Goal: Task Accomplishment & Management: Manage account settings

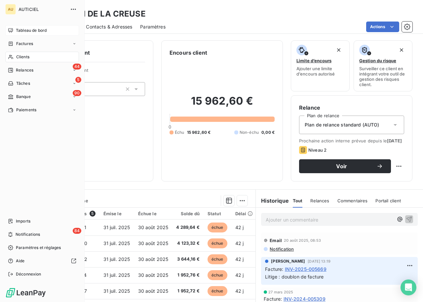
click at [22, 30] on span "Tableau de bord" at bounding box center [31, 30] width 31 height 6
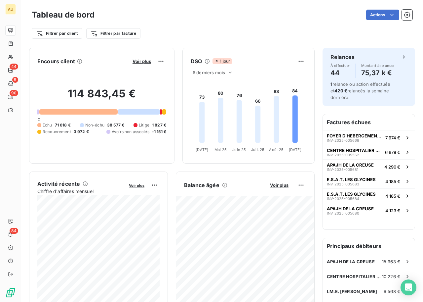
click at [221, 31] on div "Filtrer par client Filtrer par facture" at bounding box center [222, 33] width 381 height 13
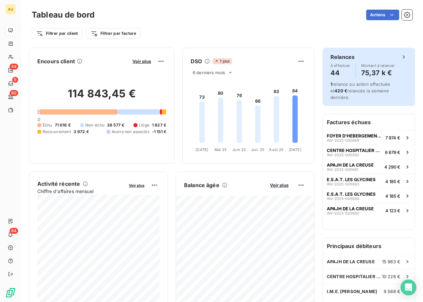
click at [348, 82] on span "1 relance ou action effectuée et 420 € relancés la semaine dernière." at bounding box center [361, 90] width 60 height 19
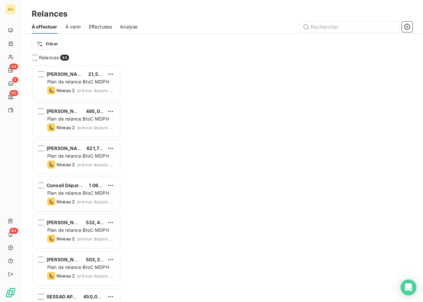
scroll to position [237, 89]
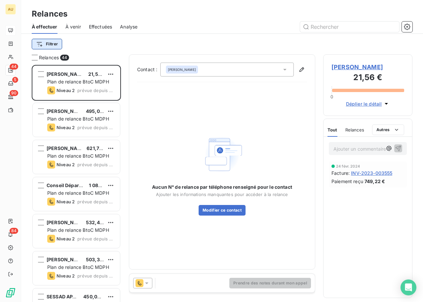
click at [47, 45] on html "AU 44 5 90 84 Relances À effectuer À venir Effectuées Analyse Filtrer Relances …" at bounding box center [211, 151] width 423 height 302
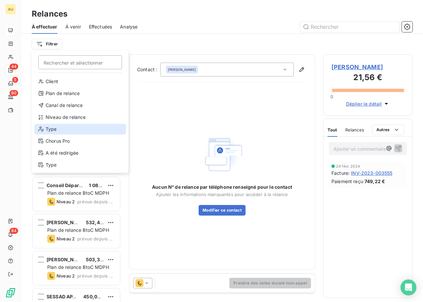
click at [57, 125] on div "Type" at bounding box center [80, 129] width 92 height 11
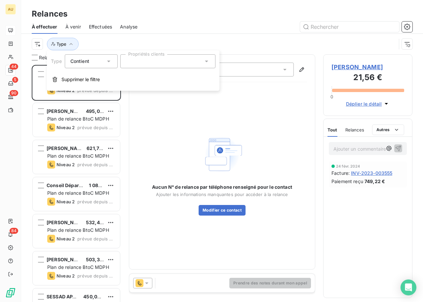
click at [181, 64] on div at bounding box center [167, 61] width 95 height 14
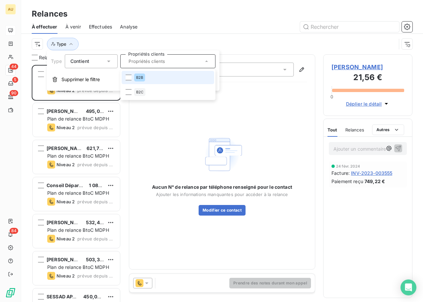
click at [143, 77] on span "B2B" at bounding box center [139, 77] width 7 height 4
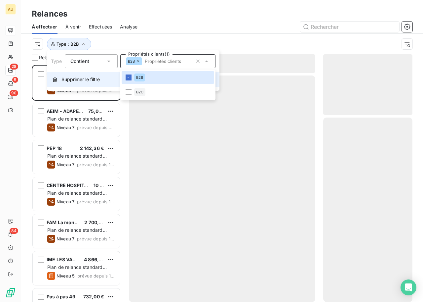
scroll to position [237, 89]
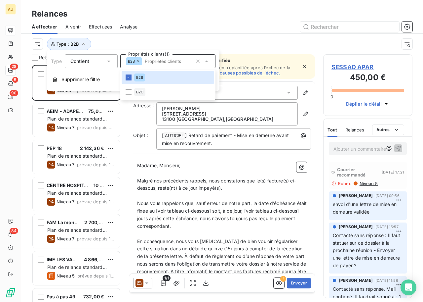
click at [163, 41] on div "Type : B2B" at bounding box center [214, 44] width 365 height 13
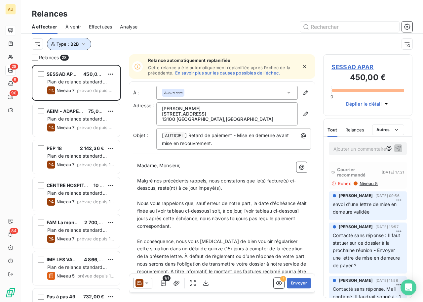
click at [76, 40] on button "Type : B2B" at bounding box center [69, 44] width 44 height 13
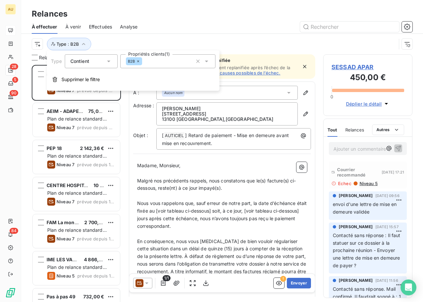
click at [121, 36] on div "Type : B2B" at bounding box center [222, 44] width 381 height 21
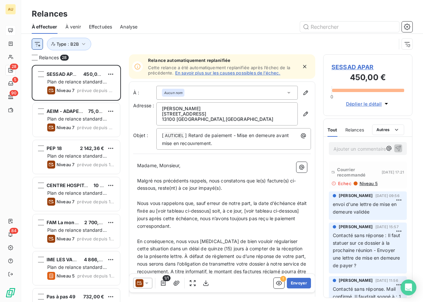
click at [40, 47] on html "AU 28 5 90 84 Relances À effectuer À venir Effectuées Analyse Type : B2B Relanc…" at bounding box center [211, 151] width 423 height 302
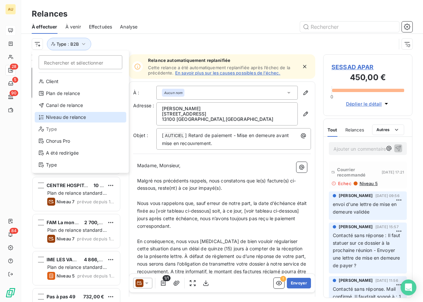
click at [65, 119] on div "Niveau de relance" at bounding box center [81, 117] width 92 height 11
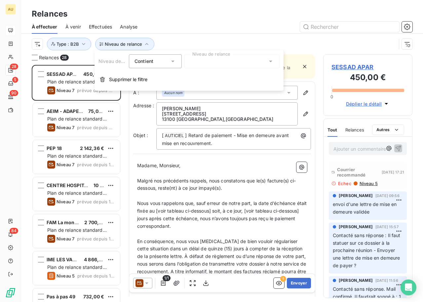
click at [197, 59] on div at bounding box center [232, 61] width 95 height 14
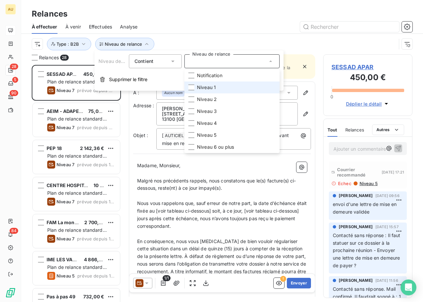
click at [204, 84] on span "Niveau 1" at bounding box center [206, 87] width 19 height 7
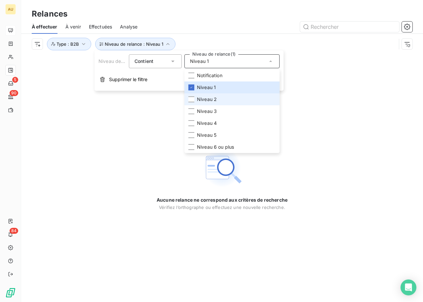
click at [203, 103] on li "Niveau 2" at bounding box center [232, 99] width 95 height 12
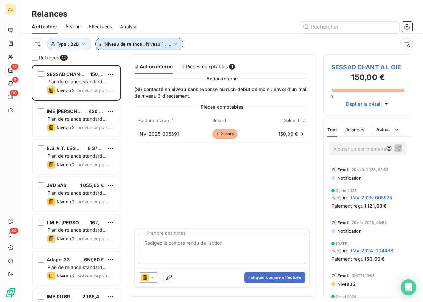
click at [148, 45] on span "Niveau de relance : Niveau 1 , ..." at bounding box center [138, 43] width 66 height 5
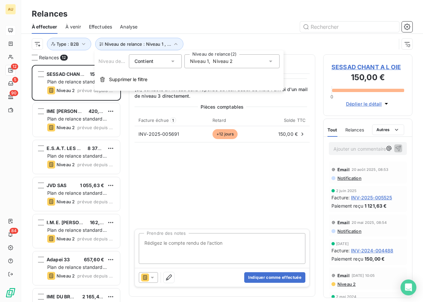
click at [258, 66] on div "Niveau 1 , Niveau 2" at bounding box center [232, 61] width 95 height 14
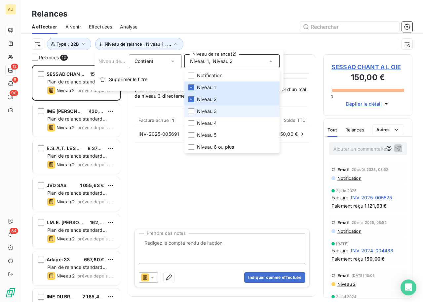
click at [217, 112] on li "Niveau 3" at bounding box center [232, 111] width 95 height 12
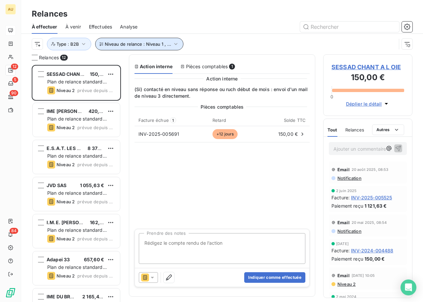
click at [164, 43] on span "Niveau de relance : Niveau 1 , ..." at bounding box center [138, 43] width 66 height 5
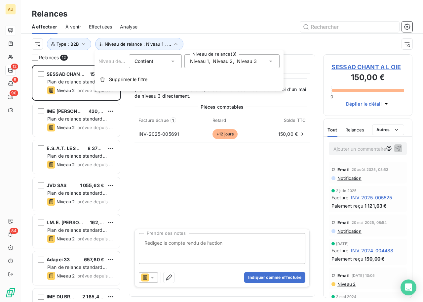
click at [250, 61] on span "Niveau 3" at bounding box center [247, 61] width 20 height 7
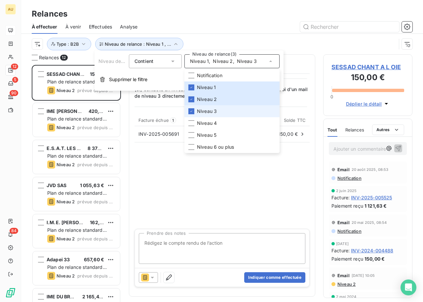
click at [194, 112] on li "Niveau 3" at bounding box center [232, 111] width 95 height 12
click at [206, 127] on li "Niveau 4" at bounding box center [232, 123] width 95 height 12
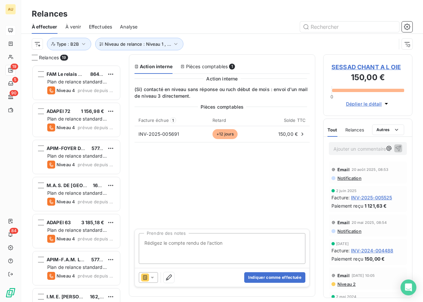
scroll to position [237, 89]
click at [157, 51] on div "Niveau de relance : Niveau 1 , ... Type : B2B" at bounding box center [222, 44] width 381 height 21
click at [155, 40] on button "Niveau de relance : Niveau 1 , ..." at bounding box center [139, 44] width 88 height 13
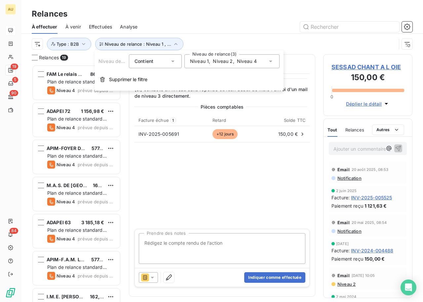
click at [243, 29] on div at bounding box center [279, 27] width 267 height 11
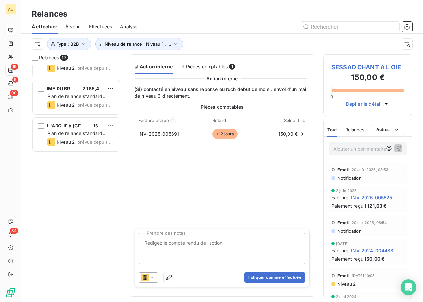
scroll to position [0, 0]
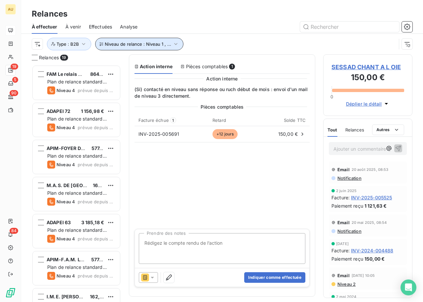
click at [173, 48] on button "Niveau de relance : Niveau 1 , ..." at bounding box center [139, 44] width 88 height 13
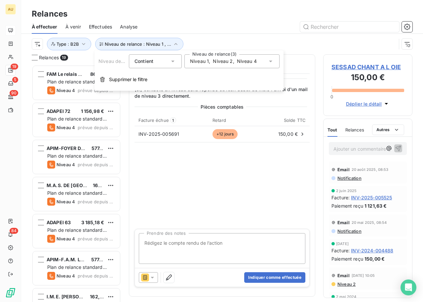
click at [248, 58] on span "Niveau 4" at bounding box center [247, 61] width 20 height 7
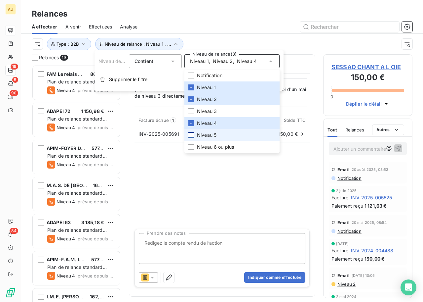
click at [192, 135] on div at bounding box center [192, 135] width 6 height 6
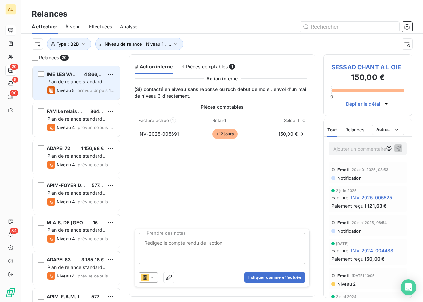
click at [72, 86] on div "Niveau 5" at bounding box center [60, 90] width 27 height 8
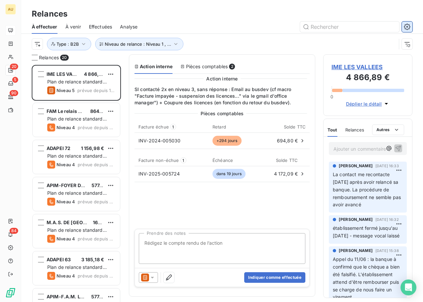
click at [407, 26] on icon "button" at bounding box center [408, 27] width 2 height 2
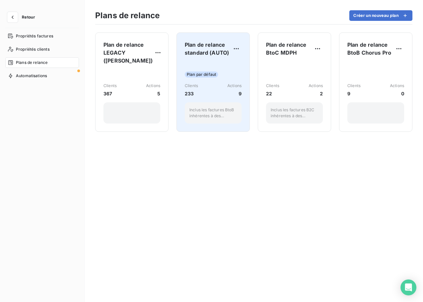
click at [202, 76] on span "Plan par défaut" at bounding box center [201, 74] width 33 height 6
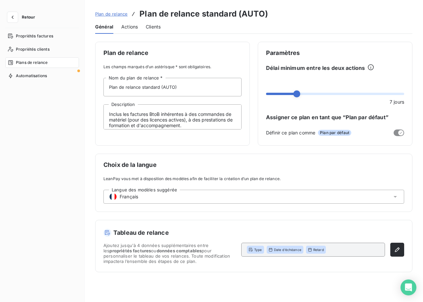
click at [140, 24] on div "Général Actions Clients" at bounding box center [254, 27] width 318 height 14
click at [134, 26] on span "Actions" at bounding box center [129, 26] width 17 height 7
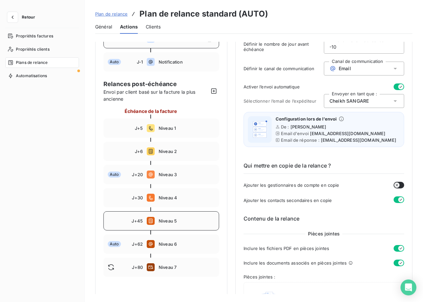
scroll to position [49, 0]
click at [183, 222] on span "Niveau 5" at bounding box center [187, 220] width 56 height 5
type input "45"
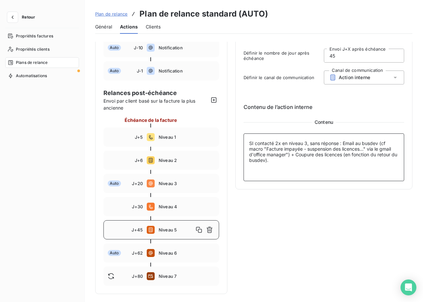
click at [307, 143] on textarea "SI contacté 2x en niveau 3, sans réponse : Email au busdev (cf macro "Facture i…" at bounding box center [324, 157] width 161 height 48
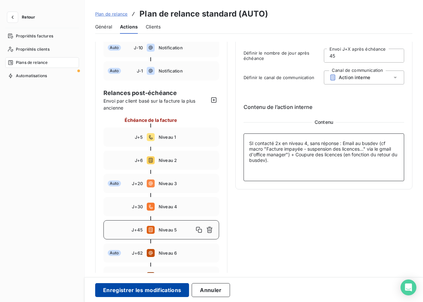
type textarea "SI contacté 2x en niveau 4, sans réponse : Email au busdev (cf macro "Facture i…"
click at [177, 283] on button "Enregistrer les modifications" at bounding box center [142, 290] width 94 height 14
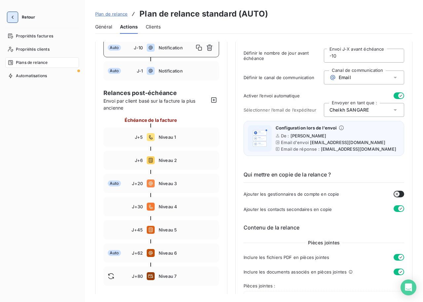
click at [15, 19] on icon "button" at bounding box center [12, 17] width 7 height 7
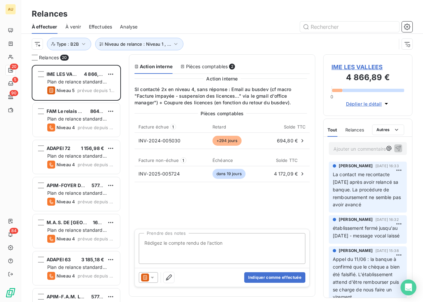
click at [348, 151] on p "Ajouter un commentaire ﻿" at bounding box center [358, 149] width 49 height 8
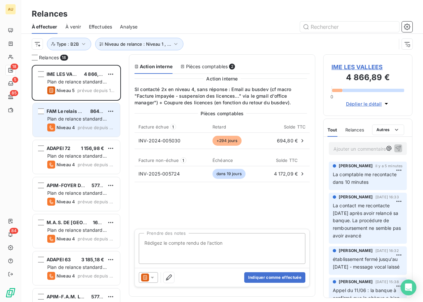
click at [89, 125] on span "prévue depuis 32 jours" at bounding box center [96, 127] width 37 height 5
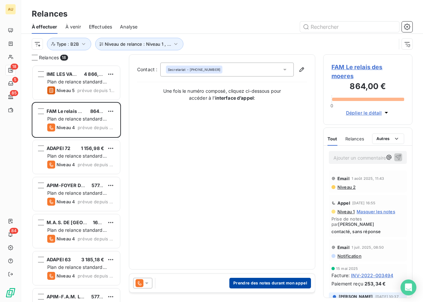
click at [247, 287] on button "Prendre des notes durant mon appel" at bounding box center [271, 283] width 82 height 11
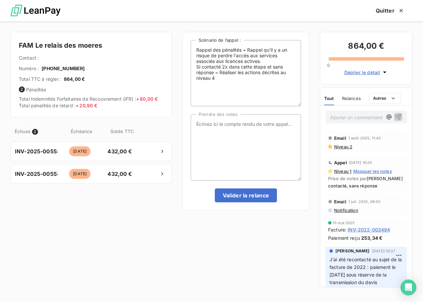
drag, startPoint x: 44, startPoint y: 67, endPoint x: 100, endPoint y: 67, distance: 55.6
click at [95, 67] on div "Numéro : +33 3 28 58 73 69" at bounding box center [91, 68] width 145 height 7
copy span "33 3 28 58 73 69"
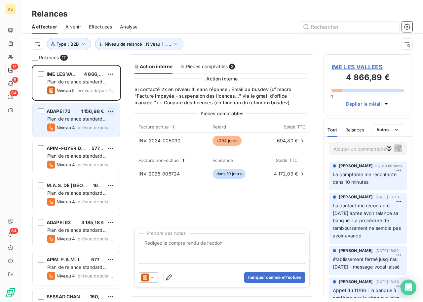
click at [108, 115] on html "AU 17 5 84 84 Relances À effectuer À venir Effectuées Analyse Niveau de relance…" at bounding box center [211, 151] width 423 height 302
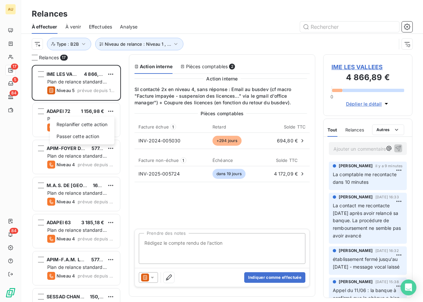
click at [61, 107] on html "AU 17 5 84 84 Relances À effectuer À venir Effectuées Analyse Niveau de relance…" at bounding box center [211, 151] width 423 height 302
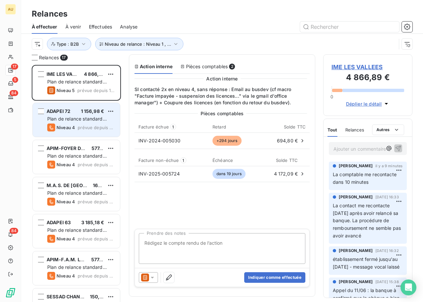
click at [74, 111] on div "ADAPEI 72 1 156,98 €" at bounding box center [80, 111] width 67 height 6
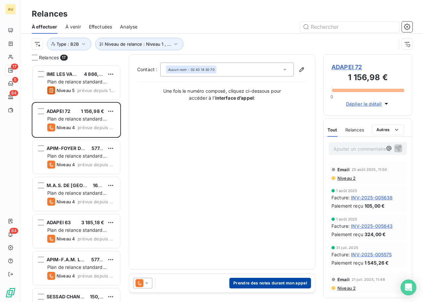
click at [269, 281] on button "Prendre des notes durant mon appel" at bounding box center [271, 283] width 82 height 11
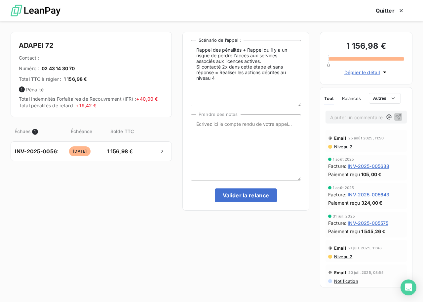
click at [44, 67] on span "02 43 14 30 70" at bounding box center [58, 68] width 33 height 7
copy span "02 43 14 30 70"
click at [217, 79] on textarea "Rappel des pénalités + Rappel qu'il y a un risque de perdre l'accès aux service…" at bounding box center [246, 73] width 110 height 66
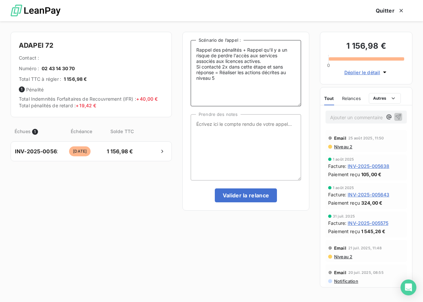
type textarea "Rappel des pénalités + Rappel qu'il y a un risque de perdre l'accès aux service…"
click at [359, 116] on p "Ajouter un commentaire ﻿" at bounding box center [356, 117] width 52 height 8
click at [401, 8] on icon "button" at bounding box center [401, 10] width 7 height 7
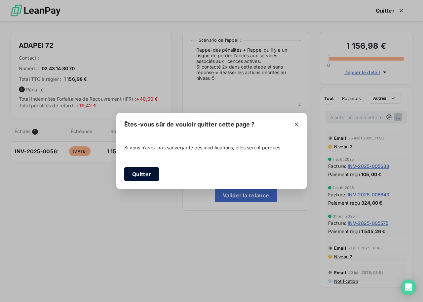
click at [138, 176] on button "Quitter" at bounding box center [141, 174] width 35 height 14
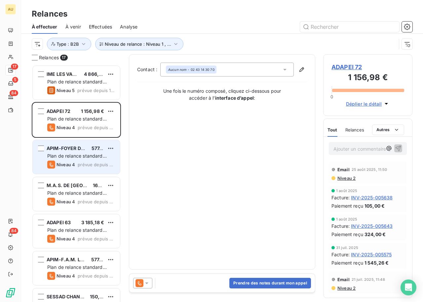
click at [79, 156] on span "Plan de relance standard (AUTO)" at bounding box center [77, 159] width 60 height 12
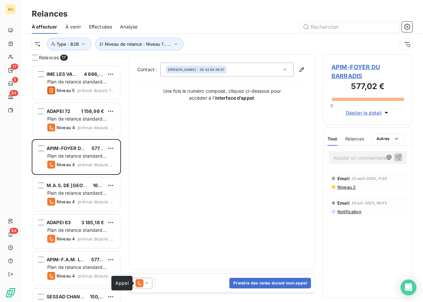
click at [142, 286] on icon at bounding box center [140, 283] width 8 height 8
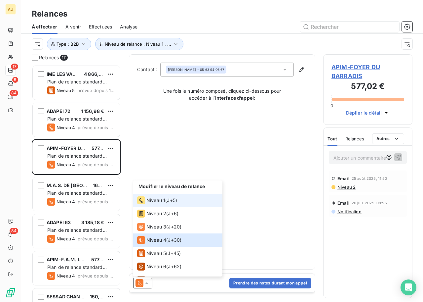
click at [164, 201] on span "Niveau 1" at bounding box center [156, 200] width 19 height 7
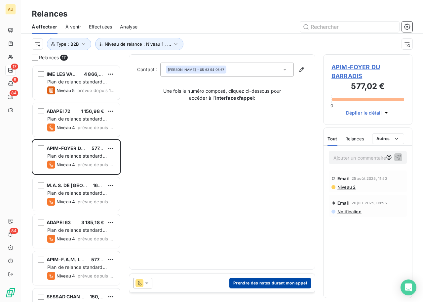
click at [251, 280] on button "Prendre des notes durant mon appel" at bounding box center [271, 283] width 82 height 11
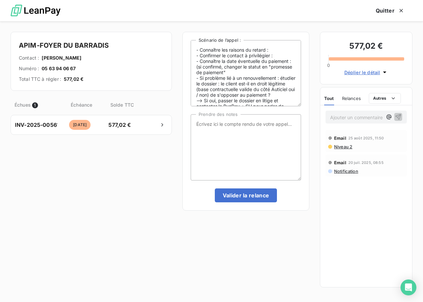
click at [45, 69] on span "05 63 94 06 67" at bounding box center [59, 68] width 34 height 7
copy span "05 63 94 06 67"
click at [211, 127] on textarea "Prendre des notes" at bounding box center [246, 147] width 110 height 66
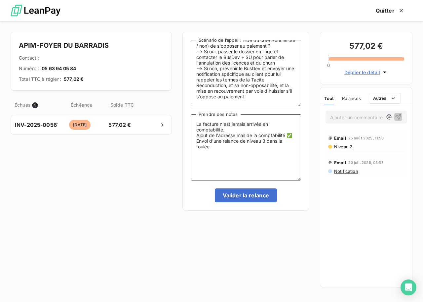
scroll to position [55, 0]
type textarea "La facture n'est jamais arrivée en comptabilité. Ajout de l'adresse mail de la …"
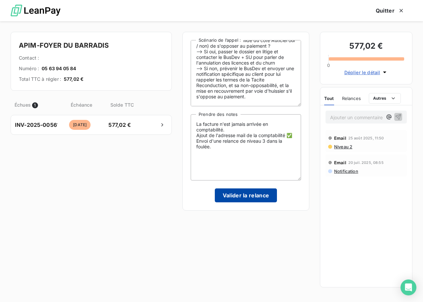
click at [254, 193] on button "Valider la relance" at bounding box center [246, 195] width 63 height 14
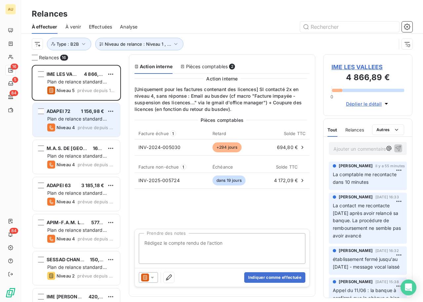
click at [89, 121] on div "Plan de relance standard (AUTO)" at bounding box center [80, 118] width 67 height 7
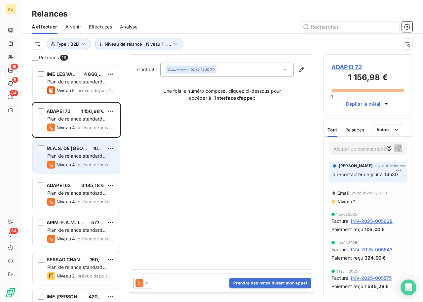
click at [97, 153] on span "Plan de relance standard (AUTO)" at bounding box center [77, 159] width 60 height 12
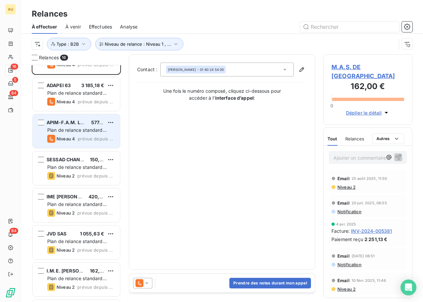
scroll to position [99, 0]
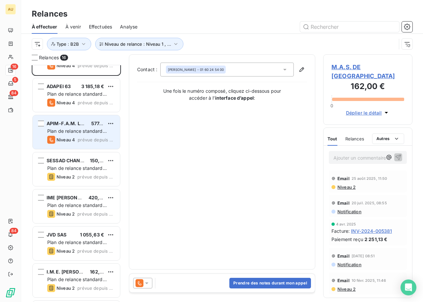
click at [92, 131] on span "Plan de relance standard (AUTO)" at bounding box center [77, 134] width 60 height 12
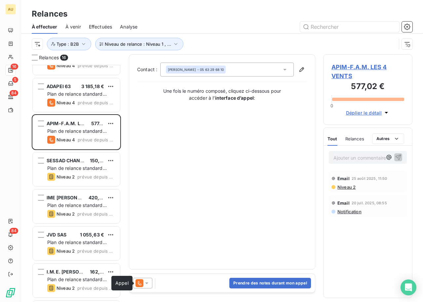
click at [143, 282] on icon at bounding box center [140, 283] width 8 height 8
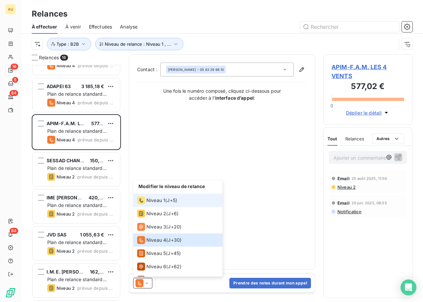
click at [151, 200] on span "Niveau 1" at bounding box center [156, 200] width 19 height 7
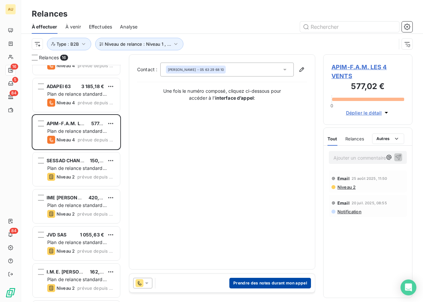
click at [258, 281] on button "Prendre des notes durant mon appel" at bounding box center [271, 283] width 82 height 11
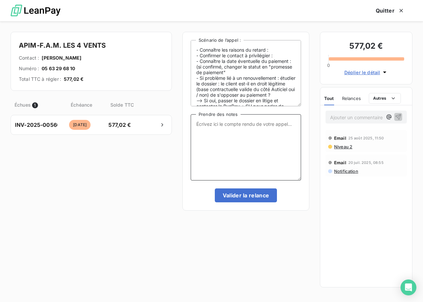
click at [208, 128] on textarea "Prendre des notes" at bounding box center [246, 147] width 110 height 66
paste textarea "La facture n'est jamais arrivée en comptabilité. Ajout de l'adresse mail de la …"
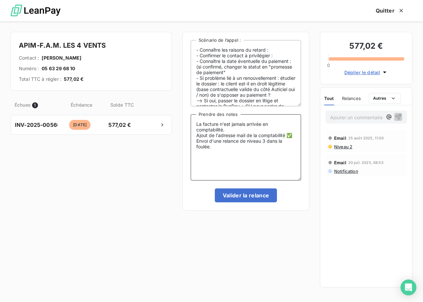
type textarea "La facture n'est jamais arrivée en comptabilité. Ajout de l'adresse mail de la …"
click at [52, 43] on h4 "APIM-F.A.M. LES 4 VENTS" at bounding box center [91, 45] width 145 height 11
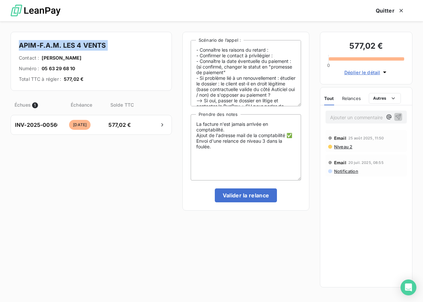
click at [52, 43] on h4 "APIM-F.A.M. LES 4 VENTS" at bounding box center [91, 45] width 145 height 11
copy h4 "APIM-F.A.M. LES 4 VENTS"
click at [259, 198] on button "Valider la relance" at bounding box center [246, 195] width 63 height 14
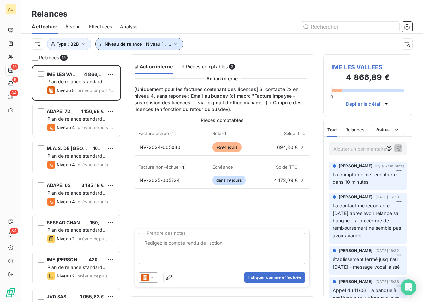
click at [137, 46] on span "Niveau de relance : Niveau 1 , ..." at bounding box center [138, 43] width 66 height 5
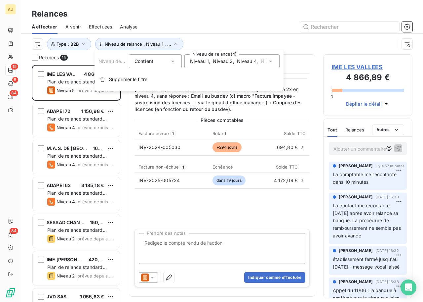
click at [271, 63] on icon at bounding box center [271, 61] width 7 height 7
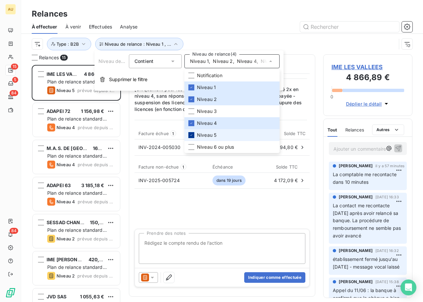
click at [192, 136] on icon at bounding box center [192, 135] width 4 height 4
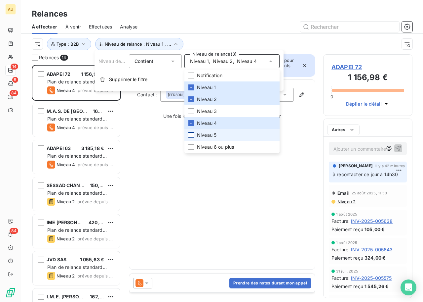
scroll to position [237, 89]
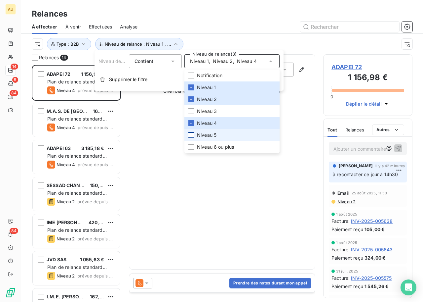
click at [226, 27] on div at bounding box center [279, 27] width 267 height 11
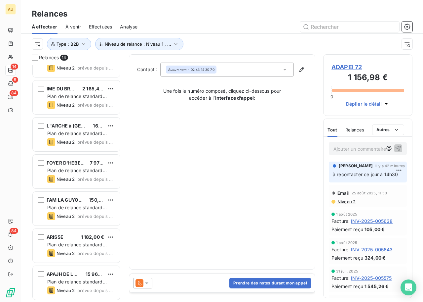
scroll to position [0, 0]
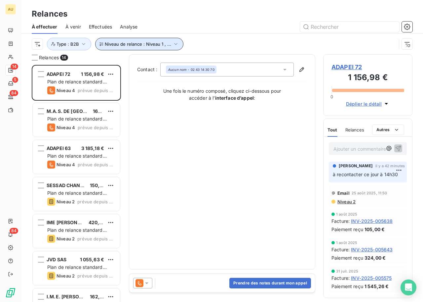
click at [138, 38] on button "Niveau de relance : Niveau 1 , ..." at bounding box center [139, 44] width 88 height 13
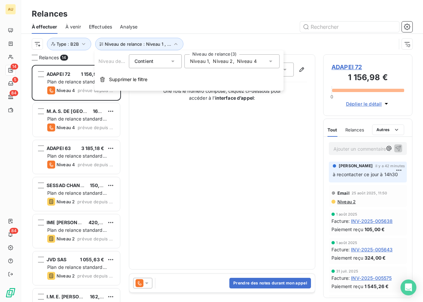
click at [239, 55] on div "Niveau 1 , Niveau 2 , Niveau 4" at bounding box center [232, 61] width 95 height 14
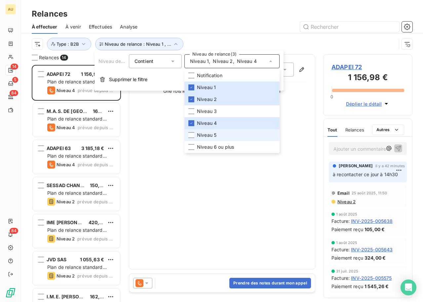
click at [209, 134] on span "Niveau 5" at bounding box center [207, 135] width 20 height 7
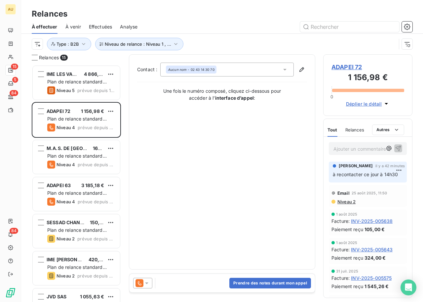
click at [205, 28] on div at bounding box center [279, 27] width 267 height 11
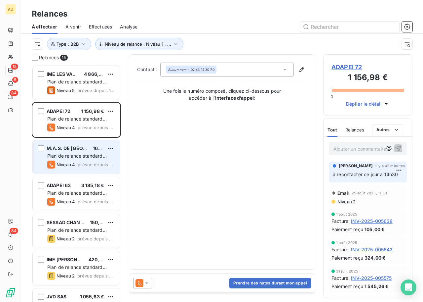
click at [82, 166] on span "prévue depuis 10 jours" at bounding box center [96, 164] width 37 height 5
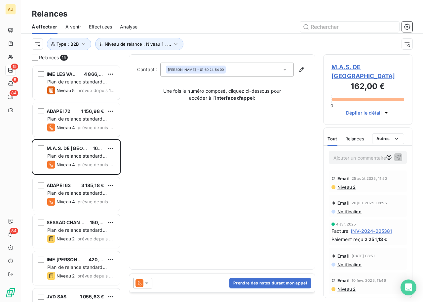
click at [149, 280] on icon at bounding box center [147, 283] width 7 height 7
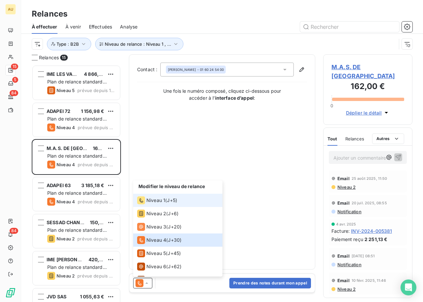
click at [161, 201] on span "Niveau 1" at bounding box center [156, 200] width 19 height 7
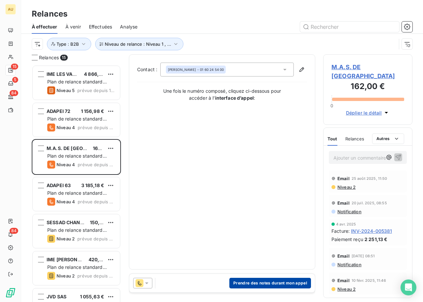
click at [255, 285] on button "Prendre des notes durant mon appel" at bounding box center [271, 283] width 82 height 11
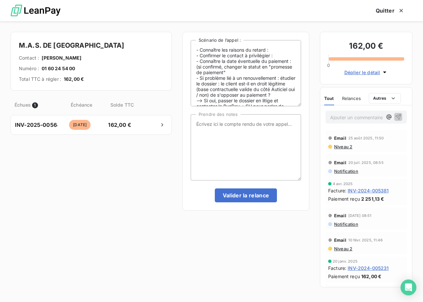
click at [53, 67] on span "01 60 24 54 00" at bounding box center [58, 68] width 33 height 7
copy span "01 60 24 54 00"
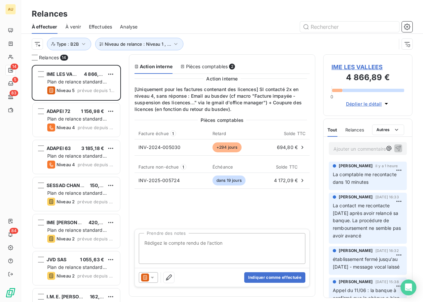
click at [231, 41] on div "Niveau de relance : Niveau 1 , ... Type : B2B" at bounding box center [214, 44] width 365 height 13
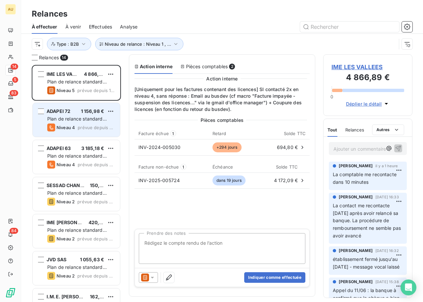
click at [65, 135] on div "ADAPEI 72 1 156,98 € Plan de relance standard (AUTO) Niveau 4 prévue depuis 10 …" at bounding box center [76, 120] width 87 height 34
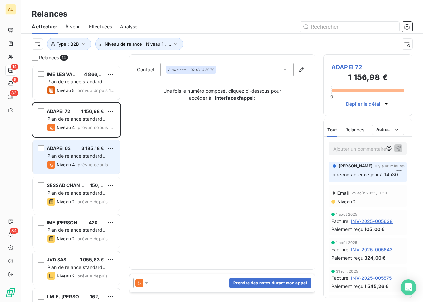
click at [73, 156] on span "Plan de relance standard (AUTO)" at bounding box center [77, 159] width 60 height 12
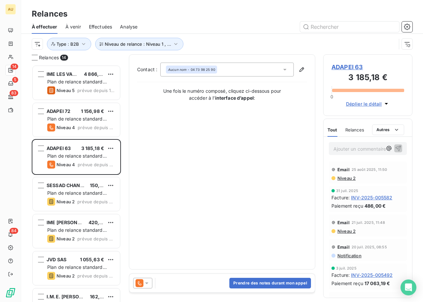
click at [148, 281] on icon at bounding box center [147, 283] width 7 height 7
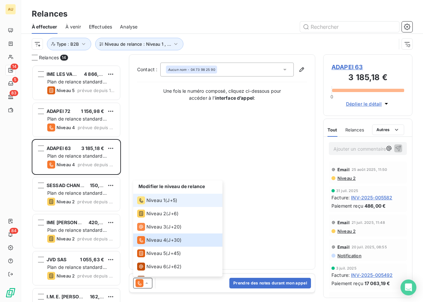
click at [150, 201] on span "Niveau 1" at bounding box center [156, 200] width 19 height 7
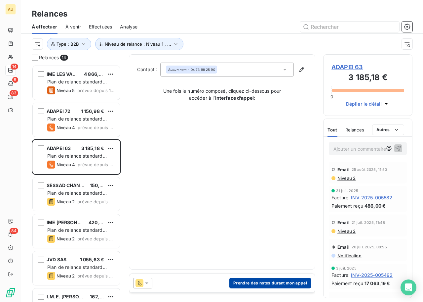
click at [247, 281] on button "Prendre des notes durant mon appel" at bounding box center [271, 283] width 82 height 11
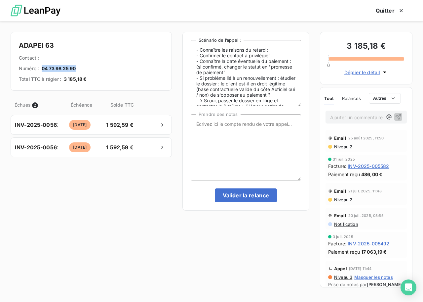
drag, startPoint x: 43, startPoint y: 68, endPoint x: 123, endPoint y: 68, distance: 80.0
click at [123, 68] on div "Numéro : 04 73 98 25 90" at bounding box center [91, 68] width 145 height 7
copy span "04 73 98 25 90"
click at [392, 9] on button "Quitter" at bounding box center [390, 11] width 45 height 14
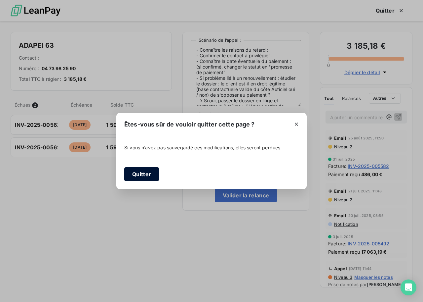
click at [142, 174] on button "Quitter" at bounding box center [141, 174] width 35 height 14
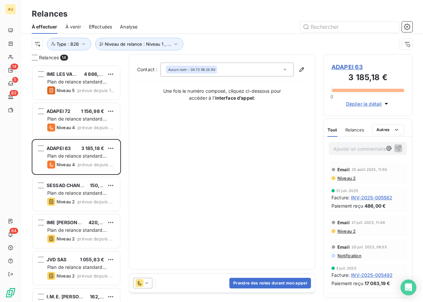
click at [142, 282] on icon at bounding box center [140, 283] width 8 height 8
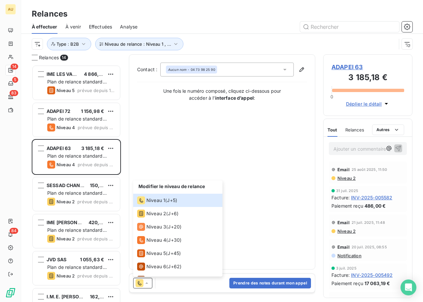
click at [264, 217] on div "Contact : Aucun nom - 04 73 98 25 90 Une fois le numéro composé, cliquez ci-des…" at bounding box center [222, 162] width 170 height 198
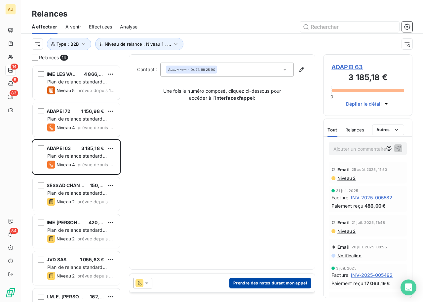
click at [266, 282] on button "Prendre des notes durant mon appel" at bounding box center [271, 283] width 82 height 11
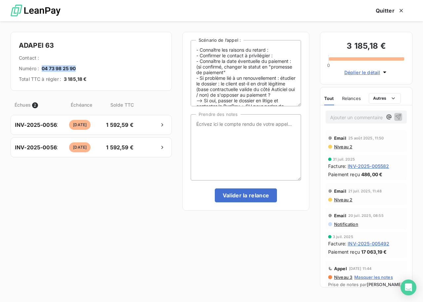
drag, startPoint x: 43, startPoint y: 68, endPoint x: 112, endPoint y: 68, distance: 68.5
click at [104, 68] on div "Numéro : 04 73 98 25 90" at bounding box center [91, 68] width 145 height 7
copy span "04 73 98 25 90"
click at [333, 119] on p "Ajouter un commentaire ﻿" at bounding box center [356, 117] width 52 height 8
click at [400, 9] on icon "button" at bounding box center [401, 10] width 3 height 3
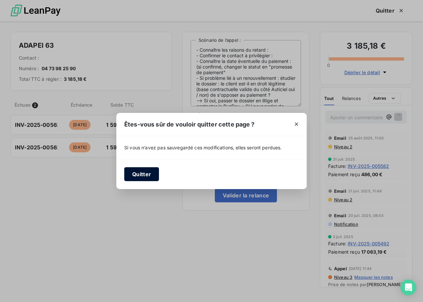
click at [150, 168] on button "Quitter" at bounding box center [141, 174] width 35 height 14
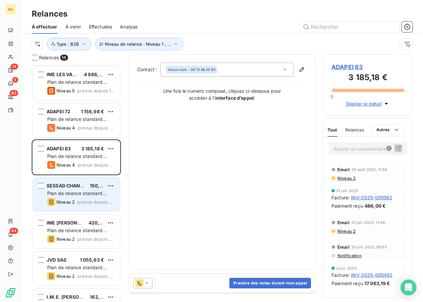
scroll to position [17, 0]
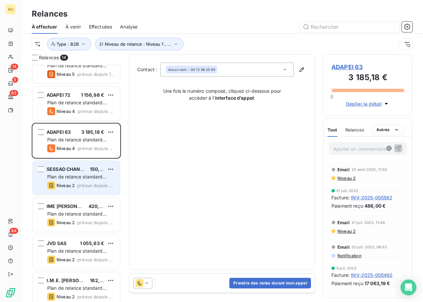
click at [86, 177] on span "Plan de relance standard (AUTO)" at bounding box center [77, 180] width 60 height 12
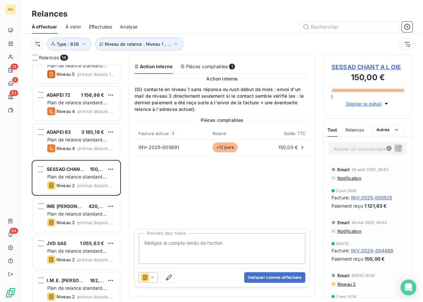
click at [374, 198] on span "INV-2025-005525" at bounding box center [371, 197] width 41 height 7
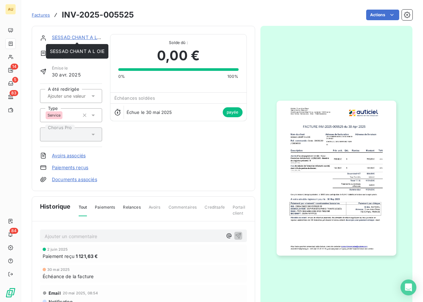
click at [77, 39] on link "SESSAD CHANT A L OIE" at bounding box center [79, 37] width 55 height 6
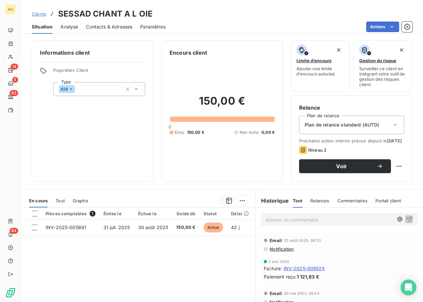
click at [117, 25] on span "Contacts & Adresses" at bounding box center [109, 26] width 46 height 7
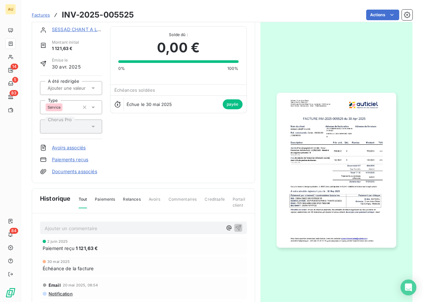
scroll to position [9, 0]
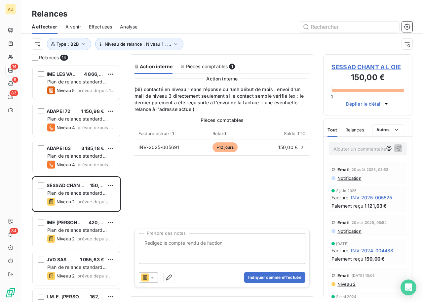
scroll to position [237, 89]
click at [152, 280] on icon at bounding box center [152, 277] width 7 height 7
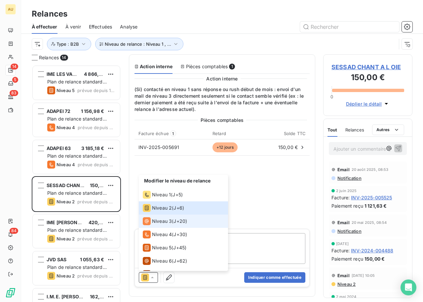
click at [169, 220] on span "Niveau 3" at bounding box center [162, 221] width 20 height 7
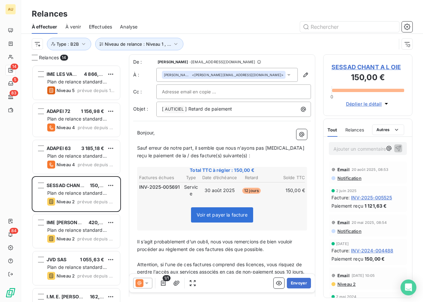
click at [148, 286] on icon at bounding box center [147, 283] width 7 height 7
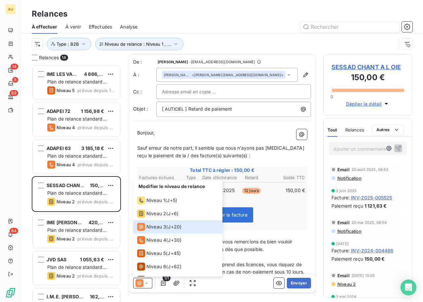
click at [149, 283] on icon at bounding box center [147, 283] width 7 height 7
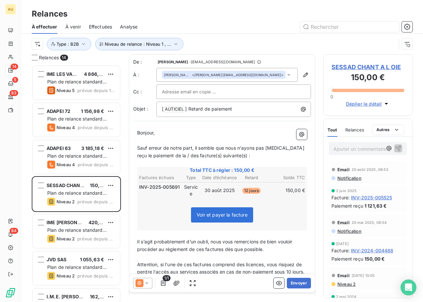
click at [148, 282] on icon at bounding box center [146, 283] width 3 height 2
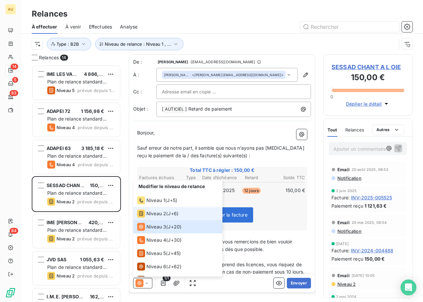
click at [157, 210] on span "Niveau 2" at bounding box center [157, 213] width 20 height 7
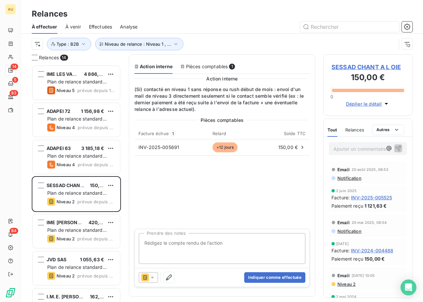
click at [192, 242] on textarea "Prendre des notes" at bounding box center [222, 248] width 167 height 31
type textarea "e"
type textarea "Ok -> je lance la relance de niveau 3 directement"
click at [156, 276] on div at bounding box center [148, 277] width 19 height 11
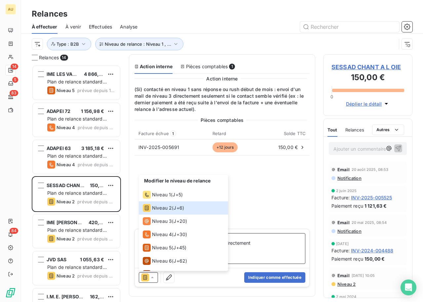
click at [257, 252] on textarea "Ok -> je lance la relance de niveau 3 directement" at bounding box center [222, 248] width 167 height 31
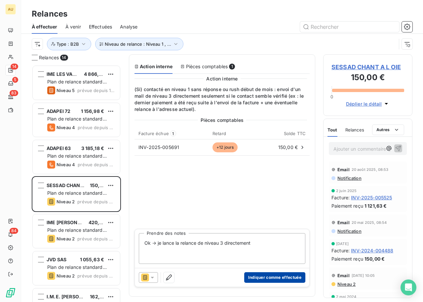
click at [277, 276] on button "Indiquer comme effectuée" at bounding box center [274, 277] width 61 height 11
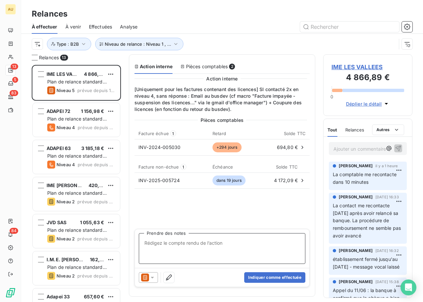
click at [108, 30] on div "Effectuées" at bounding box center [100, 27] width 23 height 14
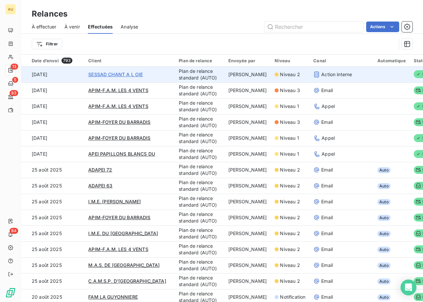
click at [129, 75] on span "SESSAD CHANT A L OIE" at bounding box center [115, 74] width 55 height 6
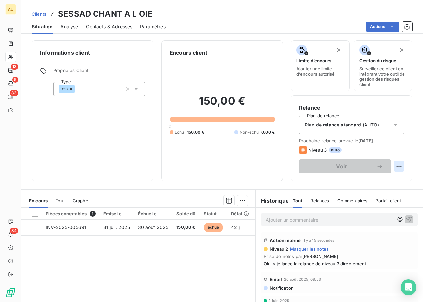
click at [399, 164] on html "AU 13 5 83 84 Clients SESSAD CHANT A L OIE Situation Analyse Contacts & Adresse…" at bounding box center [211, 151] width 423 height 302
click at [375, 181] on div "Replanifier cette action" at bounding box center [371, 180] width 59 height 11
select select "8"
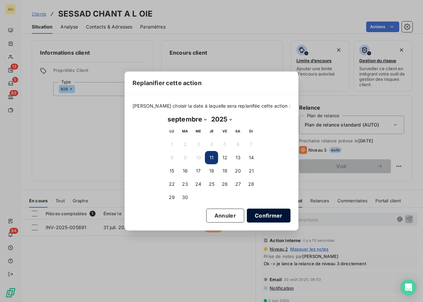
click at [251, 214] on button "Confirmer" at bounding box center [269, 215] width 44 height 14
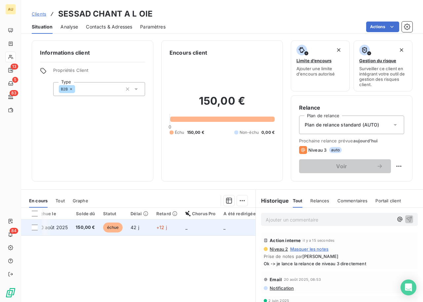
scroll to position [0, 108]
click at [159, 224] on td "+12 j" at bounding box center [159, 227] width 29 height 16
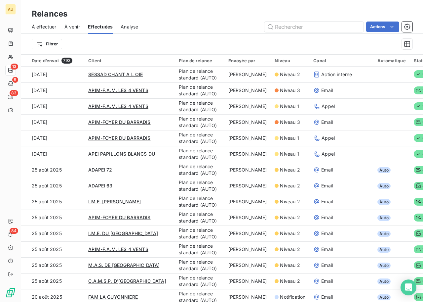
click at [50, 26] on span "À effectuer" at bounding box center [44, 26] width 25 height 7
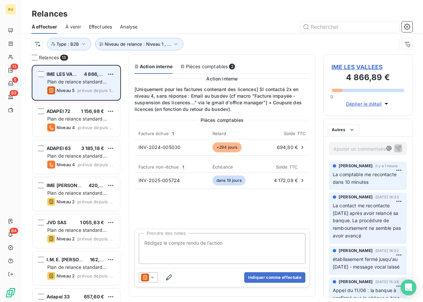
scroll to position [237, 89]
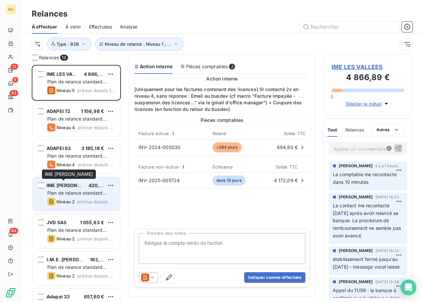
click at [67, 189] on div "IME MAX BRIERE 420,00 € Plan de relance standard (AUTO) Niveau 2 prévue depuis …" at bounding box center [76, 194] width 87 height 34
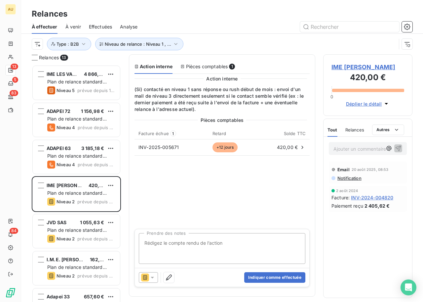
click at [369, 197] on span "INV-2024-004820" at bounding box center [372, 197] width 42 height 7
click at [364, 196] on span "INV-2024-004820" at bounding box center [372, 197] width 42 height 7
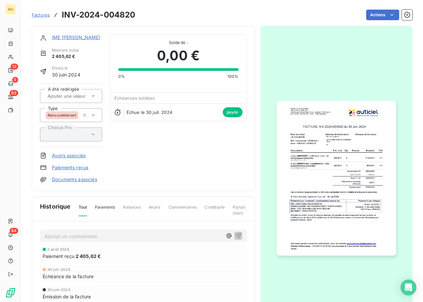
click at [62, 37] on link "IME [PERSON_NAME]" at bounding box center [76, 37] width 49 height 6
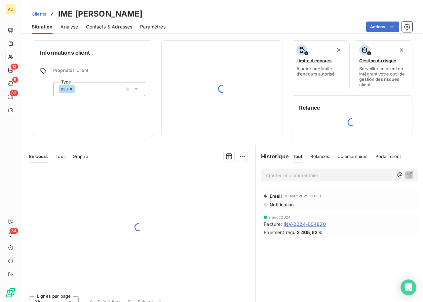
scroll to position [9, 0]
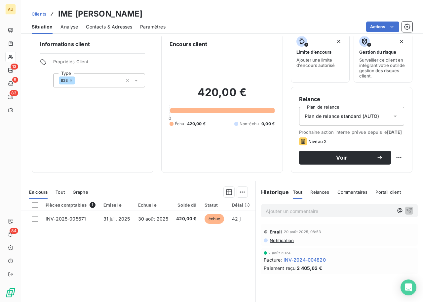
click at [105, 24] on span "Contacts & Adresses" at bounding box center [109, 26] width 46 height 7
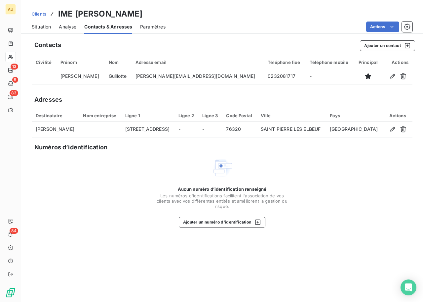
click at [45, 27] on span "Situation" at bounding box center [41, 26] width 19 height 7
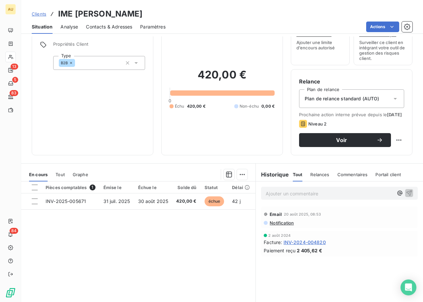
scroll to position [0, 0]
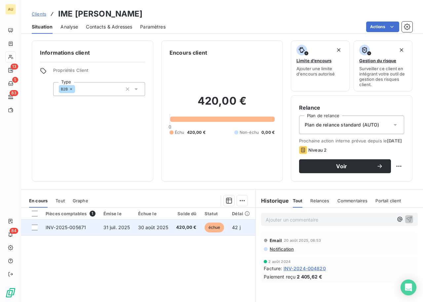
click at [109, 230] on span "31 juil. 2025" at bounding box center [117, 227] width 27 height 6
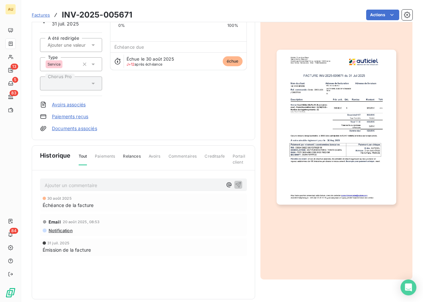
scroll to position [59, 0]
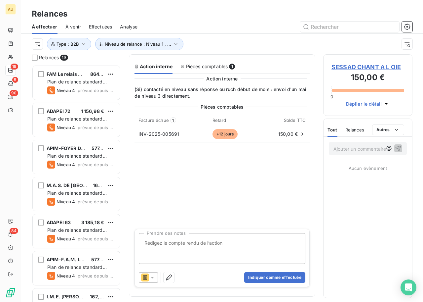
scroll to position [237, 89]
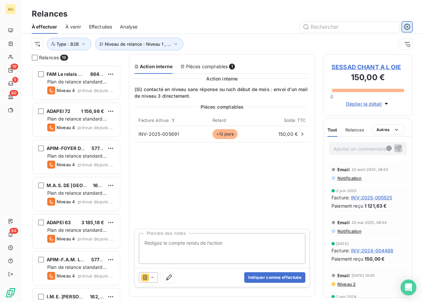
click at [409, 28] on icon "button" at bounding box center [407, 26] width 6 height 6
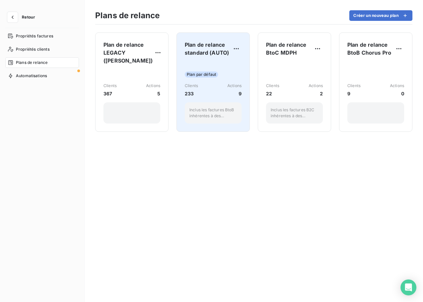
click at [221, 90] on div "Clients 233 Actions 9" at bounding box center [213, 90] width 57 height 14
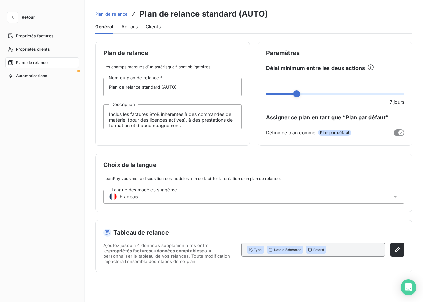
click at [141, 27] on div "Général Actions Clients" at bounding box center [254, 27] width 318 height 14
click at [129, 25] on span "Actions" at bounding box center [129, 26] width 17 height 7
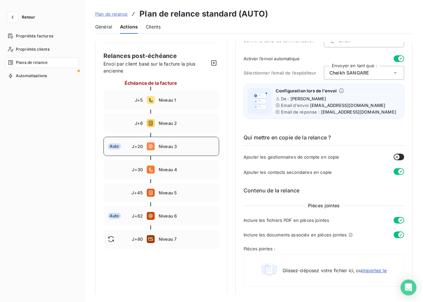
scroll to position [78, 0]
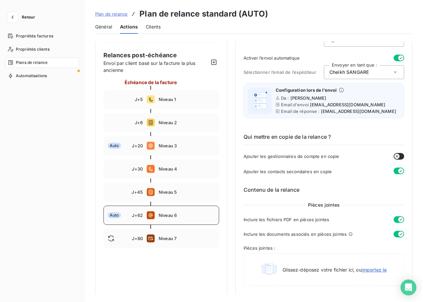
click at [176, 212] on span "Niveau 6" at bounding box center [187, 214] width 56 height 5
type input "62"
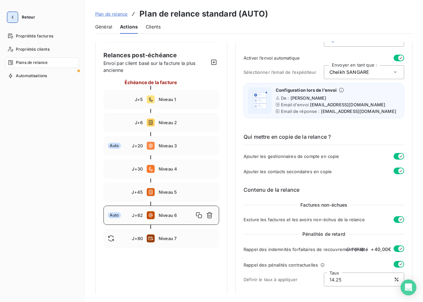
click at [12, 17] on icon "button" at bounding box center [12, 17] width 7 height 7
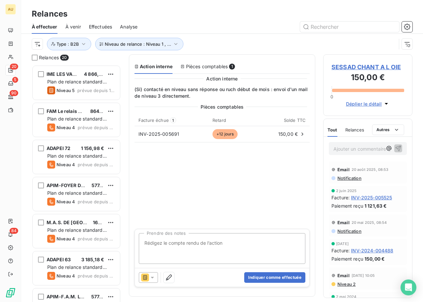
scroll to position [237, 89]
click at [252, 32] on div "À effectuer À venir Effectuées Analyse" at bounding box center [222, 27] width 402 height 14
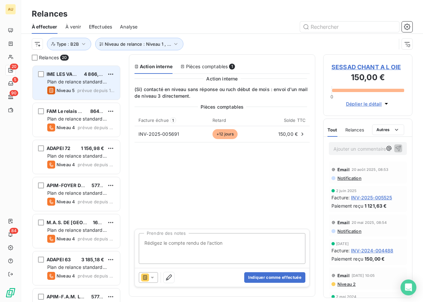
click at [90, 81] on span "Plan de relance standard (AUTO)" at bounding box center [77, 85] width 60 height 12
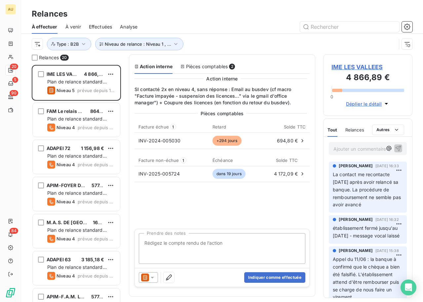
click at [375, 65] on span "IME LES VALLEES" at bounding box center [368, 67] width 73 height 9
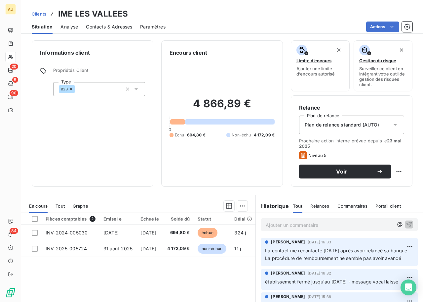
click at [104, 26] on span "Contacts & Adresses" at bounding box center [109, 26] width 46 height 7
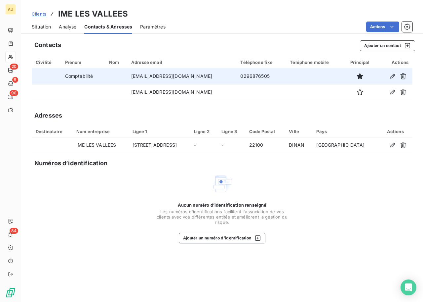
click at [237, 75] on td "0296876505" at bounding box center [262, 76] width 50 height 16
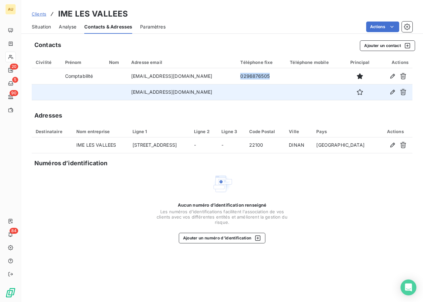
copy td "0296876505"
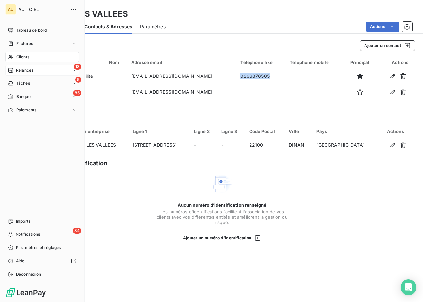
click at [32, 75] on div "18 Relances" at bounding box center [42, 70] width 74 height 11
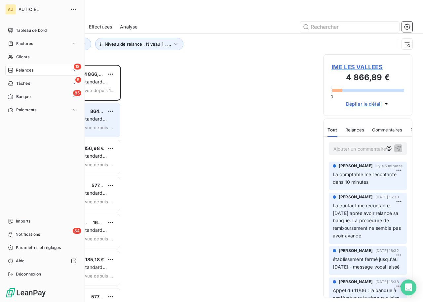
scroll to position [237, 89]
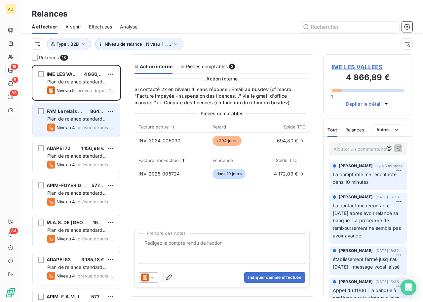
click at [94, 127] on span "prévue depuis 32 jours" at bounding box center [96, 127] width 37 height 5
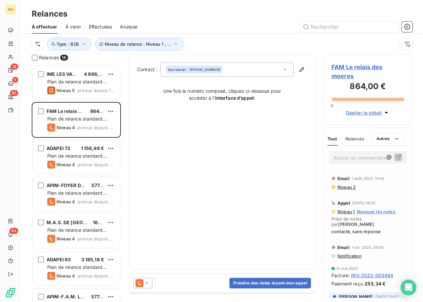
click at [352, 71] on span "FAM Le relais des moeres" at bounding box center [368, 72] width 73 height 18
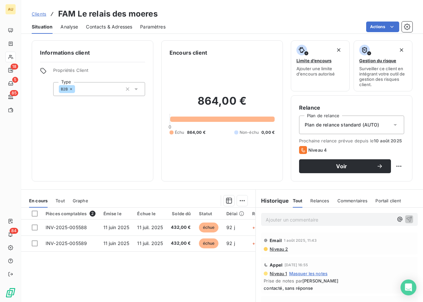
click at [102, 28] on span "Contacts & Adresses" at bounding box center [109, 26] width 46 height 7
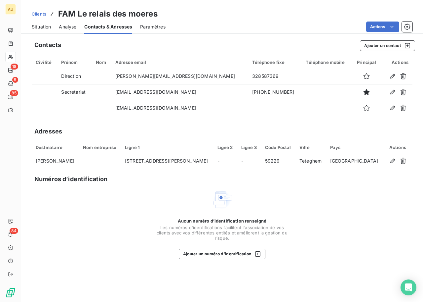
click at [47, 28] on span "Situation" at bounding box center [41, 26] width 19 height 7
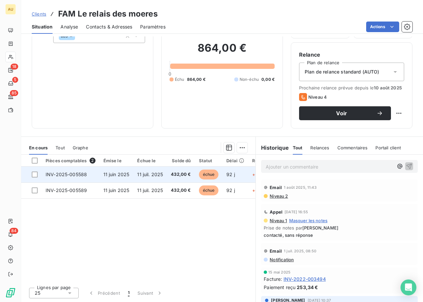
click at [143, 177] on span "11 juil. 2025" at bounding box center [150, 174] width 26 height 6
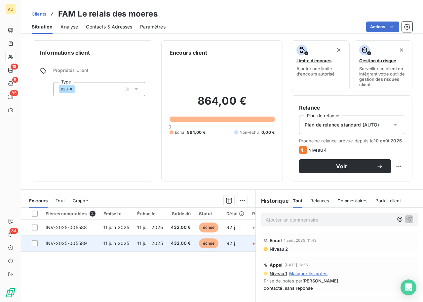
click at [74, 243] on span "INV-2025-005589" at bounding box center [66, 243] width 41 height 6
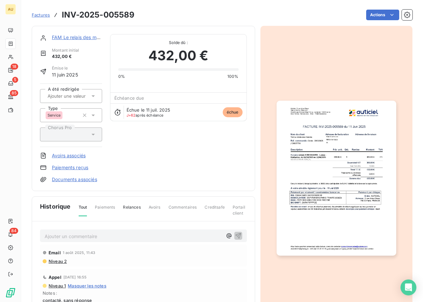
click at [176, 161] on div "FAM Le relais des moeres Montant initial 432,00 € Émise le [DATE] A été redirig…" at bounding box center [143, 108] width 207 height 149
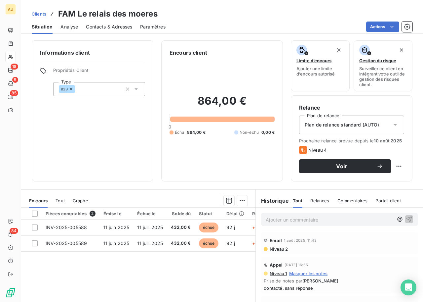
click at [102, 29] on span "Contacts & Adresses" at bounding box center [109, 26] width 46 height 7
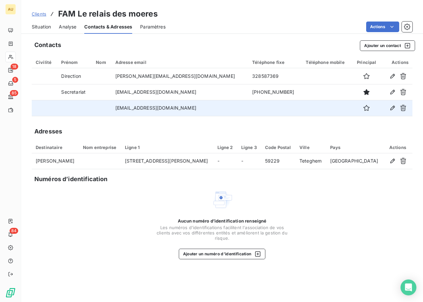
drag, startPoint x: 220, startPoint y: 106, endPoint x: 94, endPoint y: 106, distance: 126.0
click at [95, 106] on tr "[EMAIL_ADDRESS][DOMAIN_NAME]" at bounding box center [222, 108] width 381 height 16
copy tr "[EMAIL_ADDRESS][DOMAIN_NAME]"
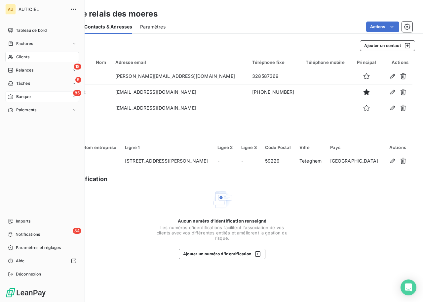
click at [42, 97] on div "85 Banque" at bounding box center [42, 96] width 74 height 11
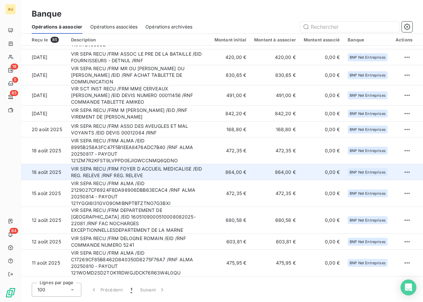
scroll to position [43, 0]
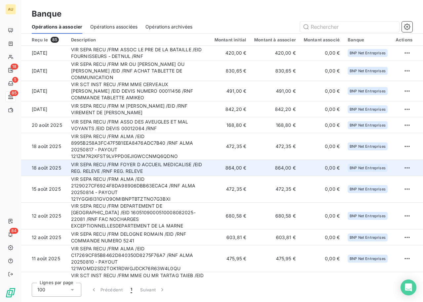
click at [183, 162] on td "VIR SEPA RECU /FRM FOYER D ACCUEIL MEDICALISE /EID REG. RELEVE /RNF REG. RELEVE" at bounding box center [139, 168] width 144 height 16
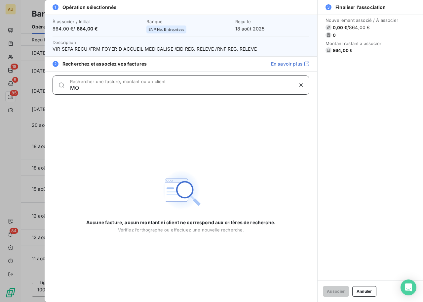
type input "M"
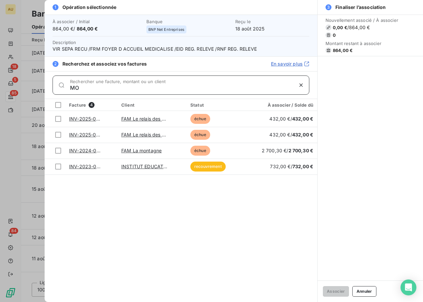
type input "M"
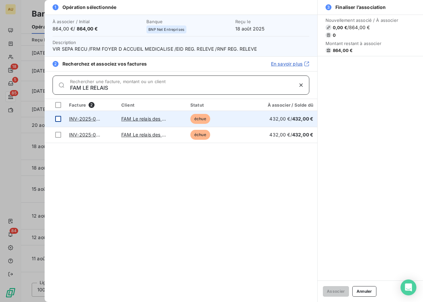
type input "FAM LE RELAIS"
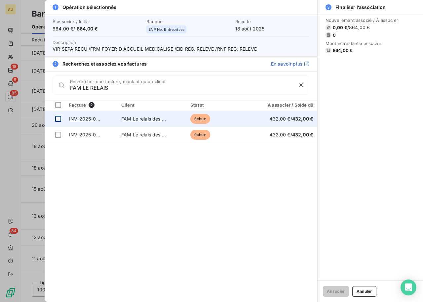
click at [59, 116] on div at bounding box center [58, 119] width 6 height 6
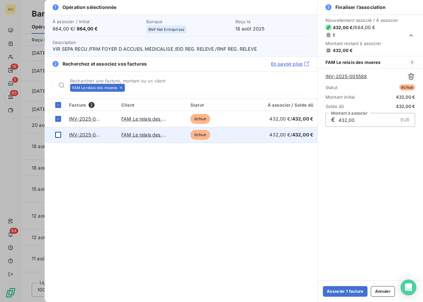
click at [60, 131] on td at bounding box center [55, 135] width 21 height 16
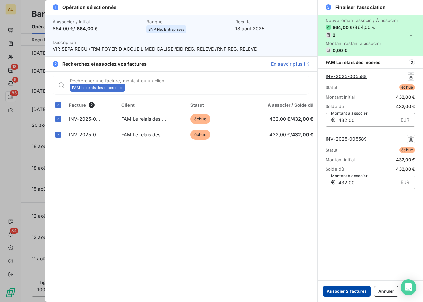
click at [345, 291] on button "Associer 2 factures" at bounding box center [347, 291] width 48 height 11
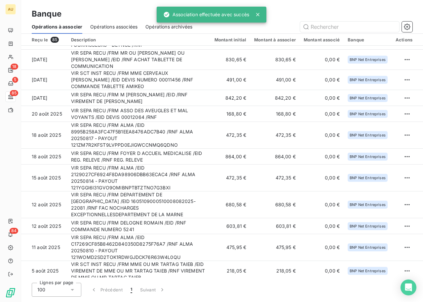
scroll to position [55, 0]
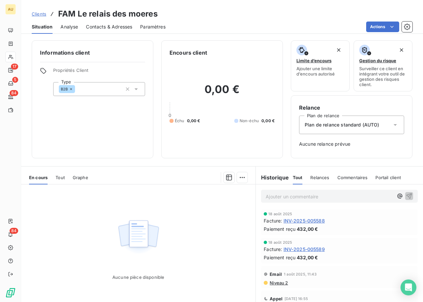
click at [155, 239] on img at bounding box center [138, 236] width 42 height 41
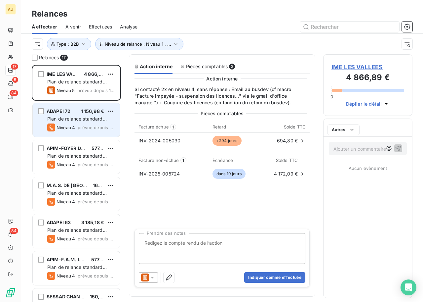
scroll to position [237, 89]
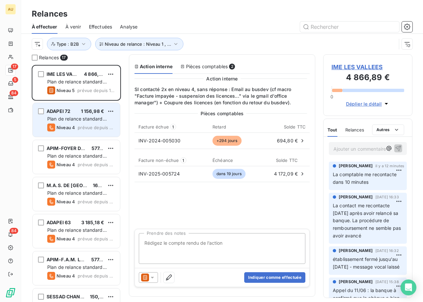
click at [85, 126] on span "prévue depuis 10 jours" at bounding box center [96, 127] width 37 height 5
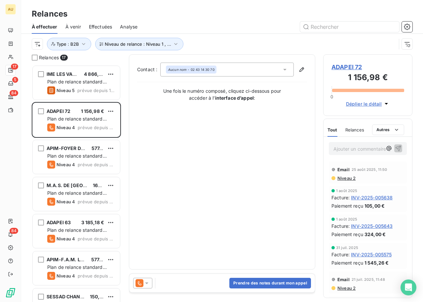
click at [349, 69] on span "ADAPEI 72" at bounding box center [368, 67] width 73 height 9
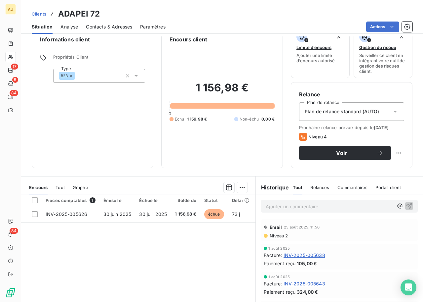
scroll to position [14, 0]
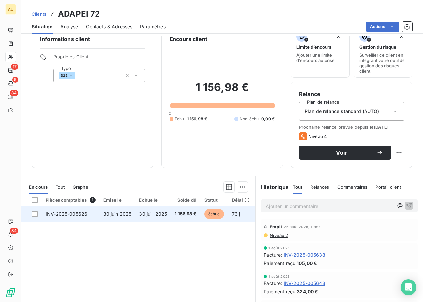
click at [135, 211] on td "30 juil. 2025" at bounding box center [153, 214] width 36 height 16
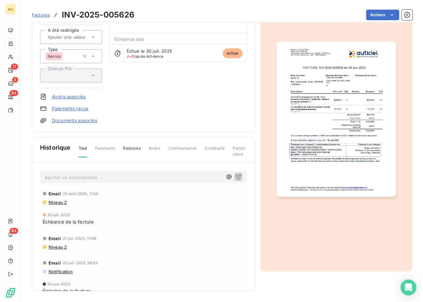
click at [61, 200] on span "Niveau 2" at bounding box center [57, 201] width 19 height 5
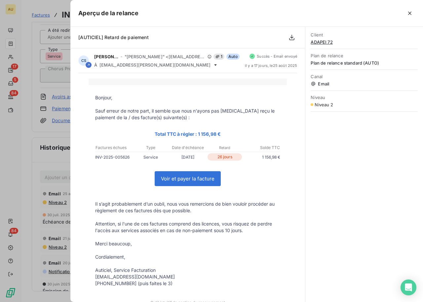
click at [58, 222] on div at bounding box center [211, 151] width 423 height 302
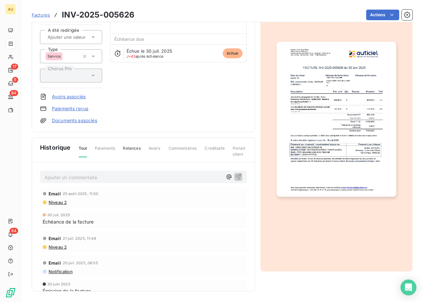
click at [54, 246] on span "Niveau 2" at bounding box center [57, 246] width 19 height 5
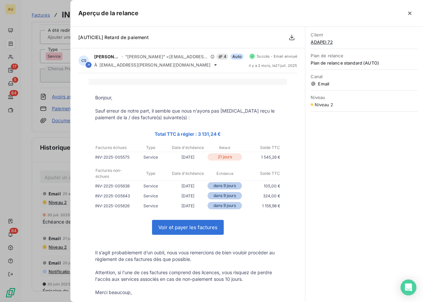
click at [49, 227] on div at bounding box center [211, 151] width 423 height 302
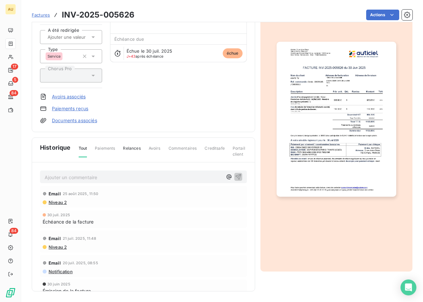
scroll to position [8, 0]
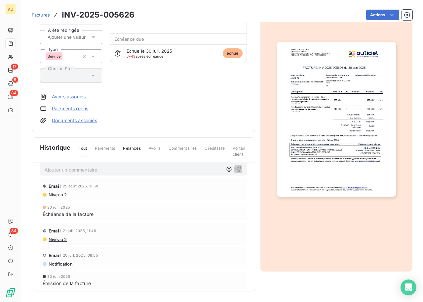
click at [57, 194] on span "Niveau 2" at bounding box center [57, 194] width 19 height 5
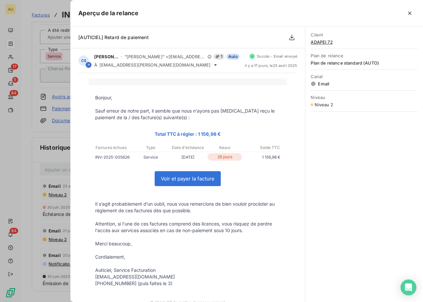
scroll to position [0, 0]
click at [49, 202] on div at bounding box center [211, 151] width 423 height 302
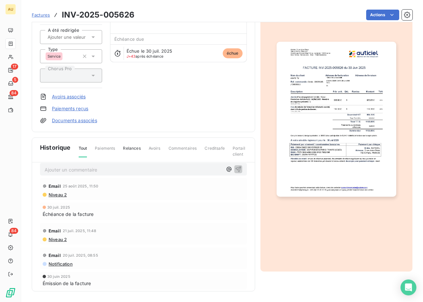
click at [58, 238] on span "Niveau 2" at bounding box center [57, 239] width 19 height 5
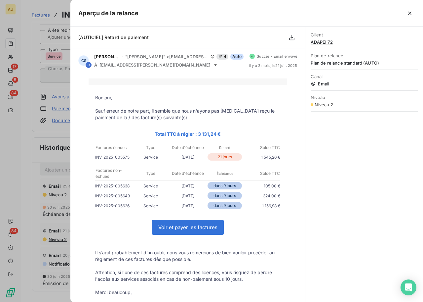
click at [46, 181] on div at bounding box center [211, 151] width 423 height 302
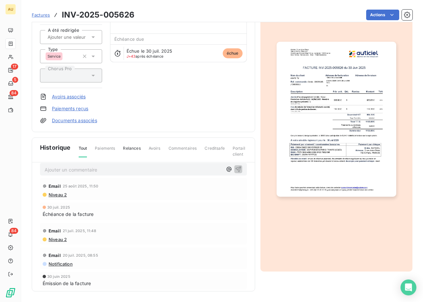
click at [60, 192] on span "Niveau 2" at bounding box center [57, 194] width 19 height 5
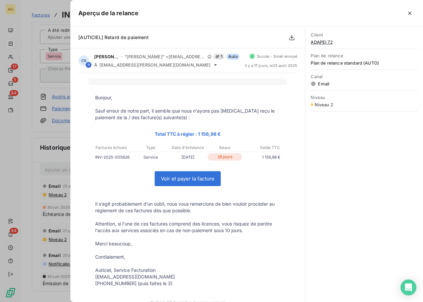
click at [52, 206] on div at bounding box center [211, 151] width 423 height 302
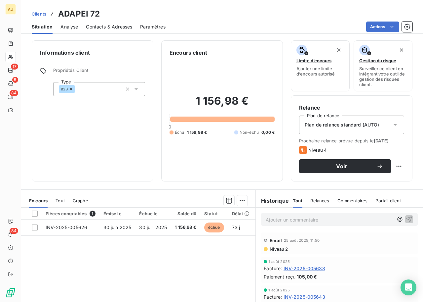
click at [132, 245] on div "Pièces comptables 1 Émise le Échue le Solde dû Statut Délai Retard Chorus Pro A…" at bounding box center [138, 270] width 235 height 127
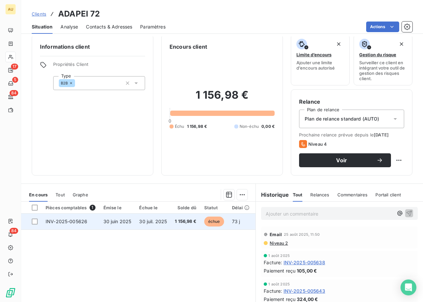
click at [104, 223] on span "30 juin 2025" at bounding box center [118, 221] width 28 height 6
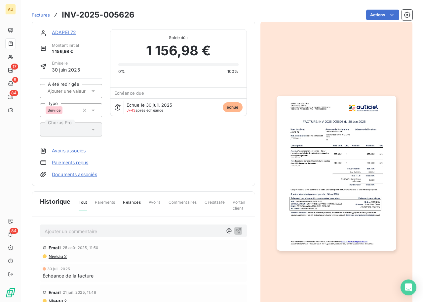
click at [154, 146] on div "ADAPEI 72 Montant initial 1 156,98 € Émise le [DATE] A été redirigée Type Servi…" at bounding box center [143, 103] width 207 height 149
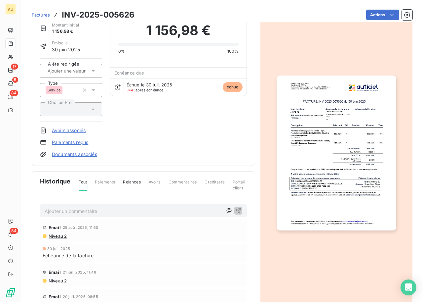
scroll to position [33, 0]
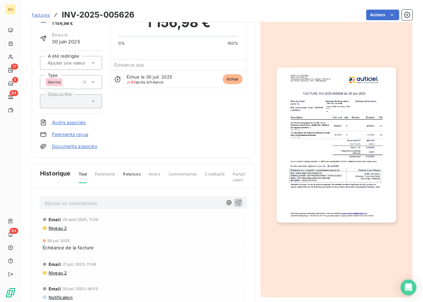
click at [163, 157] on div "ADAPEI 72 Montant initial 1 156,98 € Émise le [DATE] A été redirigée Type Servi…" at bounding box center [144, 75] width 224 height 165
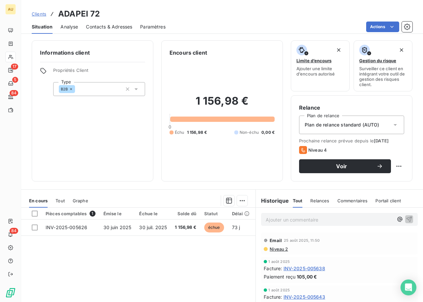
click at [110, 23] on span "Contacts & Adresses" at bounding box center [109, 26] width 46 height 7
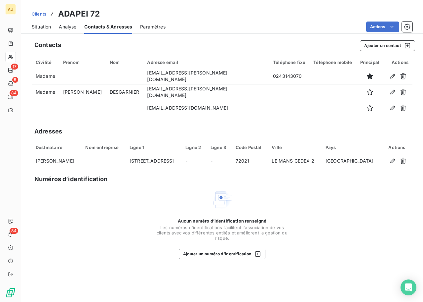
click at [40, 26] on span "Situation" at bounding box center [41, 26] width 19 height 7
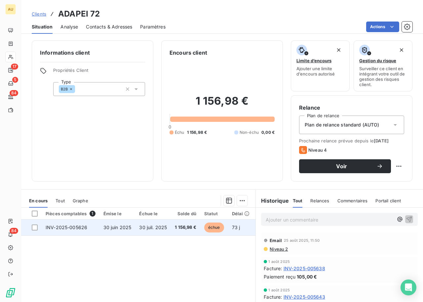
click at [146, 223] on td "30 juil. 2025" at bounding box center [153, 227] width 36 height 16
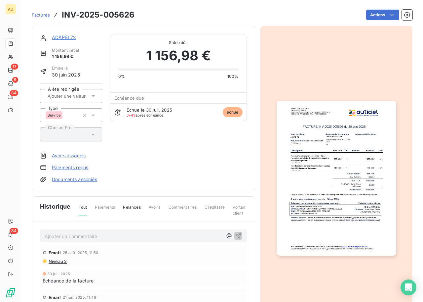
click at [159, 174] on div "ADAPEI 72 Montant initial 1 156,98 € Émise le [DATE] A été redirigée Type Servi…" at bounding box center [143, 108] width 207 height 149
click at [72, 40] on div "ADAPEI 72" at bounding box center [77, 37] width 50 height 7
click at [69, 40] on div "ADAPEI 72" at bounding box center [77, 37] width 50 height 7
click at [67, 36] on link "ADAPEI 72" at bounding box center [64, 37] width 24 height 6
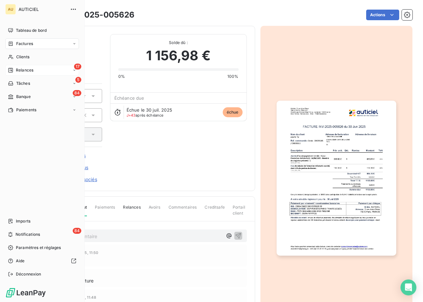
click at [26, 71] on span "Relances" at bounding box center [25, 70] width 18 height 6
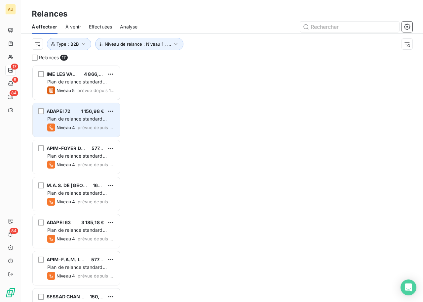
scroll to position [237, 89]
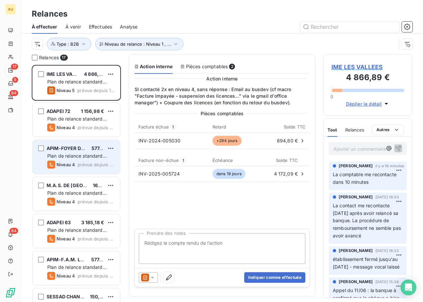
click at [87, 161] on div "Niveau 4 prévue depuis 10 jours" at bounding box center [80, 164] width 67 height 8
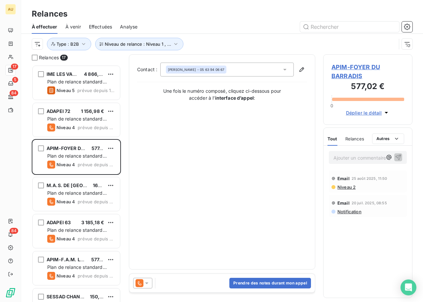
click at [362, 68] on span "APIM-FOYER DU BARRADIS" at bounding box center [368, 72] width 73 height 18
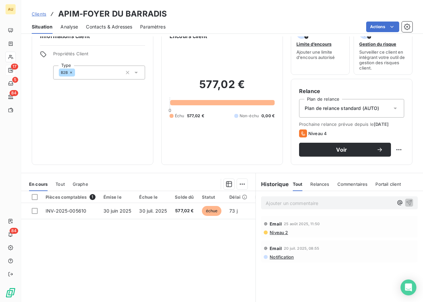
scroll to position [36, 0]
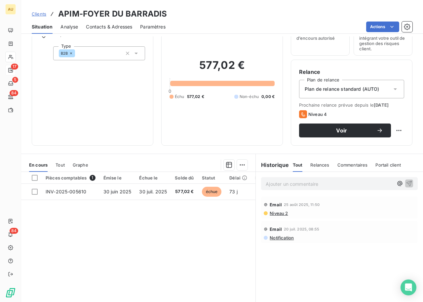
click at [105, 22] on div "Contacts & Adresses" at bounding box center [109, 27] width 46 height 14
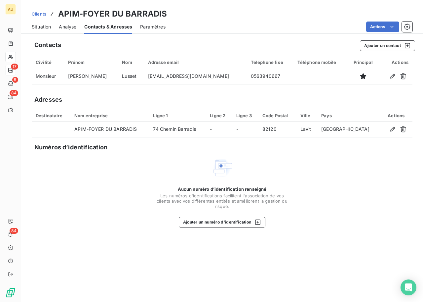
click at [68, 28] on span "Analyse" at bounding box center [68, 26] width 18 height 7
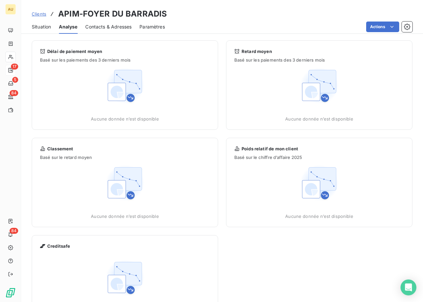
click at [38, 28] on span "Situation" at bounding box center [41, 26] width 19 height 7
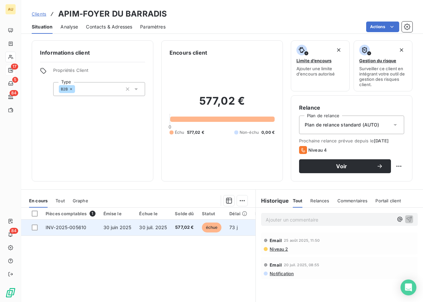
click at [121, 230] on td "30 juin 2025" at bounding box center [118, 227] width 36 height 16
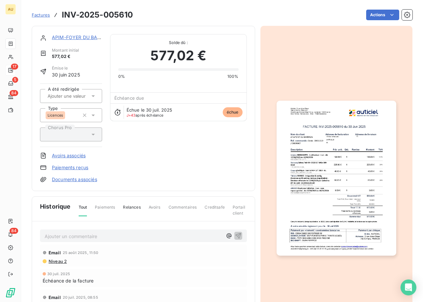
click at [65, 37] on link "APIM-FOYER DU BARRADIS" at bounding box center [83, 37] width 63 height 6
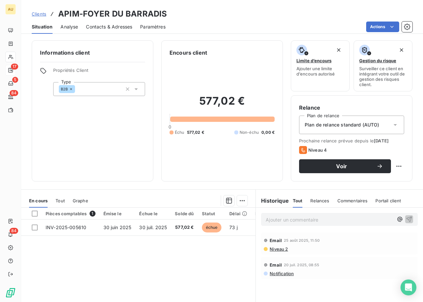
click at [97, 28] on span "Contacts & Adresses" at bounding box center [109, 26] width 46 height 7
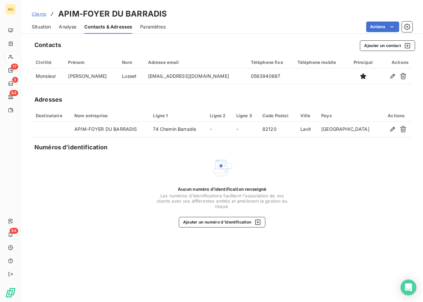
click at [40, 29] on span "Situation" at bounding box center [41, 26] width 19 height 7
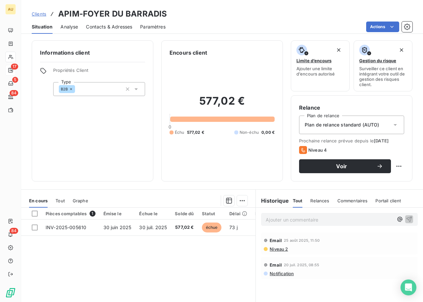
click at [102, 25] on span "Contacts & Adresses" at bounding box center [109, 26] width 46 height 7
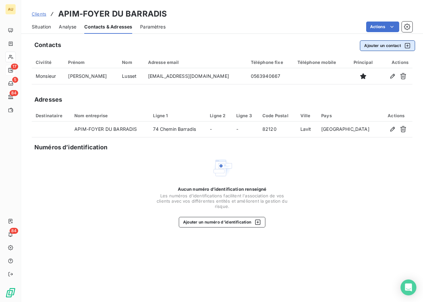
click at [386, 45] on button "Ajouter un contact" at bounding box center [387, 45] width 55 height 11
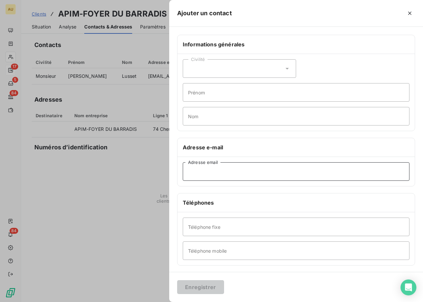
click at [226, 174] on input "Adresse email" at bounding box center [296, 171] width 227 height 19
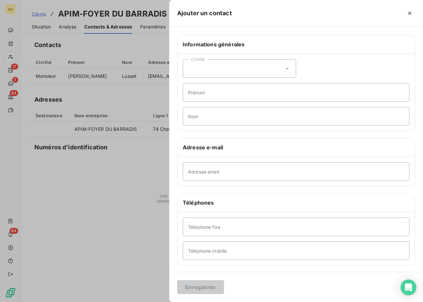
click at [162, 151] on div at bounding box center [211, 151] width 423 height 302
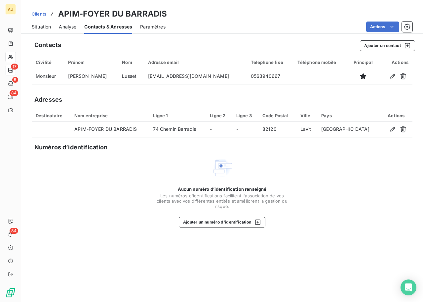
click at [43, 27] on span "Situation" at bounding box center [41, 26] width 19 height 7
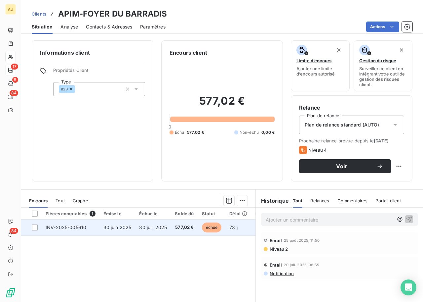
click at [81, 230] on td "INV-2025-005610" at bounding box center [71, 227] width 58 height 16
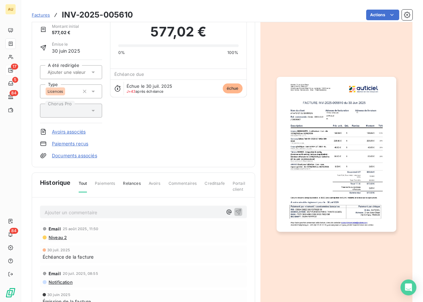
click at [139, 146] on div "APIM-FOYER DU BARRADIS Montant initial 577,02 € Émise le [DATE] A été redirigée…" at bounding box center [143, 84] width 207 height 149
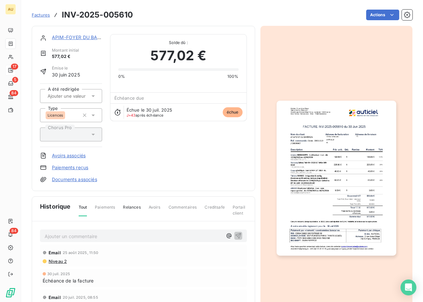
click at [39, 15] on span "Factures" at bounding box center [41, 14] width 18 height 5
click at [70, 36] on link "APIM-FOYER DU BARRADIS" at bounding box center [83, 37] width 63 height 6
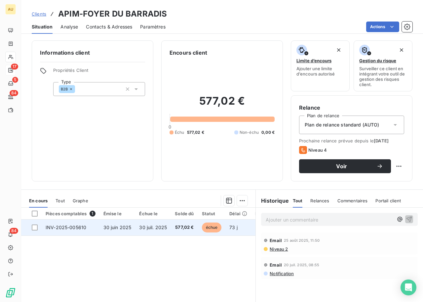
click at [115, 229] on span "30 juin 2025" at bounding box center [118, 227] width 28 height 6
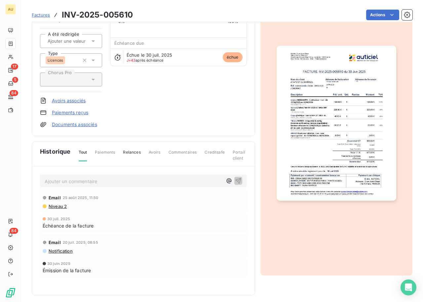
scroll to position [54, 0]
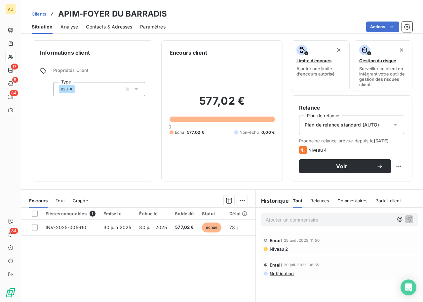
click at [116, 29] on span "Contacts & Adresses" at bounding box center [109, 26] width 46 height 7
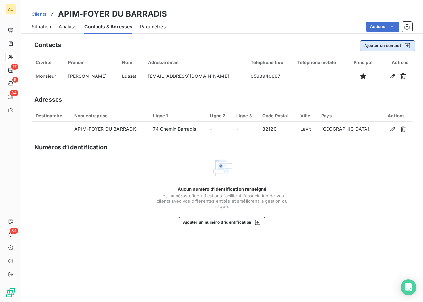
click at [390, 43] on button "Ajouter un contact" at bounding box center [387, 45] width 55 height 11
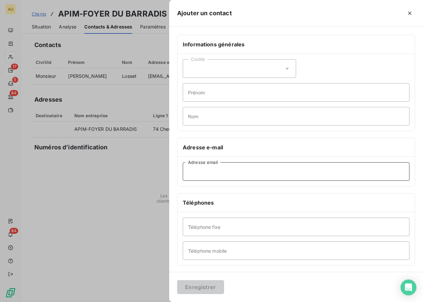
click at [220, 169] on input "Adresse email" at bounding box center [296, 171] width 227 height 19
type input "[EMAIL_ADDRESS][DOMAIN_NAME]"
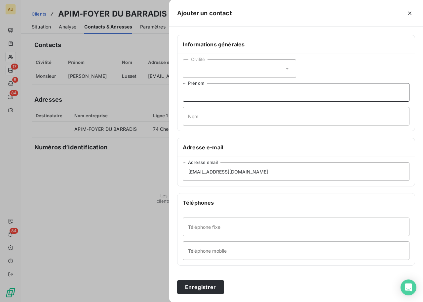
click at [214, 93] on input "Prénom" at bounding box center [296, 92] width 227 height 19
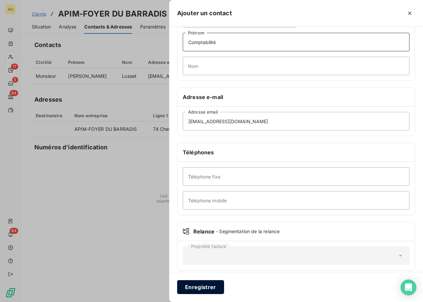
type input "Comptabilité"
click at [203, 283] on button "Enregistrer" at bounding box center [200, 287] width 47 height 14
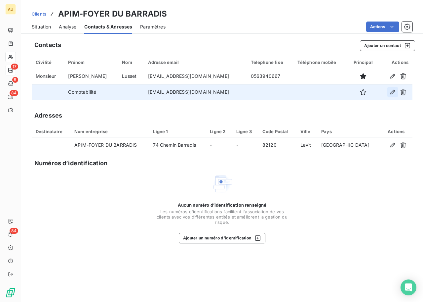
click at [393, 92] on icon "button" at bounding box center [393, 92] width 7 height 7
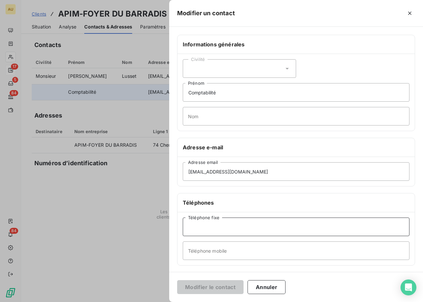
click at [215, 228] on input "Téléphone fixe" at bounding box center [296, 226] width 227 height 19
type input "0563940584"
click at [209, 287] on button "Modifier le contact" at bounding box center [210, 287] width 66 height 14
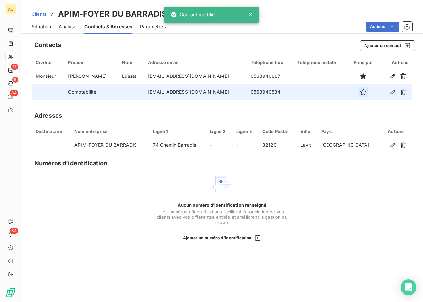
click at [360, 92] on icon "button" at bounding box center [363, 92] width 7 height 7
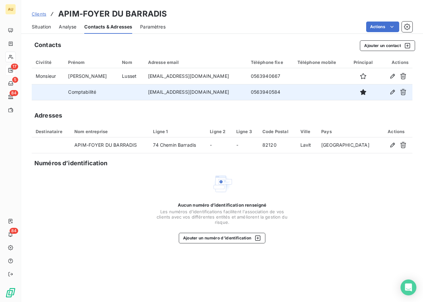
click at [41, 26] on span "Situation" at bounding box center [41, 26] width 19 height 7
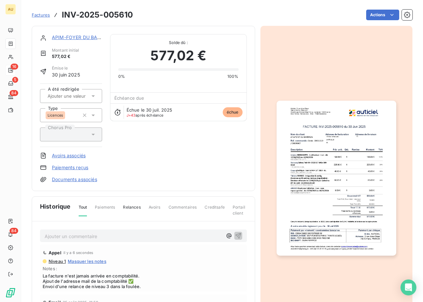
click at [61, 35] on link "APIM-FOYER DU BARRADIS" at bounding box center [83, 37] width 63 height 6
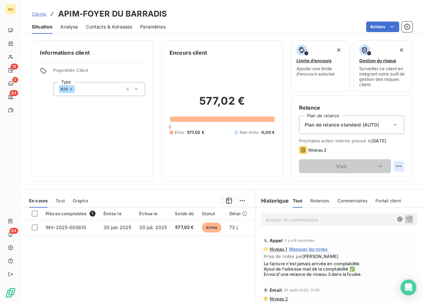
click at [398, 167] on html "AU 16 5 84 84 Clients APIM-FOYER DU BARRADIS Situation Analyse Contacts & Adres…" at bounding box center [211, 151] width 423 height 302
click at [360, 180] on div "Replanifier cette action" at bounding box center [371, 180] width 59 height 11
select select "8"
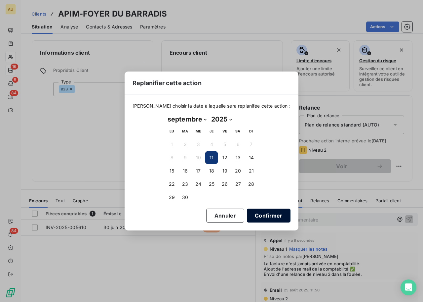
click at [254, 216] on button "Confirmer" at bounding box center [269, 215] width 44 height 14
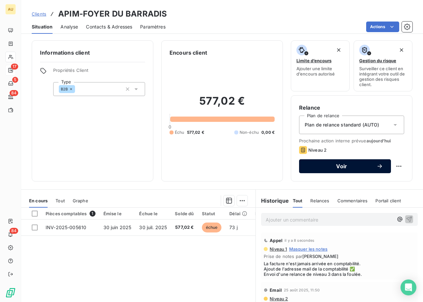
click at [335, 168] on span "Voir" at bounding box center [341, 165] width 69 height 5
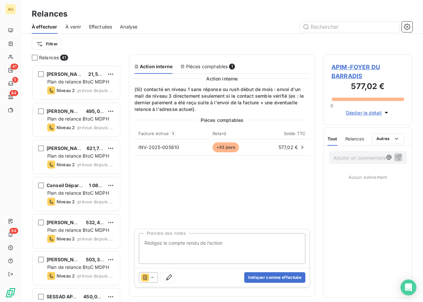
scroll to position [237, 89]
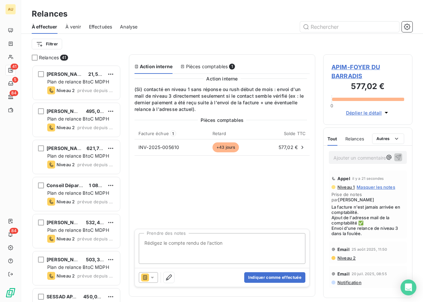
click at [185, 243] on textarea "Prendre des notes" at bounding box center [222, 248] width 167 height 31
type textarea "N"
type textarea "Pas nécessaire"
drag, startPoint x: 184, startPoint y: 241, endPoint x: 141, endPoint y: 240, distance: 42.4
click at [141, 240] on textarea "Pas nécessaire" at bounding box center [222, 248] width 167 height 31
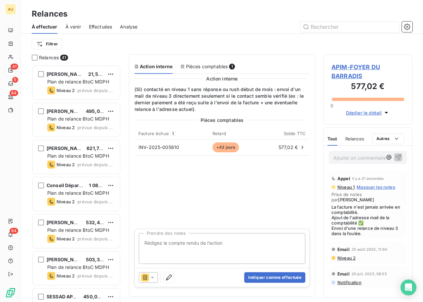
click at [153, 280] on icon at bounding box center [152, 277] width 7 height 7
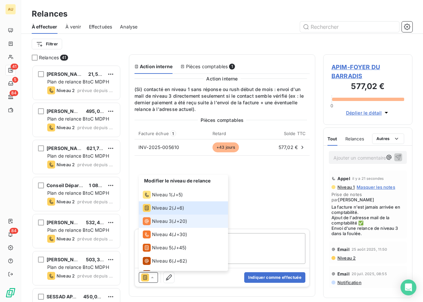
click at [162, 223] on span "Niveau 3" at bounding box center [162, 221] width 20 height 7
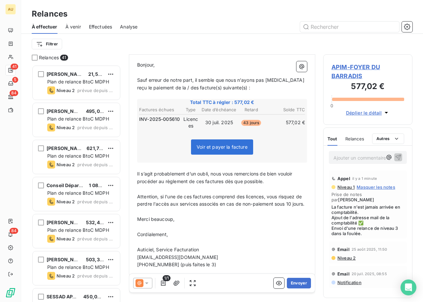
scroll to position [84, 0]
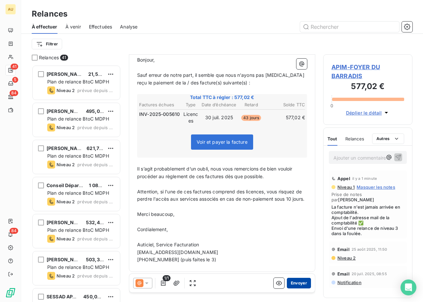
click at [304, 278] on button "Envoyer" at bounding box center [299, 283] width 24 height 11
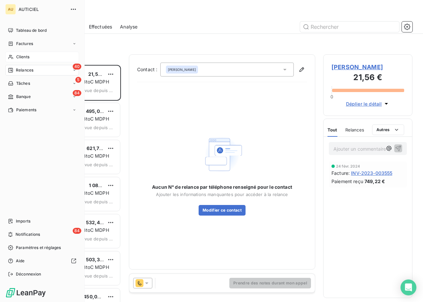
click at [27, 54] on span "Clients" at bounding box center [22, 57] width 13 height 6
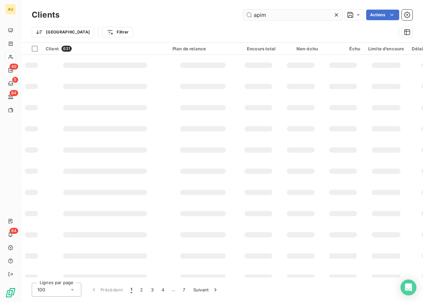
type input "apim"
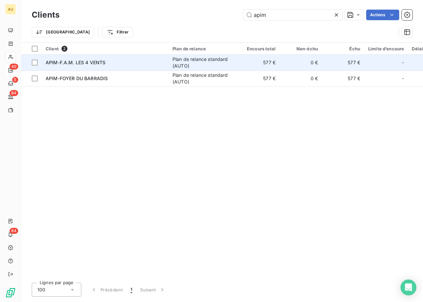
click at [126, 61] on div "APIM-F.A.M. LES 4 VENTS" at bounding box center [105, 62] width 119 height 7
click at [89, 62] on span "APIM-F.A.M. LES 4 VENTS" at bounding box center [76, 63] width 60 height 6
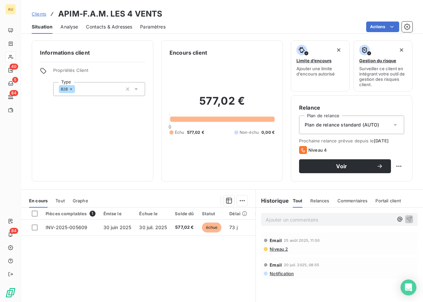
click at [112, 26] on span "Contacts & Adresses" at bounding box center [109, 26] width 46 height 7
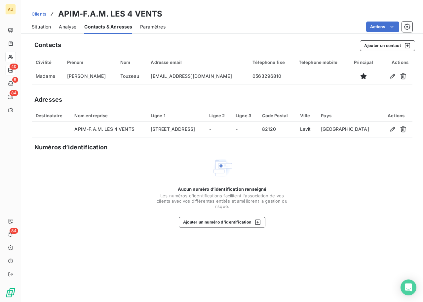
click at [42, 29] on span "Situation" at bounding box center [41, 26] width 19 height 7
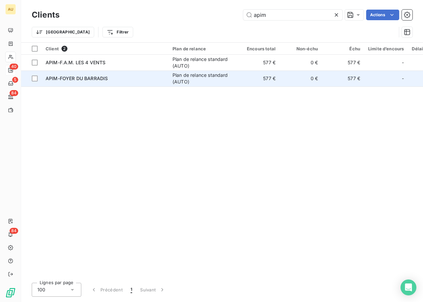
click at [82, 79] on span "APIM-FOYER DU BARRADIS" at bounding box center [77, 78] width 62 height 6
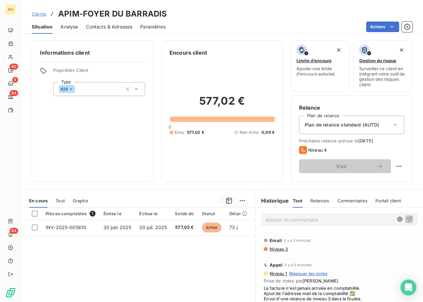
click at [108, 26] on span "Contacts & Adresses" at bounding box center [109, 26] width 46 height 7
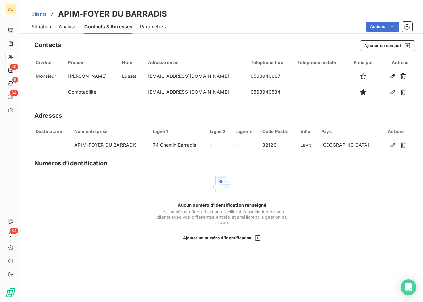
click at [32, 25] on span "Situation" at bounding box center [41, 26] width 19 height 7
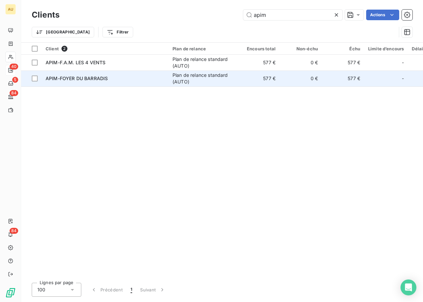
click at [87, 81] on div "APIM-FOYER DU BARRADIS" at bounding box center [105, 78] width 119 height 7
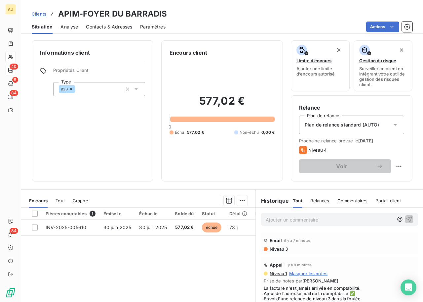
click at [221, 13] on div "Clients APIM-FOYER DU BARRADIS" at bounding box center [222, 14] width 402 height 12
click at [113, 25] on span "Contacts & Adresses" at bounding box center [109, 26] width 46 height 7
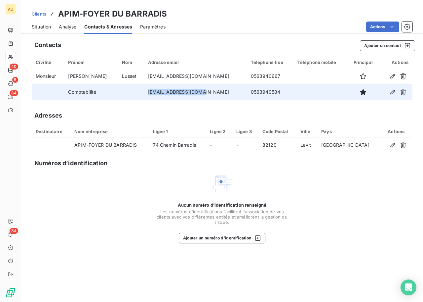
drag, startPoint x: 148, startPoint y: 91, endPoint x: 221, endPoint y: 91, distance: 73.1
click at [221, 91] on td "[EMAIL_ADDRESS][DOMAIN_NAME]" at bounding box center [195, 92] width 103 height 16
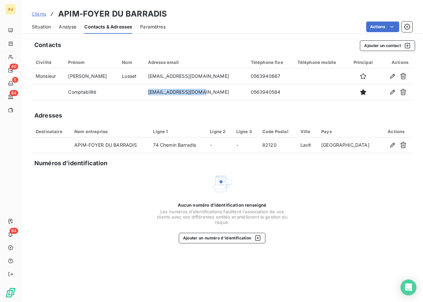
click at [48, 26] on span "Situation" at bounding box center [41, 26] width 19 height 7
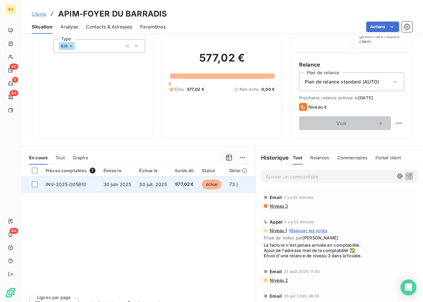
scroll to position [53, 0]
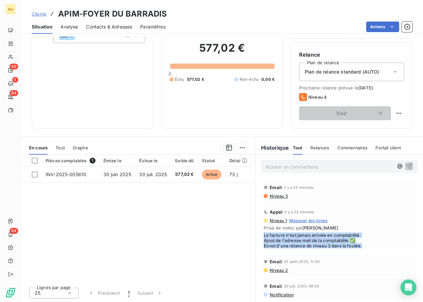
copy span "La facture n'est jamais arrivée en comptabilité. Ajout de l'adresse mail de la …"
drag, startPoint x: 263, startPoint y: 233, endPoint x: 387, endPoint y: 249, distance: 124.7
click at [387, 249] on div "Appel il y a 23 minutes Niveau 1 Masquer les notes Prise de notes par [PERSON_N…" at bounding box center [339, 227] width 157 height 47
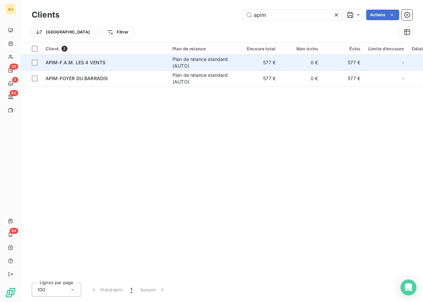
click at [118, 66] on td "APIM-F.A.M. LES 4 VENTS" at bounding box center [105, 63] width 127 height 16
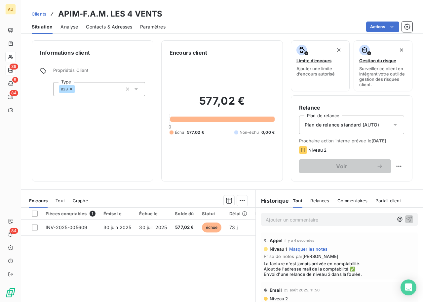
click at [104, 29] on span "Contacts & Adresses" at bounding box center [109, 26] width 46 height 7
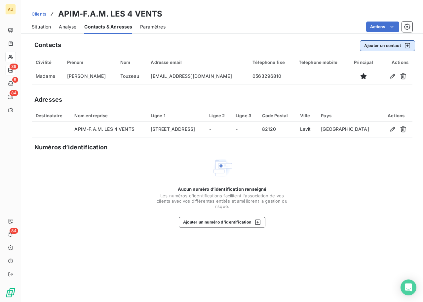
click at [389, 48] on button "Ajouter un contact" at bounding box center [387, 45] width 55 height 11
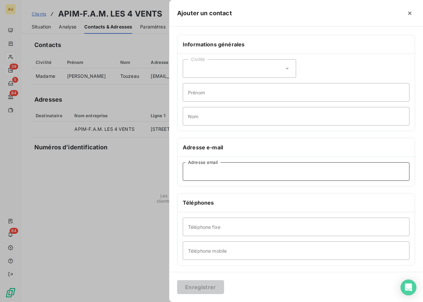
click at [209, 179] on input "Adresse email" at bounding box center [296, 171] width 227 height 19
paste input "APIM-F.A.M. LES 4 VENTS"
type input "APIM-F.A.M. LES 4 VENTS"
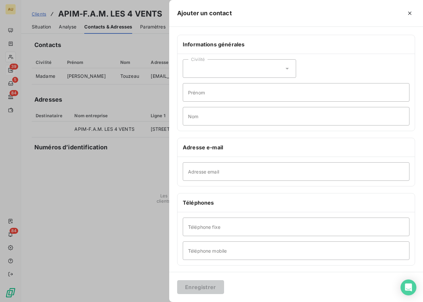
click at [120, 92] on div at bounding box center [211, 151] width 423 height 302
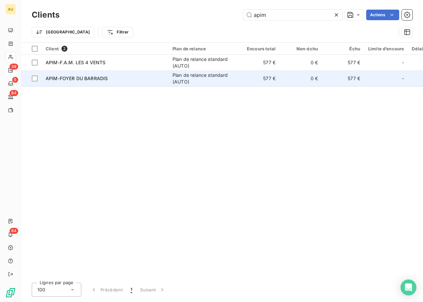
click at [127, 75] on div "APIM-FOYER DU BARRADIS" at bounding box center [105, 78] width 119 height 7
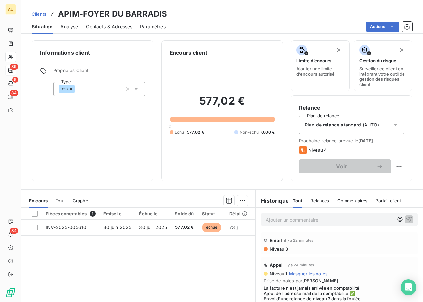
click at [118, 26] on span "Contacts & Adresses" at bounding box center [109, 26] width 46 height 7
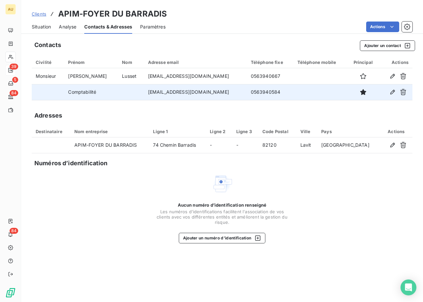
click at [166, 91] on td "[EMAIL_ADDRESS][DOMAIN_NAME]" at bounding box center [195, 92] width 103 height 16
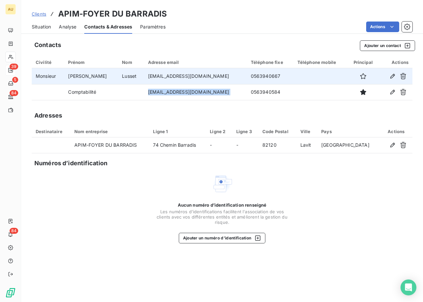
copy td "[EMAIL_ADDRESS][DOMAIN_NAME]"
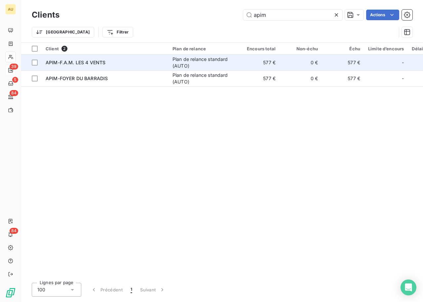
click at [95, 64] on span "APIM-F.A.M. LES 4 VENTS" at bounding box center [76, 63] width 60 height 6
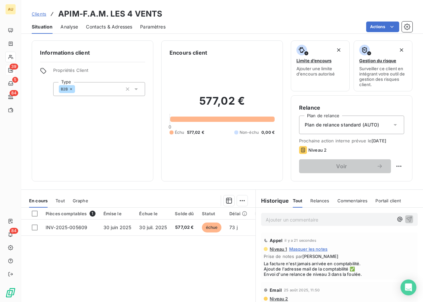
click at [102, 30] on div "Contacts & Adresses" at bounding box center [109, 27] width 46 height 14
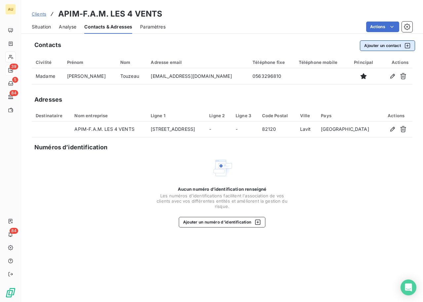
click at [378, 45] on button "Ajouter un contact" at bounding box center [387, 45] width 55 height 11
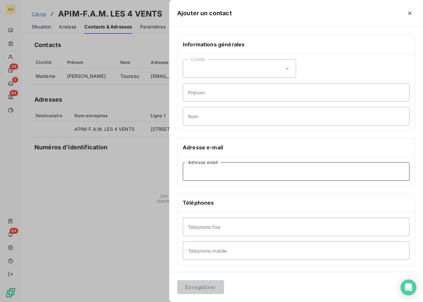
click at [249, 177] on input "Adresse email" at bounding box center [296, 171] width 227 height 19
paste input "[EMAIL_ADDRESS][DOMAIN_NAME]"
type input "[EMAIL_ADDRESS][DOMAIN_NAME]"
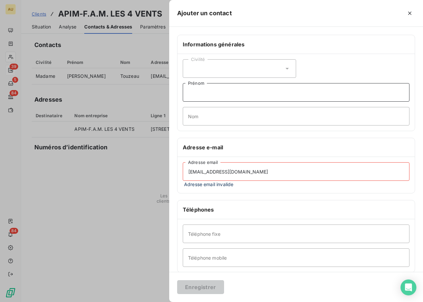
click at [203, 96] on input "Prénom" at bounding box center [296, 92] width 227 height 19
type input "Comptabilité"
click at [206, 168] on input "[EMAIL_ADDRESS][DOMAIN_NAME]" at bounding box center [296, 171] width 227 height 19
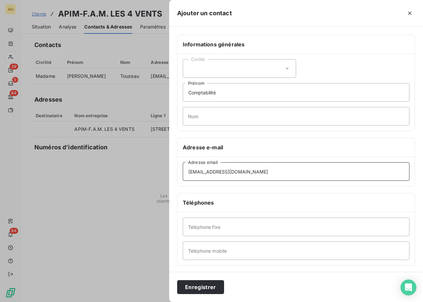
type input "[EMAIL_ADDRESS][DOMAIN_NAME]"
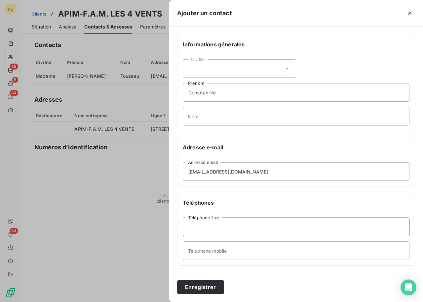
click at [210, 226] on input "Téléphone fixe" at bounding box center [296, 226] width 227 height 19
click at [196, 280] on button "Enregistrer" at bounding box center [200, 287] width 47 height 14
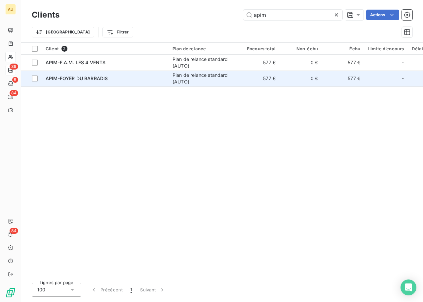
click at [111, 77] on div "APIM-FOYER DU BARRADIS" at bounding box center [105, 78] width 119 height 7
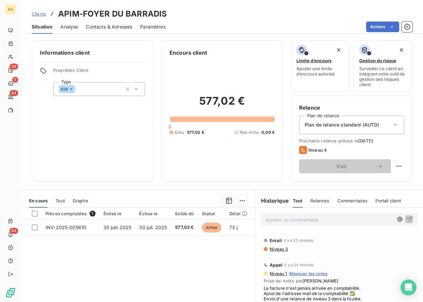
click at [93, 25] on span "Contacts & Adresses" at bounding box center [109, 26] width 46 height 7
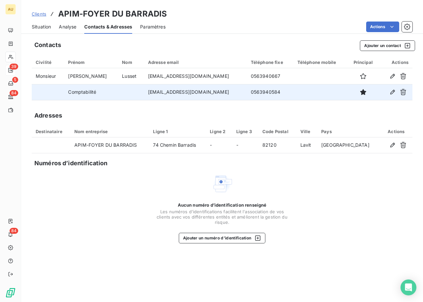
click at [247, 90] on td "0563940584" at bounding box center [270, 92] width 47 height 16
copy td "0563940584"
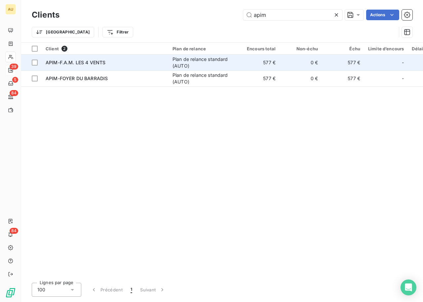
click at [198, 61] on div "Plan de relance standard (AUTO)" at bounding box center [203, 62] width 61 height 13
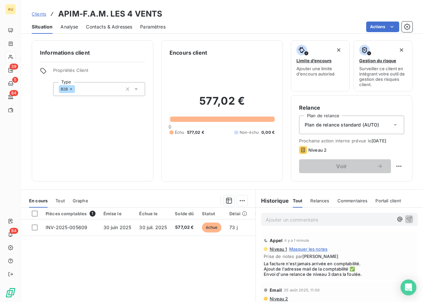
click at [96, 27] on span "Contacts & Adresses" at bounding box center [109, 26] width 46 height 7
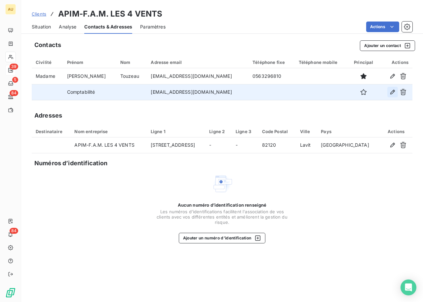
click at [391, 91] on icon "button" at bounding box center [393, 92] width 7 height 7
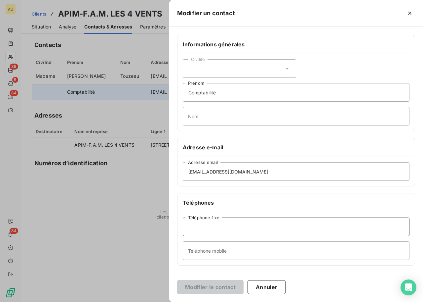
click at [219, 229] on input "Téléphone fixe" at bounding box center [296, 226] width 227 height 19
paste input "0563940584"
type input "0563940584"
click at [201, 287] on button "Modifier le contact" at bounding box center [210, 287] width 66 height 14
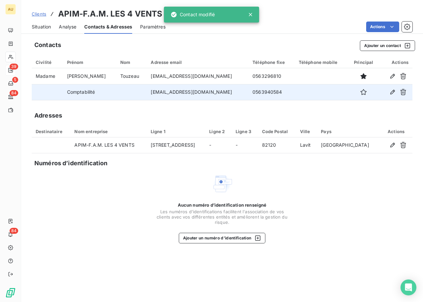
click at [156, 117] on div "Adresses" at bounding box center [222, 115] width 381 height 9
click at [48, 27] on span "Situation" at bounding box center [41, 26] width 19 height 7
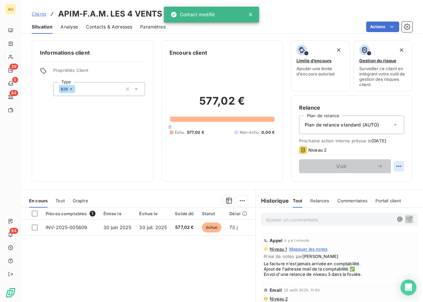
click at [401, 167] on html "AU 39 5 84 84 Clients APIM-F.A.M. LES 4 VENTS Situation Analyse Contacts & Adre…" at bounding box center [211, 151] width 423 height 302
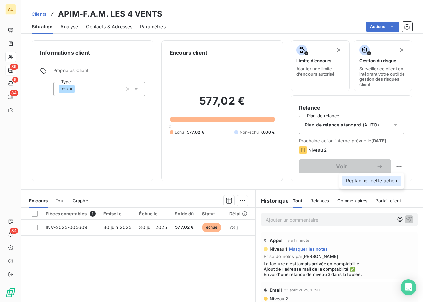
click at [362, 179] on div "Replanifier cette action" at bounding box center [371, 180] width 59 height 11
select select "8"
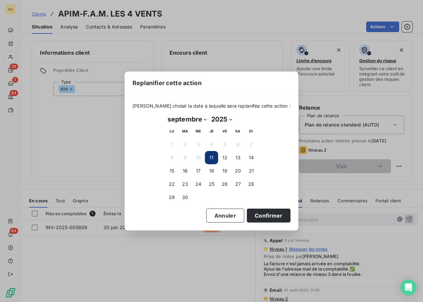
click at [141, 248] on div "Replanifier cette action [PERSON_NAME] choisir la date à laquelle sera replanif…" at bounding box center [211, 151] width 423 height 302
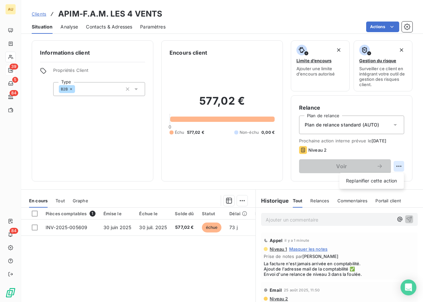
click at [400, 167] on html "AU 39 5 84 84 Clients APIM-F.A.M. LES 4 VENTS Situation Analyse Contacts & Adre…" at bounding box center [211, 151] width 423 height 302
click at [373, 176] on div "Replanifier cette action" at bounding box center [371, 180] width 59 height 11
select select "8"
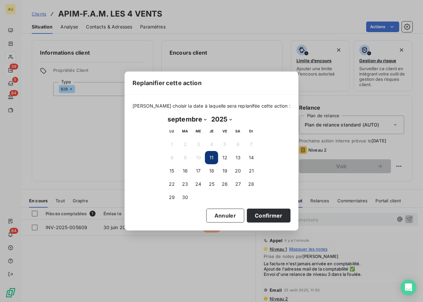
click at [213, 155] on button "11" at bounding box center [211, 157] width 13 height 13
click at [274, 212] on button "Confirmer" at bounding box center [269, 215] width 44 height 14
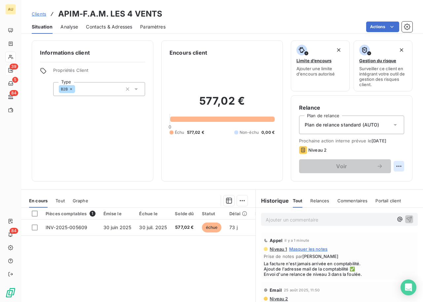
click at [401, 163] on html "AU 39 5 84 84 Clients APIM-F.A.M. LES 4 VENTS Situation Analyse Contacts & Adre…" at bounding box center [211, 151] width 423 height 302
click at [345, 165] on html "AU 39 5 84 84 Clients APIM-F.A.M. LES 4 VENTS Situation Analyse Contacts & Adre…" at bounding box center [211, 151] width 423 height 302
click at [397, 164] on html "AU 39 5 84 84 Clients APIM-F.A.M. LES 4 VENTS Situation Analyse Contacts & Adre…" at bounding box center [211, 151] width 423 height 302
click at [377, 180] on div "Replanifier cette action" at bounding box center [371, 180] width 59 height 11
select select "8"
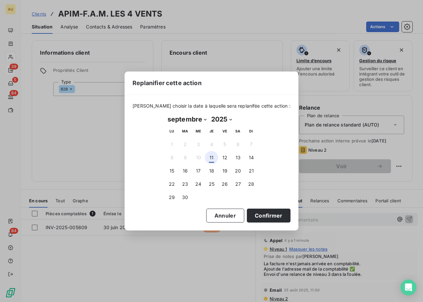
click at [215, 158] on button "11" at bounding box center [211, 157] width 13 height 13
click at [263, 220] on button "Confirmer" at bounding box center [269, 215] width 44 height 14
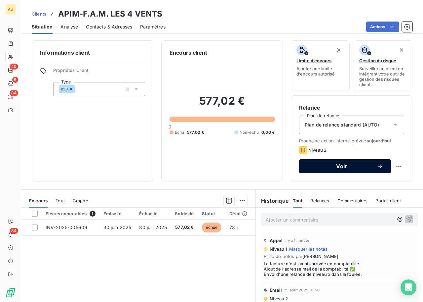
click at [374, 165] on span "Voir" at bounding box center [341, 165] width 69 height 5
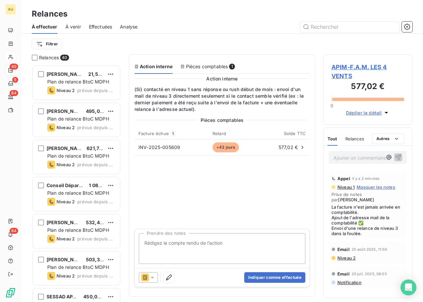
scroll to position [237, 89]
click at [158, 275] on div at bounding box center [148, 277] width 19 height 11
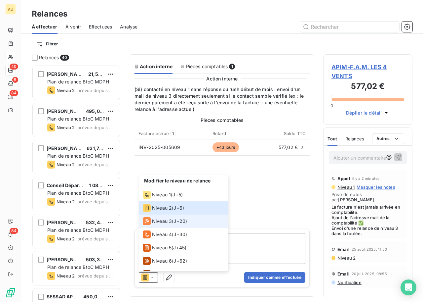
click at [160, 222] on span "Niveau 3" at bounding box center [162, 221] width 20 height 7
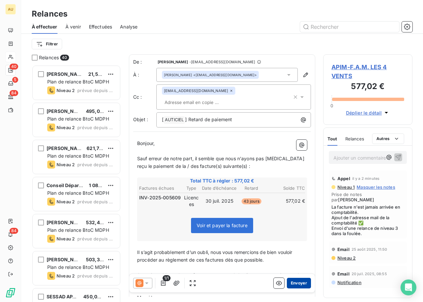
click at [299, 280] on button "Envoyer" at bounding box center [299, 283] width 24 height 11
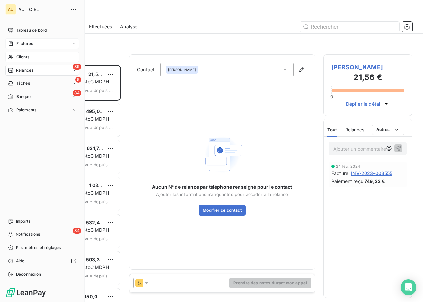
click at [22, 43] on span "Factures" at bounding box center [24, 44] width 17 height 6
click at [0, 0] on div "Factures" at bounding box center [0, 0] width 0 height 0
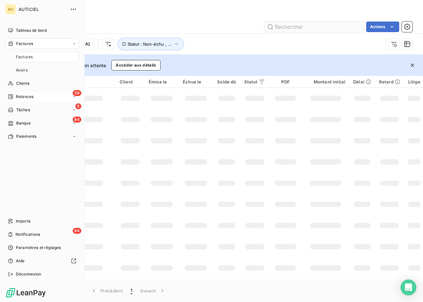
click at [25, 82] on span "Clients" at bounding box center [22, 83] width 13 height 6
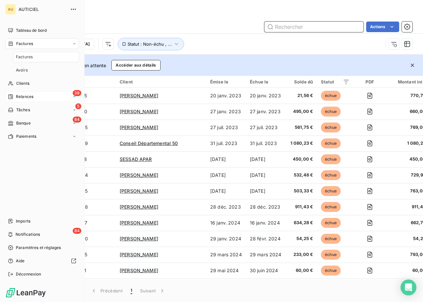
click at [306, 25] on input "text" at bounding box center [314, 27] width 99 height 11
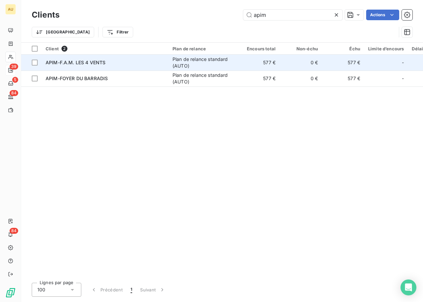
click at [106, 60] on div "APIM-F.A.M. LES 4 VENTS" at bounding box center [105, 62] width 119 height 7
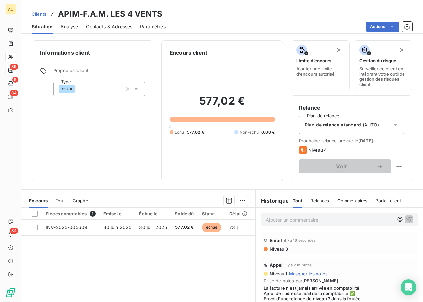
click at [114, 30] on div "Contacts & Adresses" at bounding box center [109, 27] width 46 height 14
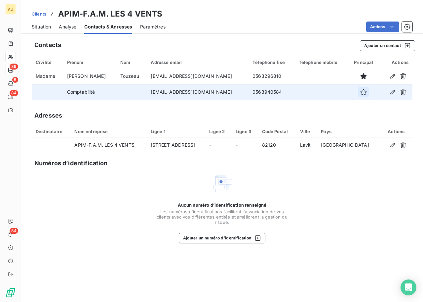
click at [361, 92] on icon "button" at bounding box center [364, 92] width 7 height 7
click at [44, 25] on span "Situation" at bounding box center [41, 26] width 19 height 7
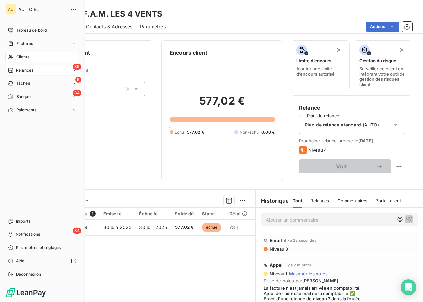
click at [28, 67] on span "Relances" at bounding box center [25, 70] width 18 height 6
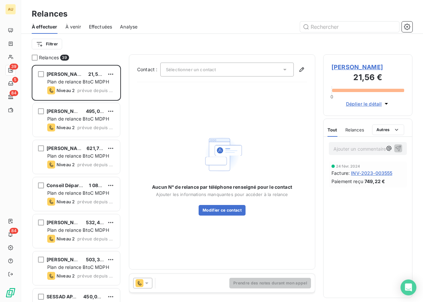
scroll to position [237, 89]
click at [59, 46] on html "AU 39 5 84 84 Relances À effectuer À venir Effectuées Analyse Filtrer Relances …" at bounding box center [211, 151] width 423 height 302
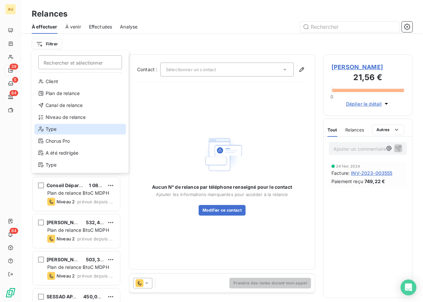
click at [86, 133] on div "Type" at bounding box center [80, 129] width 92 height 11
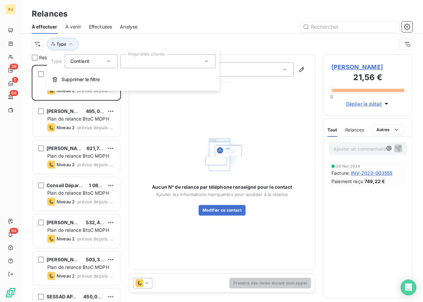
click at [160, 62] on div at bounding box center [167, 61] width 95 height 14
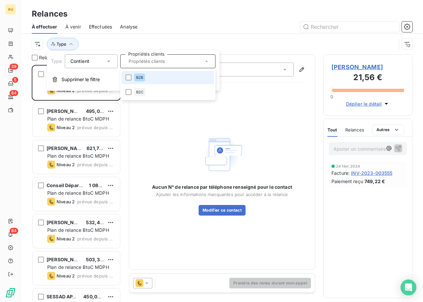
click at [158, 81] on li "B2B" at bounding box center [168, 77] width 93 height 13
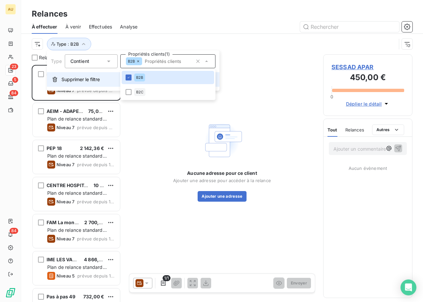
scroll to position [237, 89]
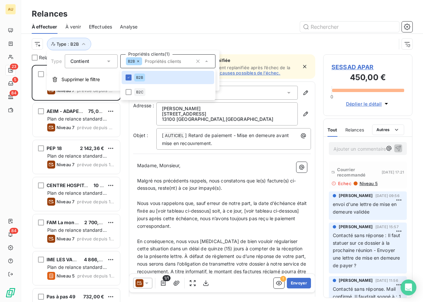
click at [133, 41] on div "Type : B2B" at bounding box center [214, 44] width 365 height 13
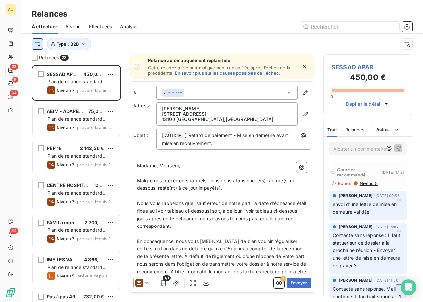
click at [42, 44] on html "AU 23 5 84 84 Relances À effectuer À venir Effectuées Analyse Type : B2B Relanc…" at bounding box center [211, 151] width 423 height 302
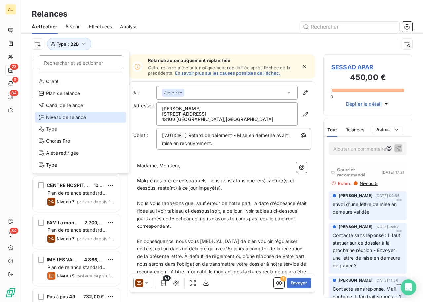
click at [67, 116] on div "Niveau de relance" at bounding box center [81, 117] width 92 height 11
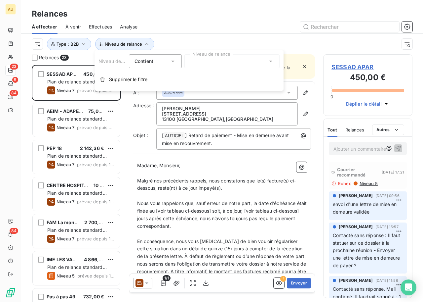
click at [200, 64] on div at bounding box center [232, 61] width 95 height 14
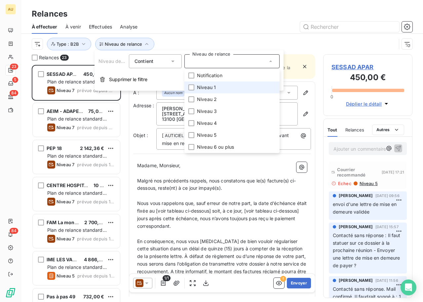
click at [201, 85] on span "Niveau 1" at bounding box center [206, 87] width 19 height 7
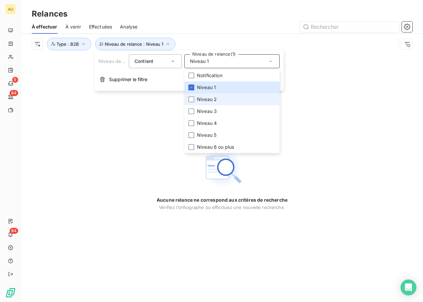
click at [202, 100] on span "Niveau 2" at bounding box center [207, 99] width 20 height 7
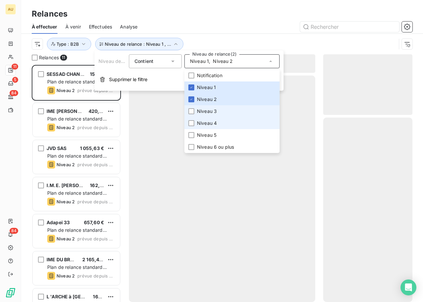
scroll to position [237, 89]
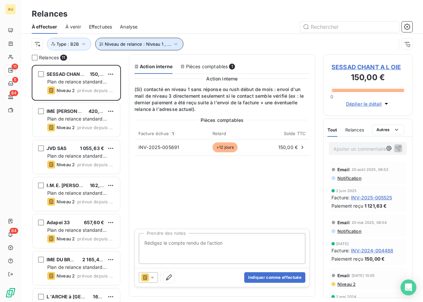
click at [175, 46] on icon "button" at bounding box center [176, 44] width 7 height 7
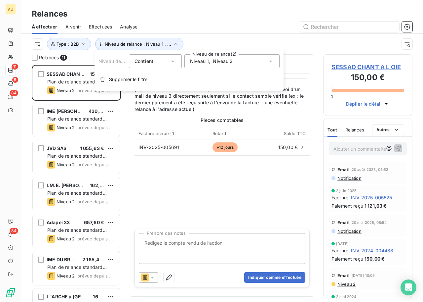
click at [234, 62] on div "Niveau 1 , Niveau 2" at bounding box center [232, 61] width 95 height 14
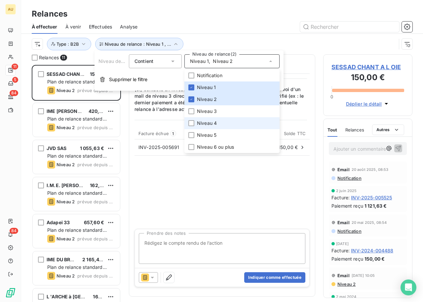
click at [218, 121] on li "Niveau 4" at bounding box center [232, 123] width 95 height 12
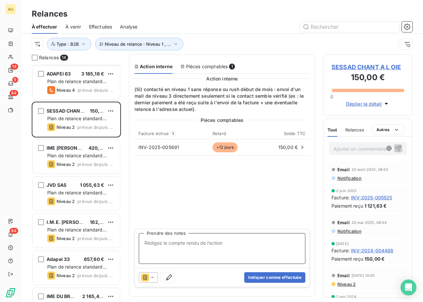
scroll to position [0, 0]
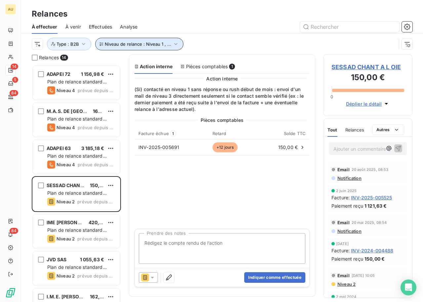
click at [140, 44] on span "Niveau de relance : Niveau 1 , ..." at bounding box center [138, 43] width 66 height 5
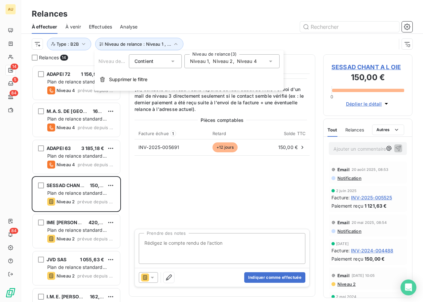
click at [206, 60] on span "Niveau 1" at bounding box center [199, 61] width 19 height 7
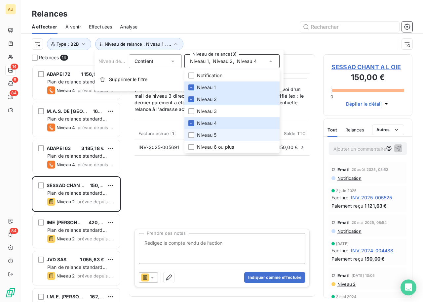
click at [196, 136] on li "Niveau 5" at bounding box center [232, 135] width 95 height 12
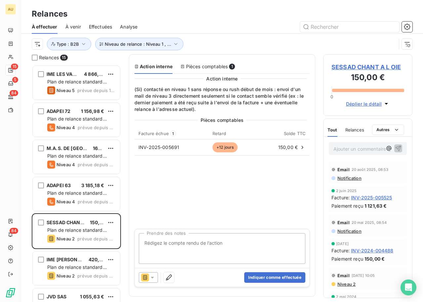
scroll to position [237, 89]
click at [210, 16] on div "Relances" at bounding box center [222, 14] width 402 height 12
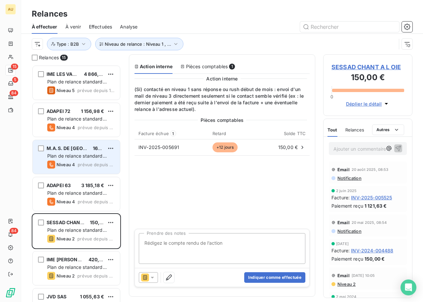
click at [78, 148] on span "M.A.S. DE [GEOGRAPHIC_DATA]" at bounding box center [83, 148] width 73 height 6
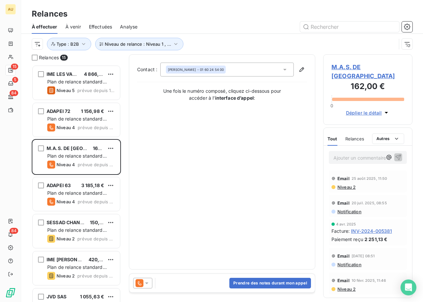
click at [347, 66] on span "M.A.S. DE [GEOGRAPHIC_DATA]" at bounding box center [368, 72] width 73 height 18
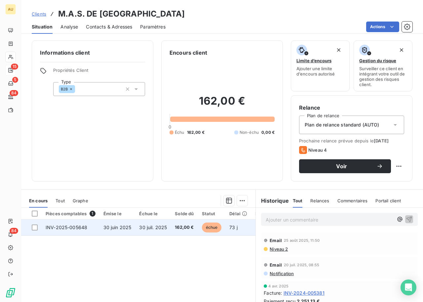
click at [106, 226] on span "30 juin 2025" at bounding box center [118, 227] width 28 height 6
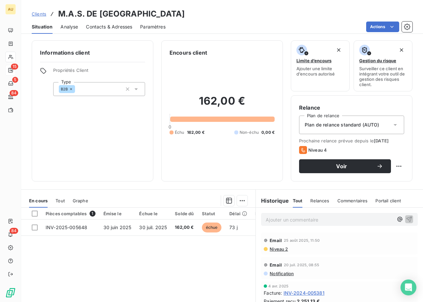
click at [110, 25] on span "Contacts & Adresses" at bounding box center [109, 26] width 46 height 7
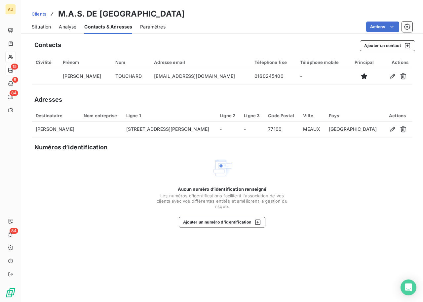
click at [46, 29] on span "Situation" at bounding box center [41, 26] width 19 height 7
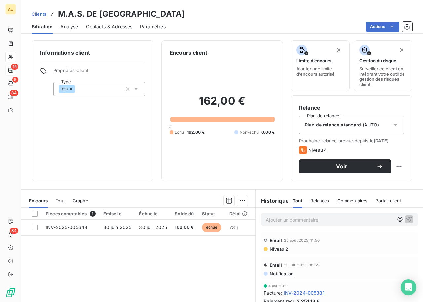
click at [101, 26] on span "Contacts & Adresses" at bounding box center [109, 26] width 46 height 7
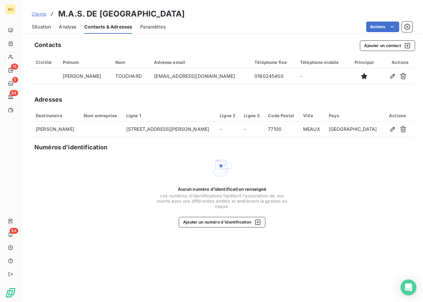
click at [40, 28] on span "Situation" at bounding box center [41, 26] width 19 height 7
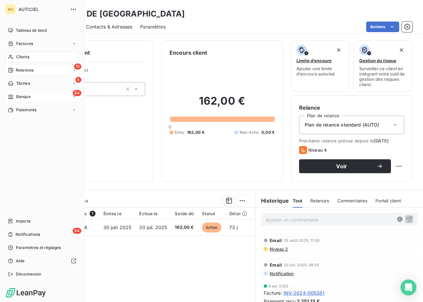
click at [35, 98] on div "84 Banque" at bounding box center [42, 96] width 74 height 11
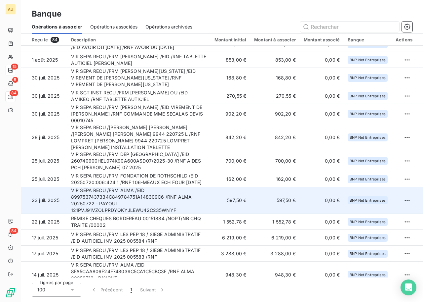
scroll to position [304, 0]
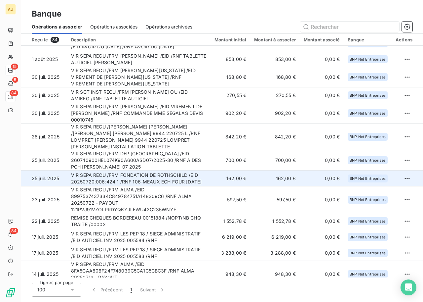
click at [169, 170] on td "VIR SEPA RECU /FRM FONDATION DE ROTHSCHILD /EID 20250720:006:424:1 /RNF 106-MEA…" at bounding box center [139, 178] width 144 height 16
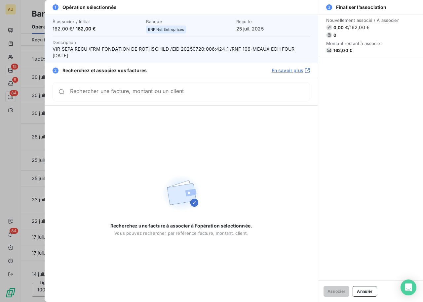
click at [137, 93] on input "Rechercher une facture, montant ou un client" at bounding box center [190, 91] width 240 height 7
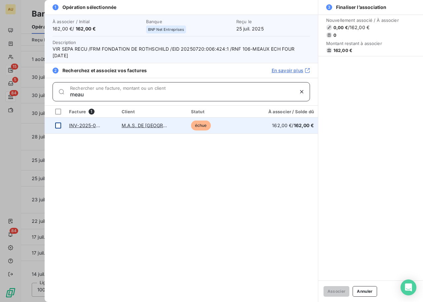
type input "meau"
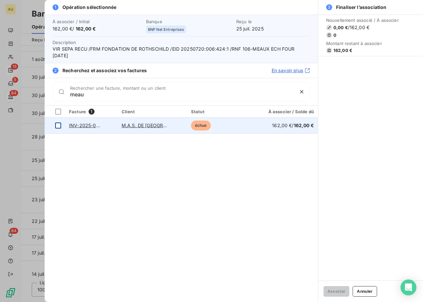
click at [57, 124] on div at bounding box center [58, 125] width 6 height 6
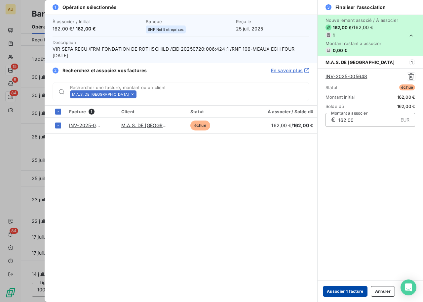
click at [349, 290] on button "Associer 1 facture" at bounding box center [345, 291] width 45 height 11
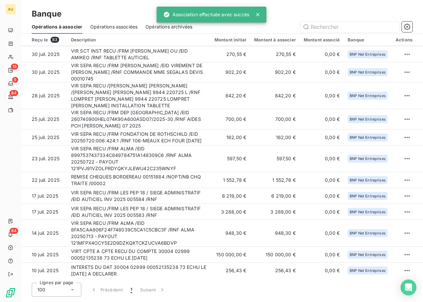
scroll to position [210, 0]
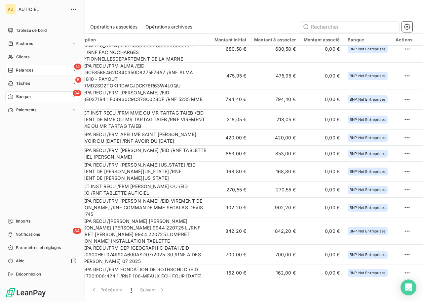
click at [32, 63] on nav "Tableau de bord Factures Clients 15 Relances 5 Tâches 84 Banque Paiements" at bounding box center [42, 70] width 74 height 90
click at [32, 68] on span "Relances" at bounding box center [25, 70] width 18 height 6
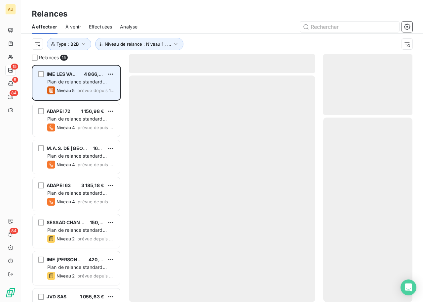
scroll to position [237, 89]
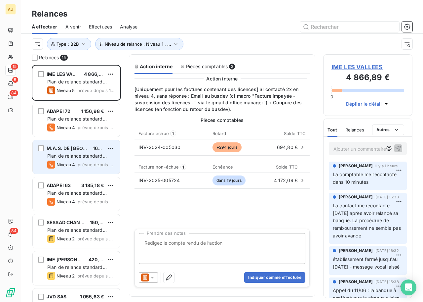
click at [80, 154] on span "Plan de relance standard (AUTO)" at bounding box center [77, 159] width 60 height 12
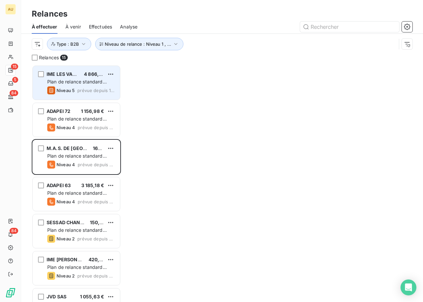
click at [79, 82] on span "Plan de relance standard (AUTO)" at bounding box center [77, 85] width 60 height 12
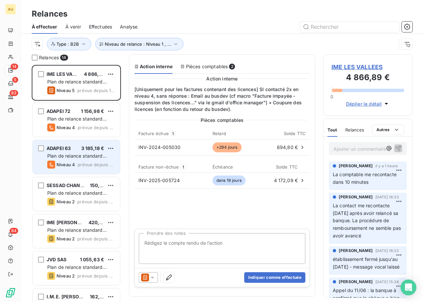
click at [84, 165] on span "prévue depuis 10 jours" at bounding box center [96, 164] width 37 height 5
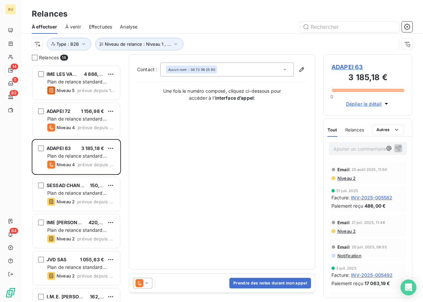
click at [340, 68] on span "ADAPEI 63" at bounding box center [368, 67] width 73 height 9
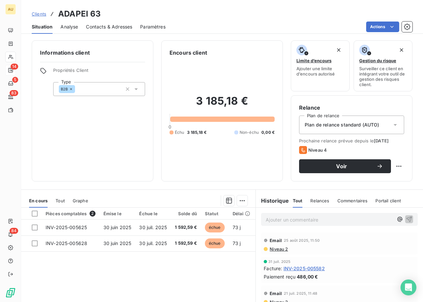
click at [277, 248] on span "Niveau 2" at bounding box center [278, 248] width 19 height 5
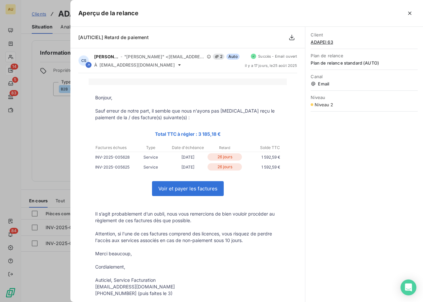
click at [64, 168] on div at bounding box center [211, 151] width 423 height 302
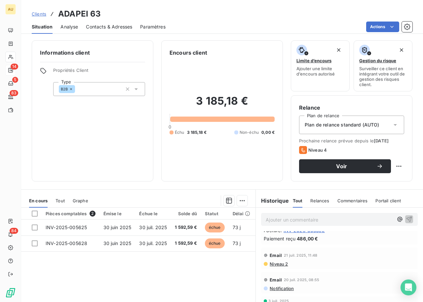
scroll to position [39, 0]
click at [280, 260] on span "Niveau 2" at bounding box center [278, 262] width 19 height 5
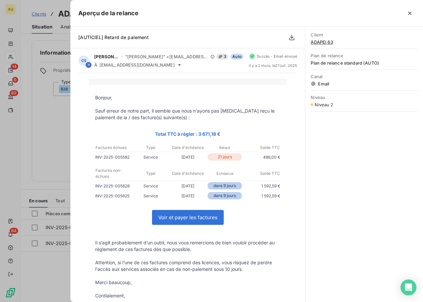
click at [41, 216] on div at bounding box center [211, 151] width 423 height 302
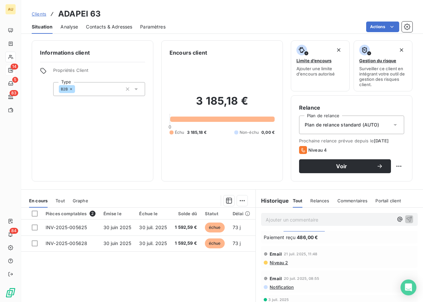
scroll to position [0, 0]
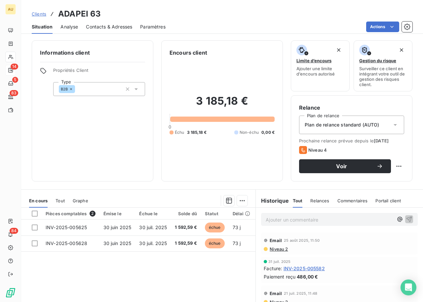
click at [102, 29] on span "Contacts & Adresses" at bounding box center [109, 26] width 46 height 7
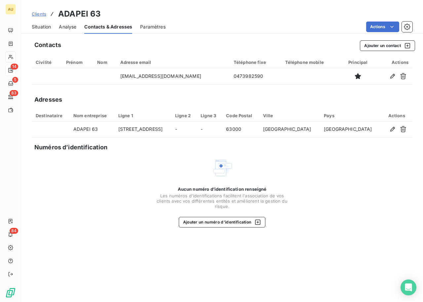
click at [39, 26] on span "Situation" at bounding box center [41, 26] width 19 height 7
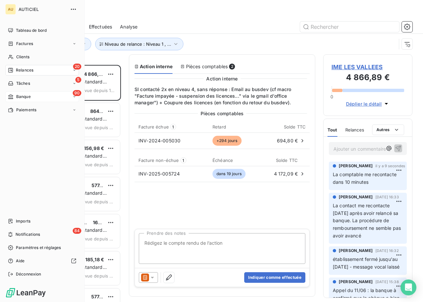
scroll to position [237, 89]
click at [31, 94] on span "Banque" at bounding box center [23, 97] width 15 height 6
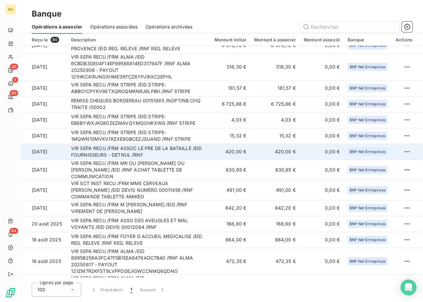
scroll to position [22, 0]
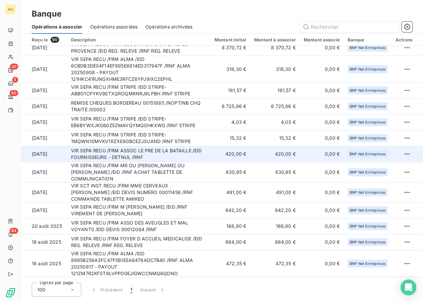
click at [123, 154] on td "VIR SEPA RECU /FRM ASSOC LE PRE DE LA BATAILLE /EID FOURNISSEURS - DETNUL /RNF" at bounding box center [139, 154] width 144 height 16
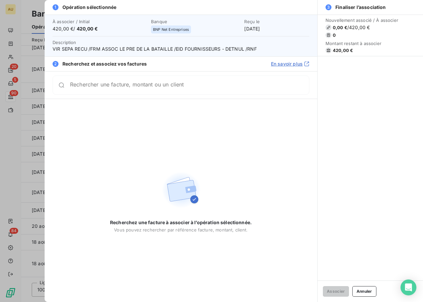
click at [119, 88] on input "Rechercher une facture, montant ou un client" at bounding box center [189, 85] width 239 height 7
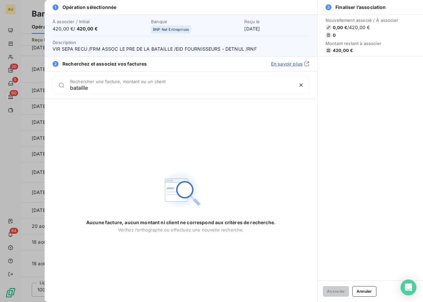
type input "bataille"
drag, startPoint x: 96, startPoint y: 88, endPoint x: 43, endPoint y: 88, distance: 52.9
click at [52, 88] on div "bataille Rechercher une facture, montant ou un client" at bounding box center [181, 84] width 273 height 27
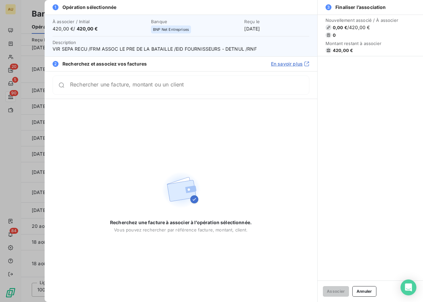
click at [39, 106] on div at bounding box center [211, 151] width 423 height 302
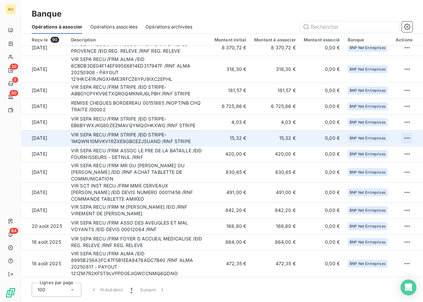
click at [406, 136] on html "AU 20 5 90 84 Banque Opérations à associer Opérations associées Opérations arch…" at bounding box center [211, 151] width 423 height 302
click at [373, 152] on div "Archiver l’opération" at bounding box center [381, 152] width 51 height 11
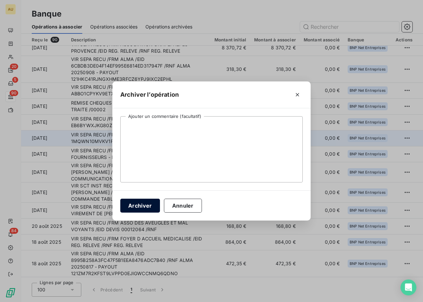
click at [144, 204] on button "Archiver" at bounding box center [140, 205] width 40 height 14
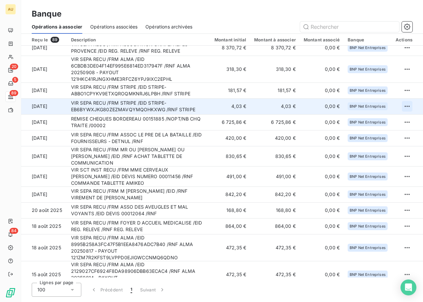
click at [407, 108] on html "AU 20 5 89 84 Banque Opérations à associer Opérations associées Opérations arch…" at bounding box center [211, 151] width 423 height 302
click at [386, 118] on div "Archiver l’opération" at bounding box center [381, 120] width 51 height 11
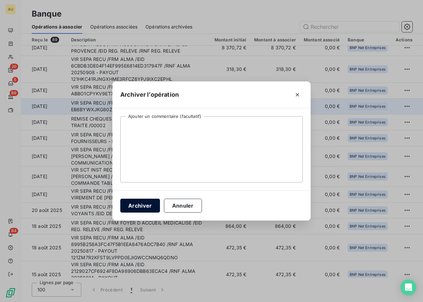
click at [147, 205] on button "Archiver" at bounding box center [140, 205] width 40 height 14
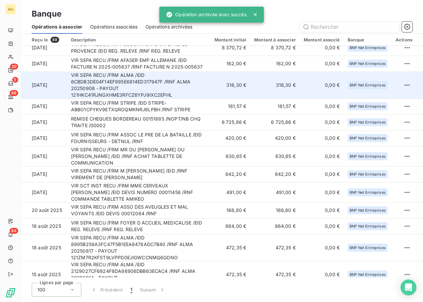
scroll to position [0, 0]
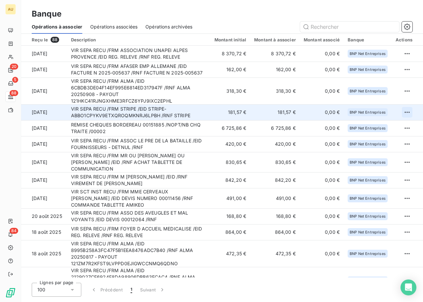
click at [405, 111] on html "AU 20 5 88 84 Banque Opérations à associer Opérations associées Opérations arch…" at bounding box center [211, 151] width 423 height 302
click at [369, 125] on div "Archiver l’opération" at bounding box center [381, 126] width 51 height 11
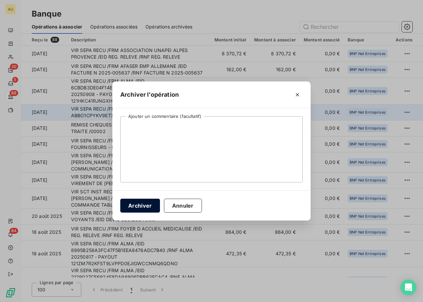
click at [141, 204] on button "Archiver" at bounding box center [140, 205] width 40 height 14
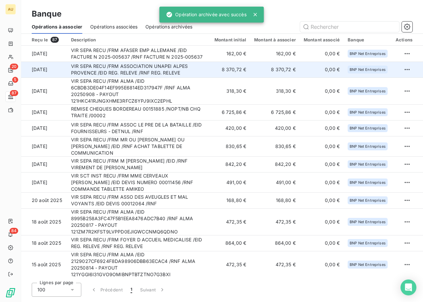
click at [142, 67] on td "VIR SEPA RECU /FRM ASSOCIATION UNAPEI ALPES PROVENCE /EID REG. RELEVE /RNF REG.…" at bounding box center [139, 70] width 144 height 16
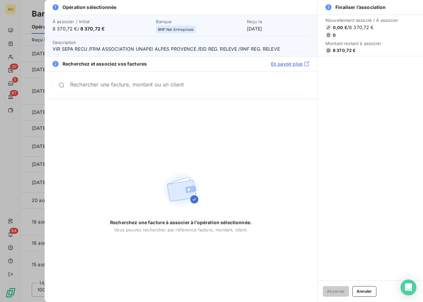
click at [136, 83] on div "Rechercher une facture, montant ou un client" at bounding box center [189, 85] width 239 height 7
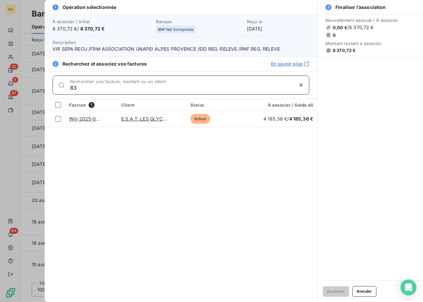
type input "8"
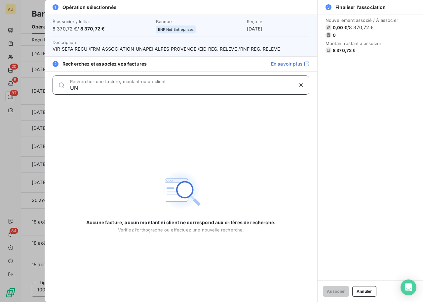
type input "U"
type input "A"
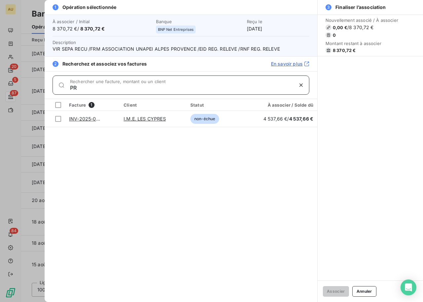
type input "P"
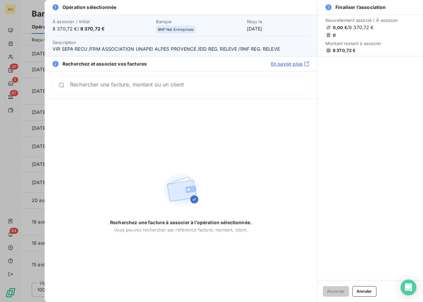
click at [32, 94] on div at bounding box center [211, 151] width 423 height 302
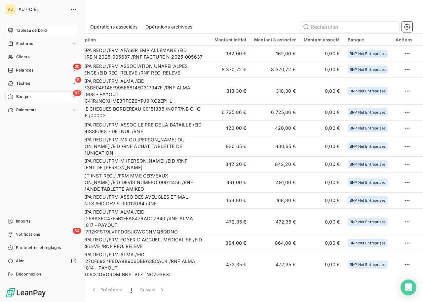
click at [25, 31] on span "Tableau de bord" at bounding box center [31, 30] width 31 height 6
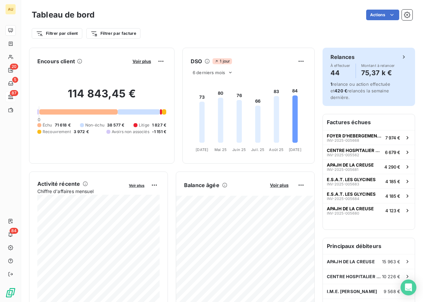
click at [345, 78] on div "Relances À effectuer 44 Montant à relancer 75,37 k € 1 relance ou action effect…" at bounding box center [369, 77] width 93 height 58
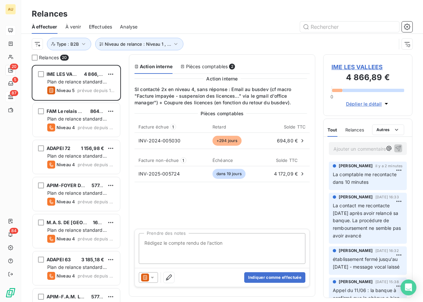
scroll to position [237, 89]
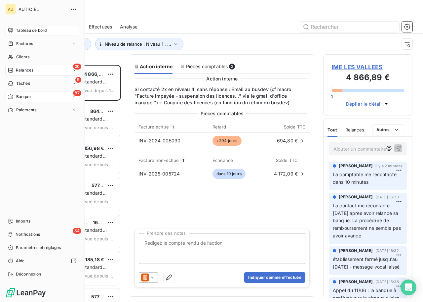
click at [21, 97] on span "Banque" at bounding box center [23, 97] width 15 height 6
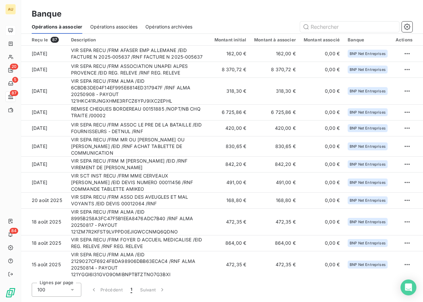
click at [123, 28] on span "Opérations associées" at bounding box center [113, 26] width 47 height 7
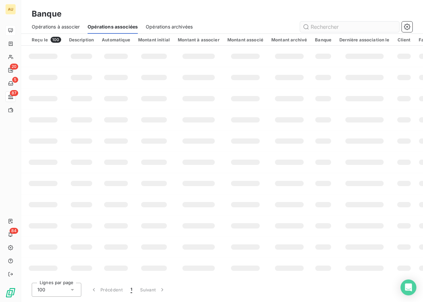
click at [313, 25] on input "text" at bounding box center [349, 27] width 99 height 11
type input "GLYCYNES"
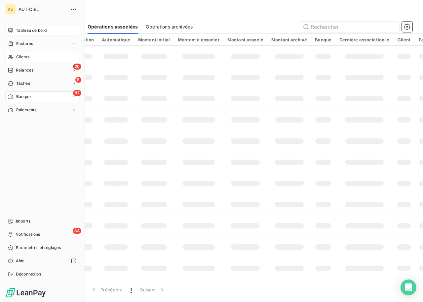
click at [24, 56] on span "Clients" at bounding box center [22, 57] width 13 height 6
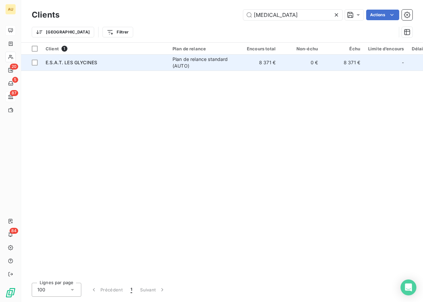
type input "GLYCINE"
click at [135, 66] on td "E.S.A.T. LES GLYCINES" at bounding box center [105, 63] width 127 height 16
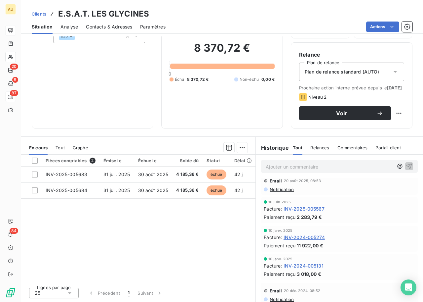
scroll to position [8, 0]
click at [310, 208] on span "INV-2025-005567" at bounding box center [304, 207] width 41 height 7
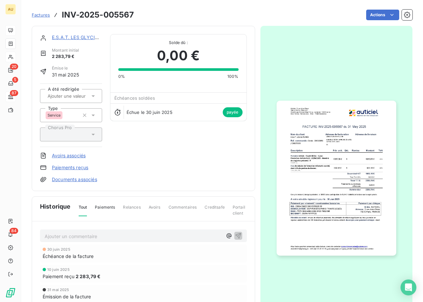
click at [93, 18] on h3 "INV-2025-005567" at bounding box center [98, 15] width 72 height 12
copy section "INV-2025-005567 Actions"
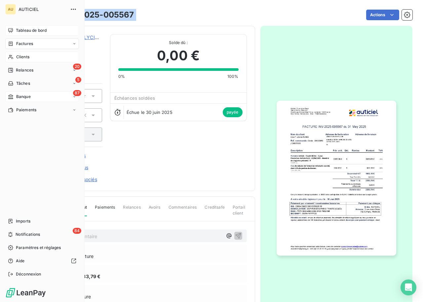
click at [31, 96] on div "87 Banque" at bounding box center [42, 96] width 74 height 11
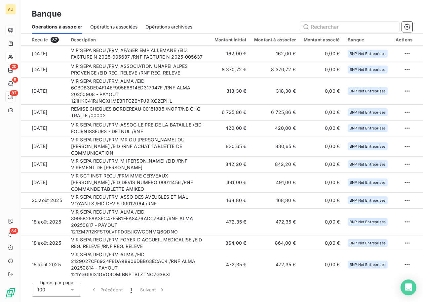
click at [132, 26] on span "Opérations associées" at bounding box center [113, 26] width 47 height 7
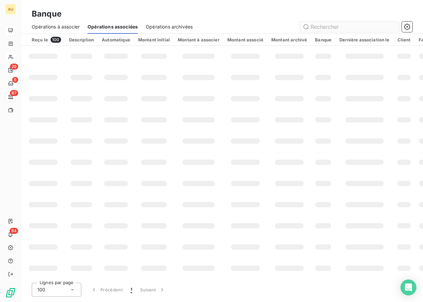
click at [316, 25] on input "text" at bounding box center [349, 27] width 99 height 11
type input "INV-2025-005567"
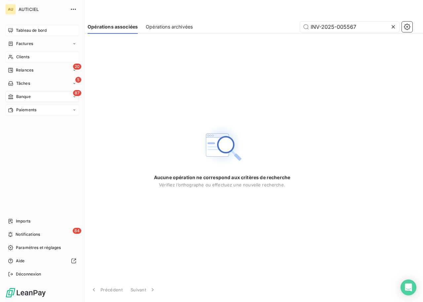
click at [18, 108] on span "Paiements" at bounding box center [26, 110] width 20 height 6
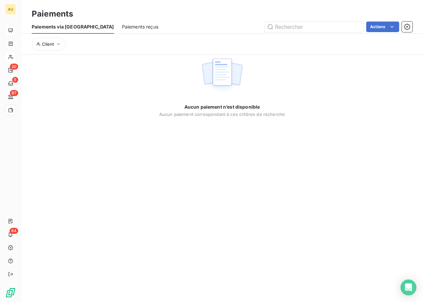
click at [122, 31] on div "Paiements reçus" at bounding box center [140, 27] width 36 height 14
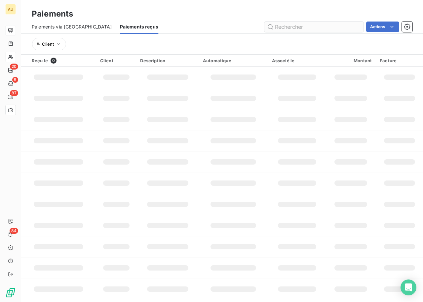
click at [284, 28] on input "text" at bounding box center [314, 27] width 99 height 11
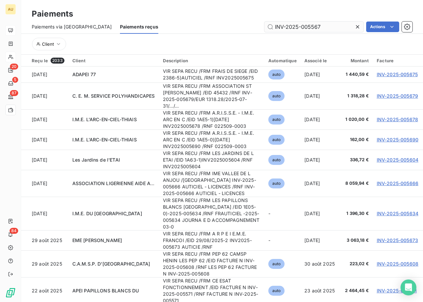
type input "INV-2025-005567"
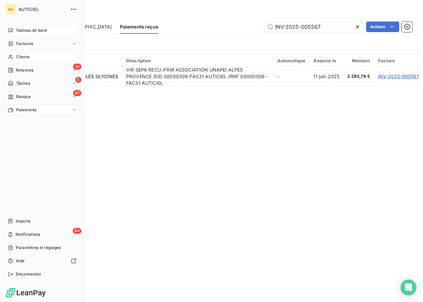
click at [28, 95] on span "Banque" at bounding box center [23, 97] width 15 height 6
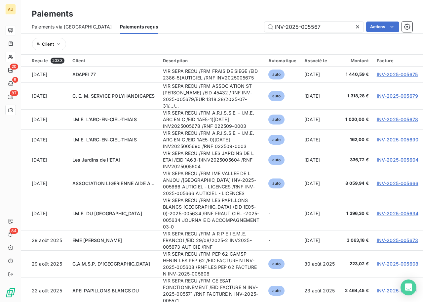
type input "INV-2025-005567"
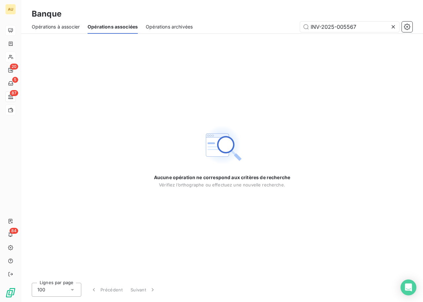
click at [53, 26] on span "Opérations à associer" at bounding box center [56, 26] width 48 height 7
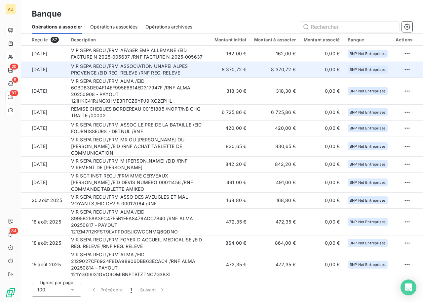
click at [161, 72] on td "VIR SEPA RECU /FRM ASSOCIATION UNAPEI ALPES PROVENCE /EID REG. RELEVE /RNF REG.…" at bounding box center [139, 70] width 144 height 16
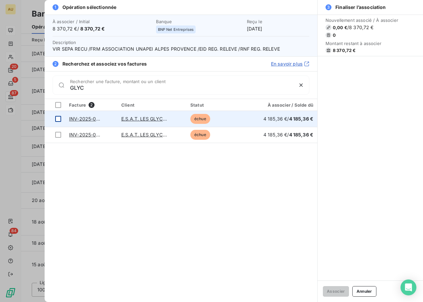
type input "GLYC"
click at [55, 121] on div at bounding box center [58, 119] width 6 height 6
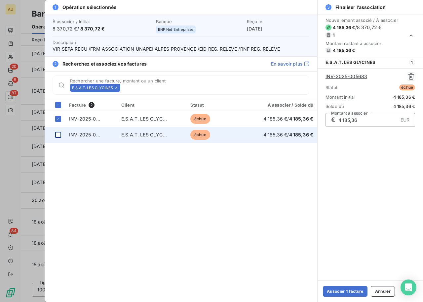
click at [59, 134] on div at bounding box center [58, 135] width 6 height 6
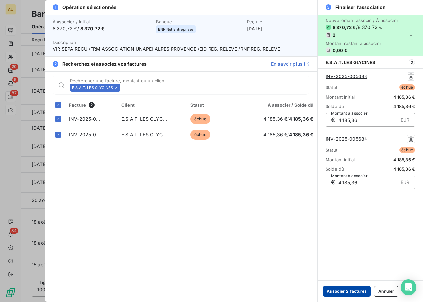
click at [340, 288] on button "Associer 2 factures" at bounding box center [347, 291] width 48 height 11
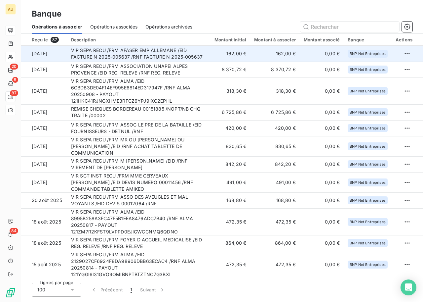
click at [137, 49] on td "VIR SEPA RECU /FRM AFASER EMP ALLEMANE /EID FACTURE N 2025-005637 /RNF FACTURE …" at bounding box center [139, 54] width 144 height 16
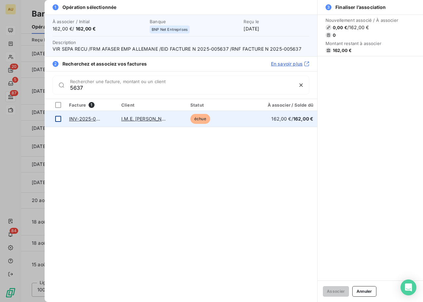
type input "5637"
click at [59, 118] on div at bounding box center [58, 119] width 6 height 6
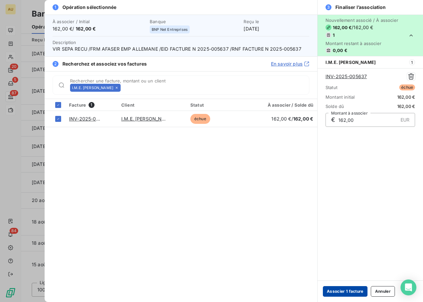
click at [352, 288] on button "Associer 1 facture" at bounding box center [345, 291] width 45 height 11
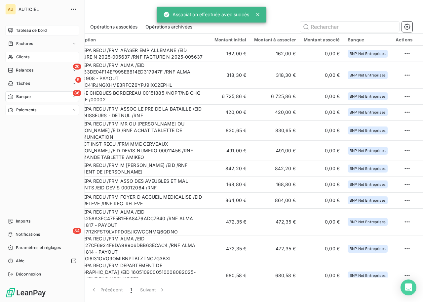
click at [23, 26] on div "Tableau de bord" at bounding box center [42, 30] width 74 height 11
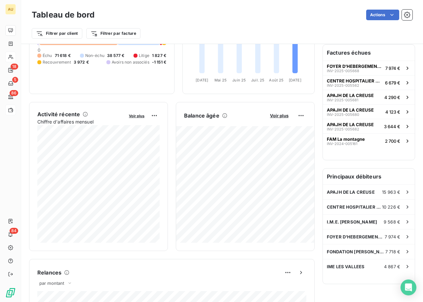
scroll to position [89, 0]
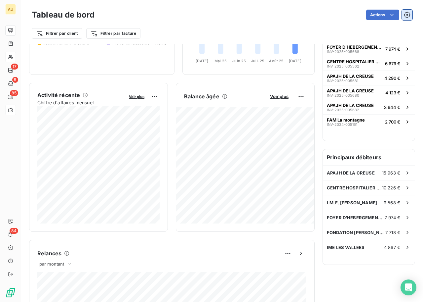
click at [411, 16] on button "button" at bounding box center [407, 15] width 11 height 11
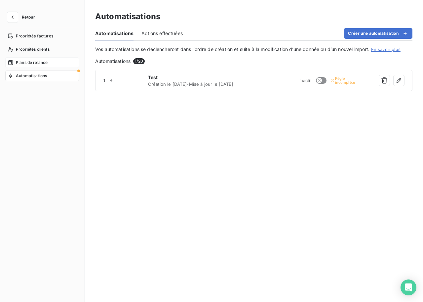
click at [26, 60] on span "Plans de relance" at bounding box center [32, 63] width 32 height 6
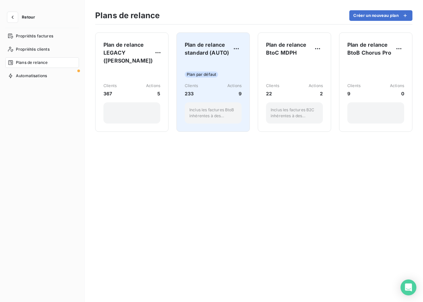
click at [218, 96] on div "Clients 233 Actions 9" at bounding box center [213, 90] width 57 height 14
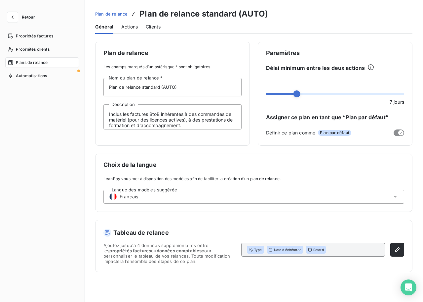
click at [135, 29] on span "Actions" at bounding box center [129, 26] width 17 height 7
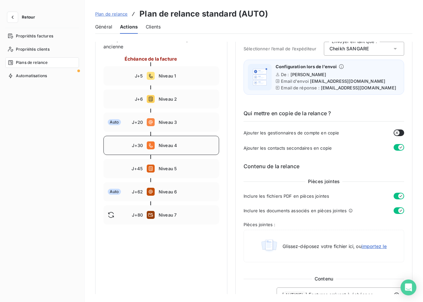
scroll to position [103, 0]
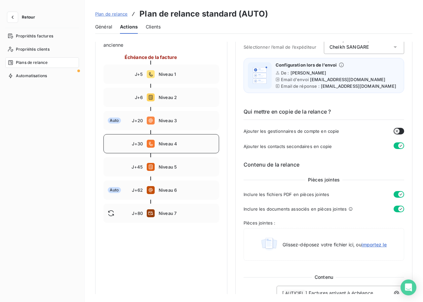
click at [181, 145] on span "Niveau 4" at bounding box center [187, 143] width 56 height 5
type input "30"
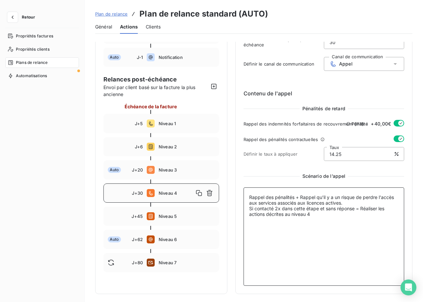
click at [314, 214] on textarea "Rappel des pénalités + Rappel qu'il y a un risque de perdre l'accès aux service…" at bounding box center [324, 236] width 161 height 98
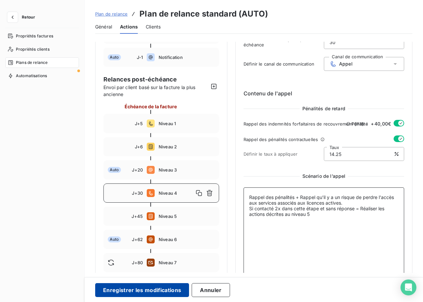
type textarea "Rappel des pénalités + Rappel qu'il y a un risque de perdre l'accès aux service…"
click at [133, 292] on button "Enregistrer les modifications" at bounding box center [142, 290] width 94 height 14
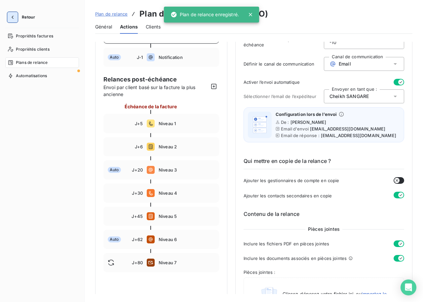
click at [15, 15] on icon "button" at bounding box center [12, 17] width 7 height 7
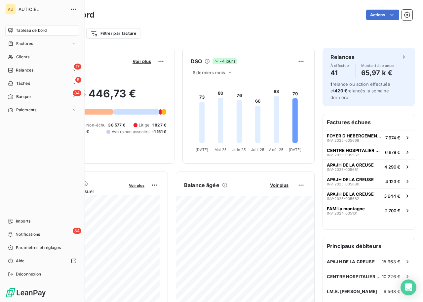
click at [23, 28] on span "Tableau de bord" at bounding box center [31, 30] width 31 height 6
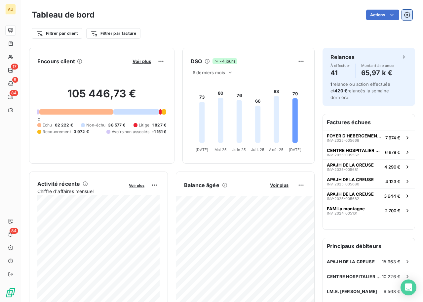
click at [410, 19] on button "button" at bounding box center [407, 15] width 11 height 11
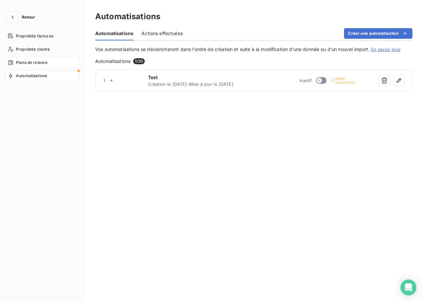
click at [36, 60] on span "Plans de relance" at bounding box center [32, 63] width 32 height 6
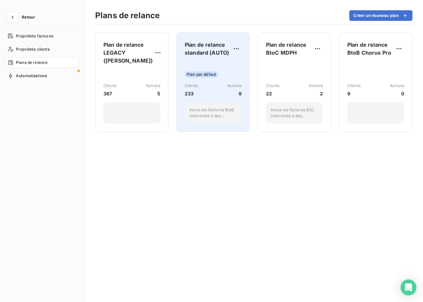
click at [210, 99] on div "Plan par défaut Clients 233 Actions 9 Inclus les factures BtoB inhérentes à des…" at bounding box center [213, 93] width 57 height 62
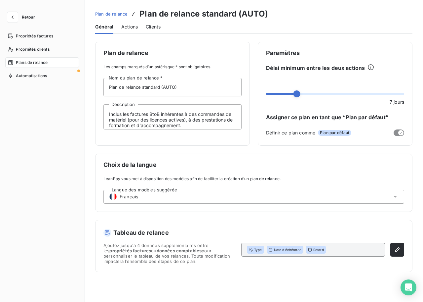
click at [132, 25] on span "Actions" at bounding box center [129, 26] width 17 height 7
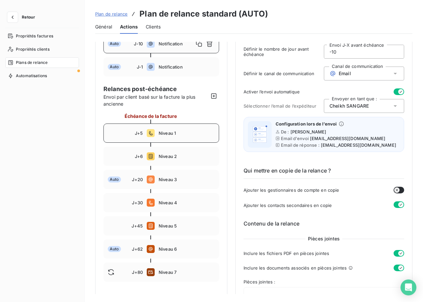
scroll to position [45, 0]
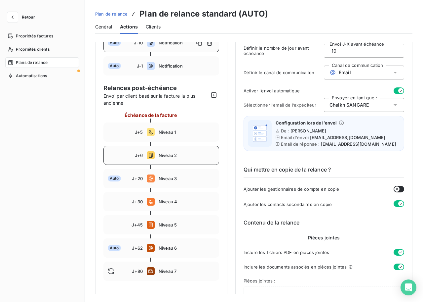
click at [166, 156] on span "Niveau 2" at bounding box center [187, 154] width 56 height 5
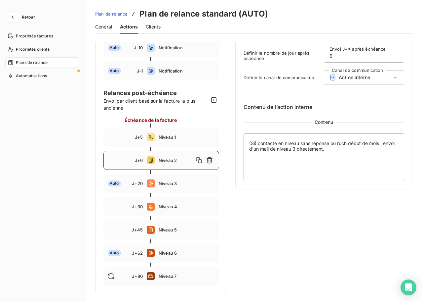
type input "6"
click at [307, 150] on textarea "(Si) contacté en niveau sans réponse ou ruch début de mois : envoi d'un mail de…" at bounding box center [324, 157] width 161 height 48
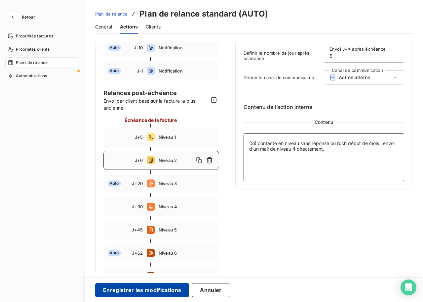
type textarea "(Si) contacté en niveau sans réponse ou ruch début de mois : envoi d'un mail de…"
click at [159, 290] on button "Enregistrer les modifications" at bounding box center [142, 290] width 94 height 14
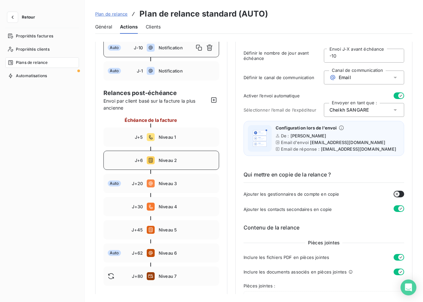
click at [175, 162] on span "Niveau 2" at bounding box center [187, 159] width 56 height 5
type input "6"
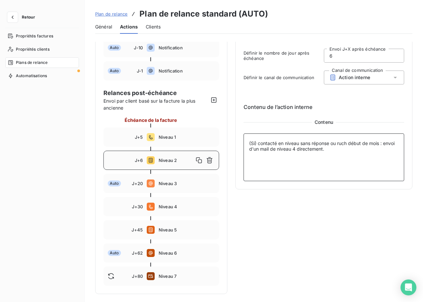
click at [308, 151] on textarea "(Si) contacté en niveau sans réponse ou ruch début de mois : envoi d'un mail de…" at bounding box center [324, 157] width 161 height 48
click at [309, 148] on textarea "(Si) contacté en niveau sans réponse ou ruch début de mois : envoi d'un mail de…" at bounding box center [324, 157] width 161 height 48
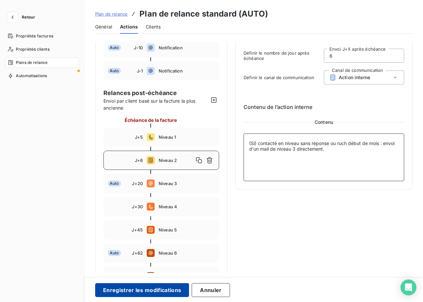
type textarea "(Si) contacté en niveau sans réponse ou ruch début de mois : envoi d'un mail de…"
click at [112, 286] on button "Enregistrer les modifications" at bounding box center [142, 290] width 94 height 14
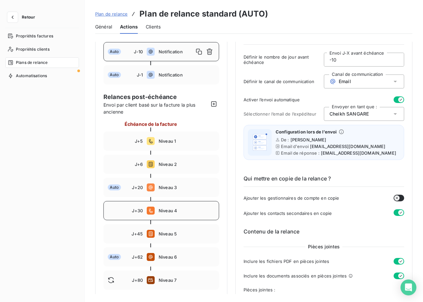
scroll to position [10, 0]
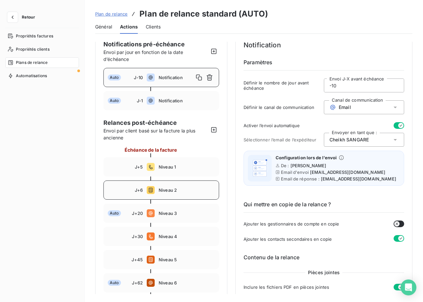
click at [173, 192] on span "Niveau 2" at bounding box center [187, 189] width 56 height 5
type input "6"
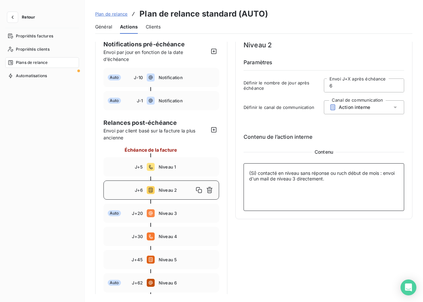
click at [299, 174] on textarea "(Si) contacté en niveau sans réponse ou ruch début de mois : envoi d'un mail de…" at bounding box center [324, 187] width 161 height 48
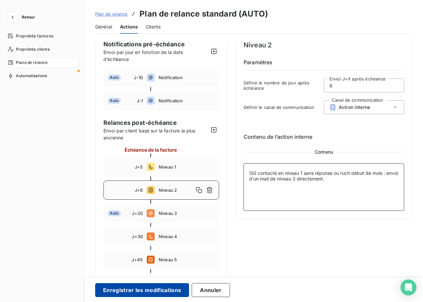
type textarea "(Si) contacté en niveau 1 sans réponse ou ruch début de mois : envoi d'un mail …"
click at [163, 287] on button "Enregistrer les modifications" at bounding box center [142, 290] width 94 height 14
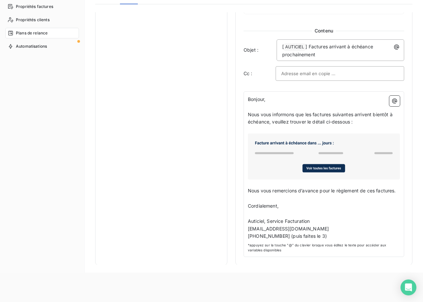
scroll to position [0, 0]
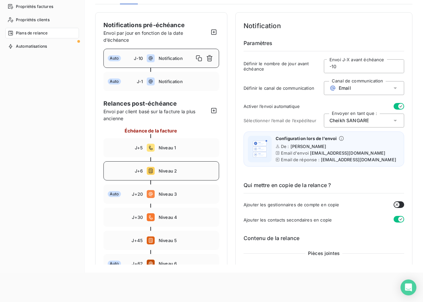
click at [178, 171] on span "Niveau 2" at bounding box center [187, 170] width 56 height 5
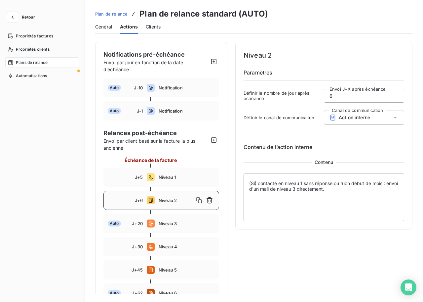
type input "6"
click at [348, 182] on textarea "(Si) contacté en niveau 1 sans réponse ou ruch début de mois : envoi d'un mail …" at bounding box center [324, 197] width 161 height 48
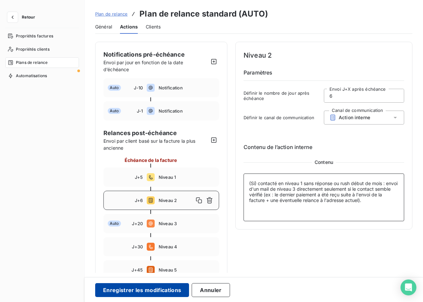
type textarea "(Si) contacté en niveau 1 sans réponse ou rush début de mois : envoi d'un mail …"
click at [162, 289] on button "Enregistrer les modifications" at bounding box center [142, 290] width 94 height 14
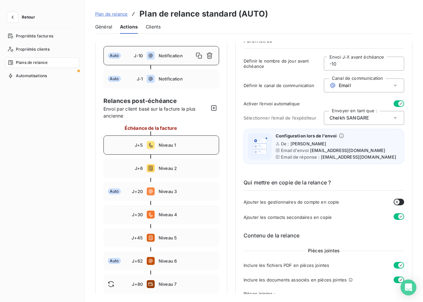
scroll to position [46, 0]
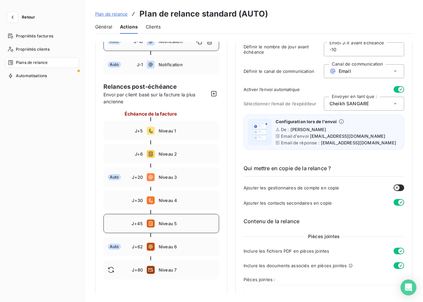
click at [173, 225] on span "Niveau 5" at bounding box center [187, 223] width 56 height 5
type input "45"
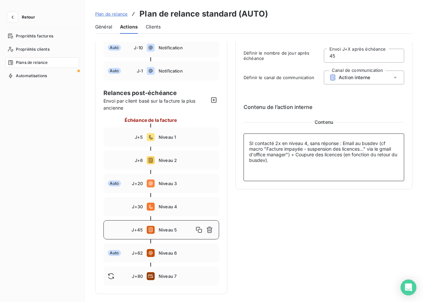
click at [251, 143] on textarea "SI contacté 2x en niveau 4, sans réponse : Email au busdev (cf macro "Facture i…" at bounding box center [324, 157] width 161 height 48
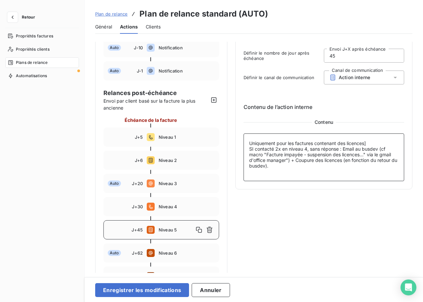
type textarea "[Uniquement pour les factures contenant des licences] SI contacté 2x en niveau …"
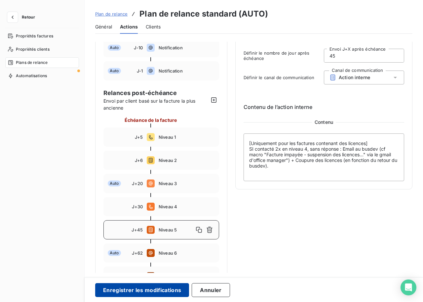
click at [148, 289] on button "Enregistrer les modifications" at bounding box center [142, 290] width 94 height 14
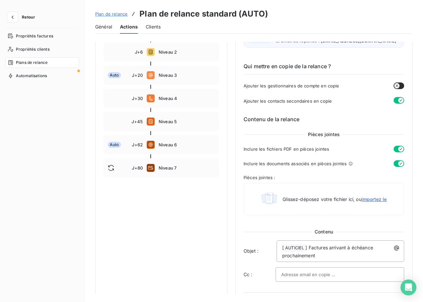
scroll to position [117, 0]
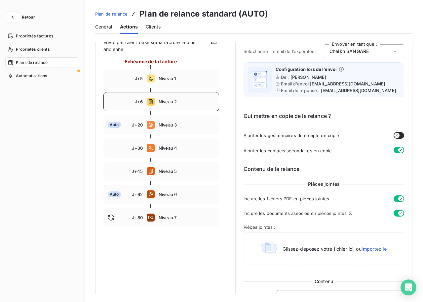
click at [177, 106] on div "J+6 Niveau 2" at bounding box center [162, 101] width 116 height 19
type input "6"
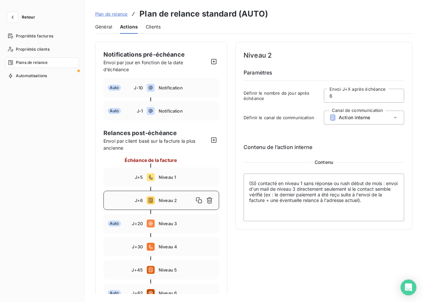
scroll to position [40, 0]
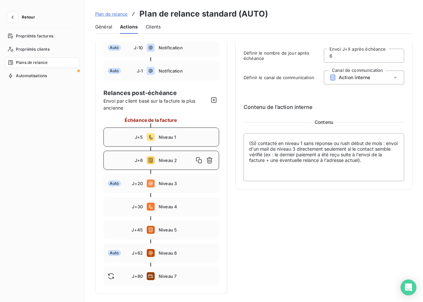
click at [156, 139] on div "J+5 Niveau 1" at bounding box center [162, 136] width 116 height 19
type input "5"
